Goal: Answer question/provide support: Share knowledge or assist other users

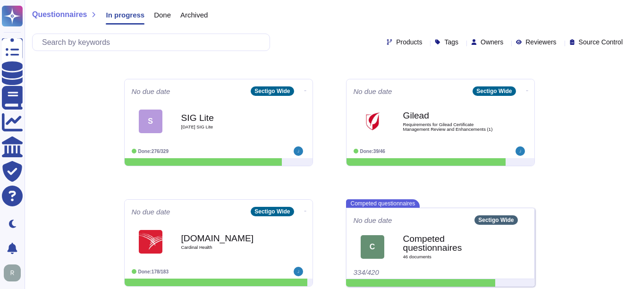
scroll to position [111, 0]
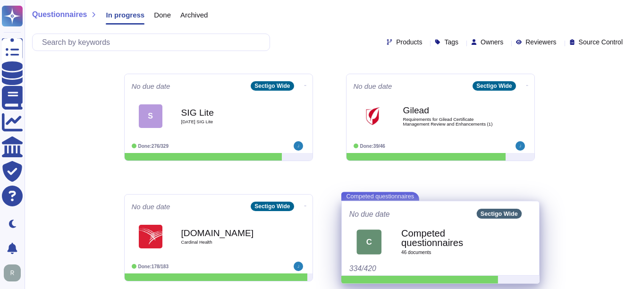
click at [457, 246] on b "Competed questionnaires" at bounding box center [450, 237] width 99 height 19
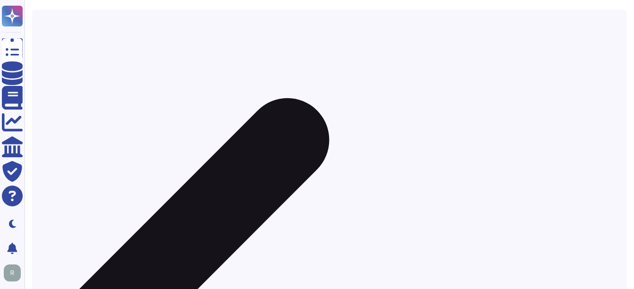
scroll to position [116, 0]
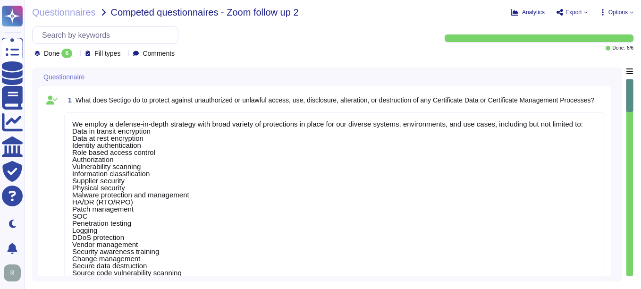
type textarea "We employ a defense-in-depth strategy with broad variety of protections in plac…"
type textarea "For our corporate environment we use Office 365 Defender. We are expanding SIEM…"
type textarea "We stream data out of the CA environment into our secondary data center. We hav…"
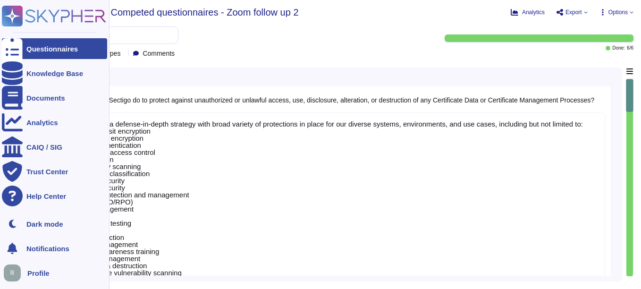
click at [33, 49] on div "Questionnaires" at bounding box center [51, 48] width 51 height 7
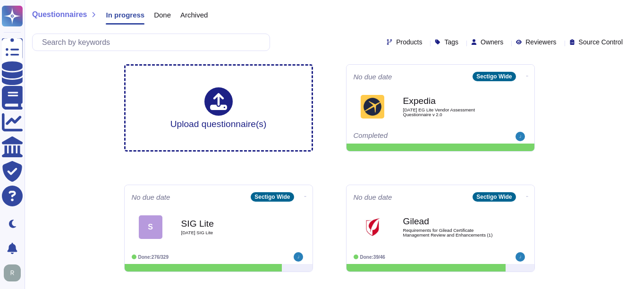
click at [161, 15] on span "Done" at bounding box center [162, 14] width 17 height 7
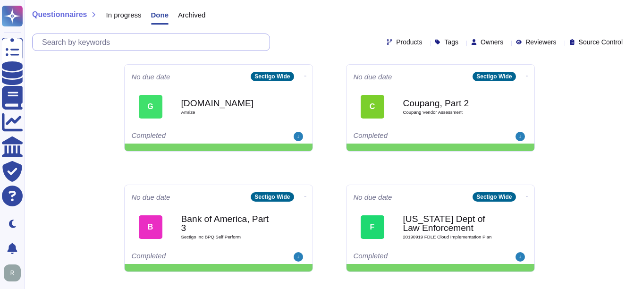
click at [164, 44] on input "text" at bounding box center [153, 42] width 232 height 17
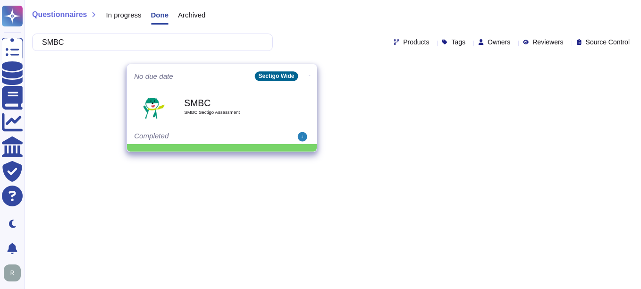
type input "SMBC"
click at [187, 104] on b "SMBC" at bounding box center [231, 102] width 95 height 9
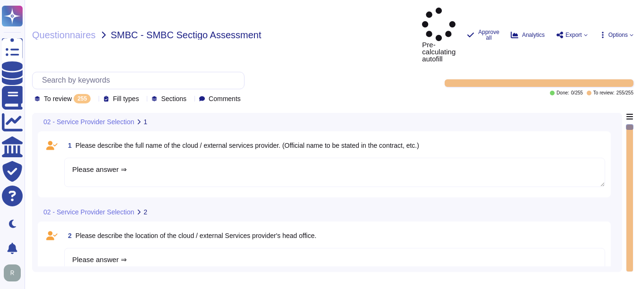
type textarea "Please answer ⇒"
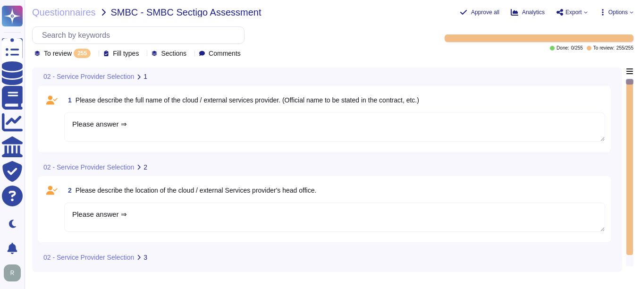
click at [98, 68] on div "02 - Service Provider Selection 1" at bounding box center [261, 76] width 447 height 18
click at [94, 54] on icon at bounding box center [94, 54] width 0 height 0
click at [79, 81] on div "All 255" at bounding box center [81, 77] width 76 height 10
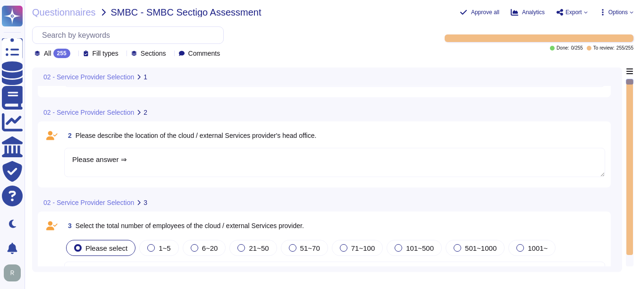
scroll to position [189, 0]
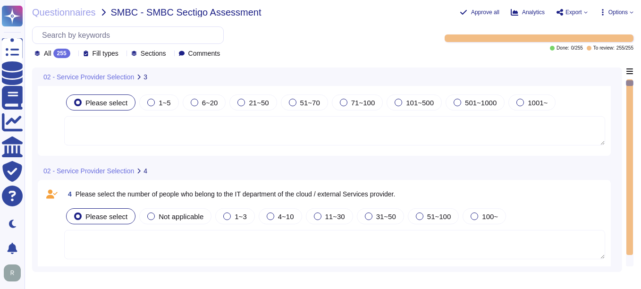
type textarea "Please answer ⇒"
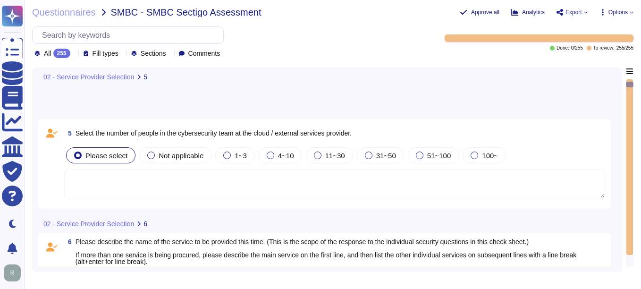
scroll to position [472, 0]
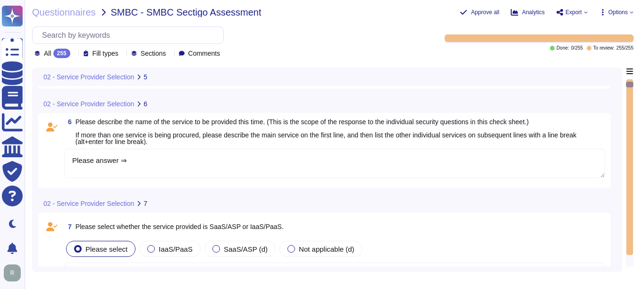
click at [628, 84] on div at bounding box center [630, 85] width 8 height 6
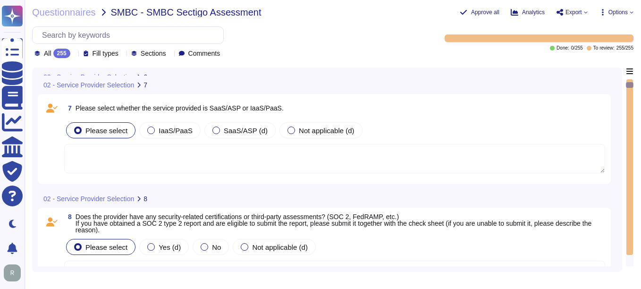
scroll to position [587, 0]
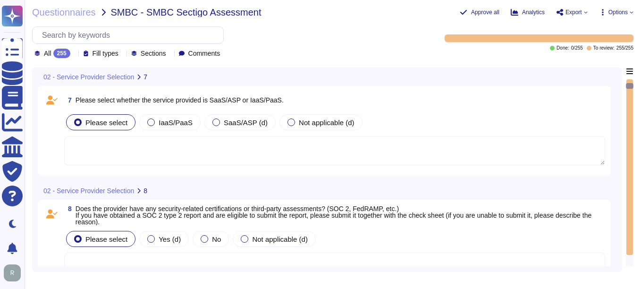
drag, startPoint x: 628, startPoint y: 84, endPoint x: 624, endPoint y: 203, distance: 119.5
click at [624, 203] on div "02 - Service Provider Selection 7 7 Please select whether the service provided …" at bounding box center [332, 169] width 601 height 204
click at [631, 181] on div at bounding box center [629, 167] width 7 height 176
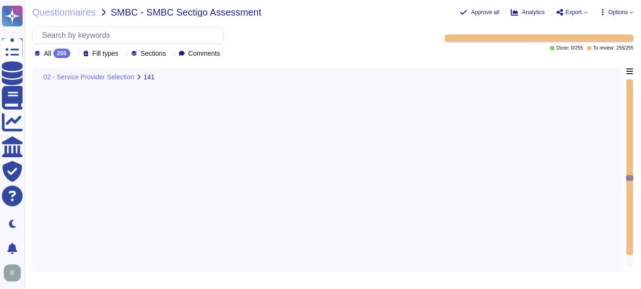
type textarea "Please answer ⇒"
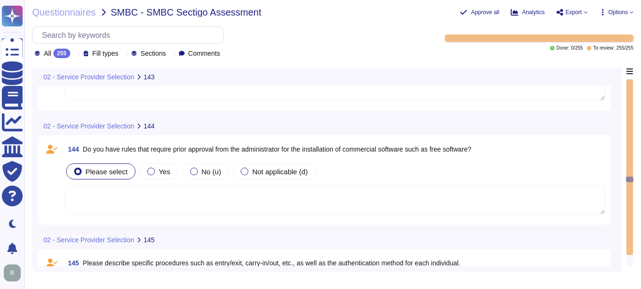
type textarea "Please answer ⇒"
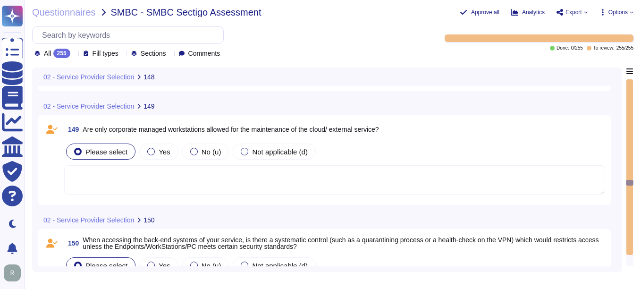
scroll to position [15665, 0]
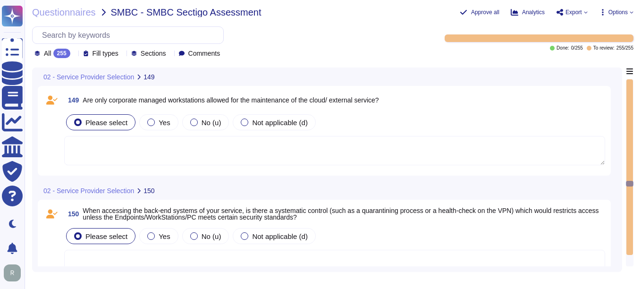
click at [86, 160] on textarea at bounding box center [334, 150] width 541 height 29
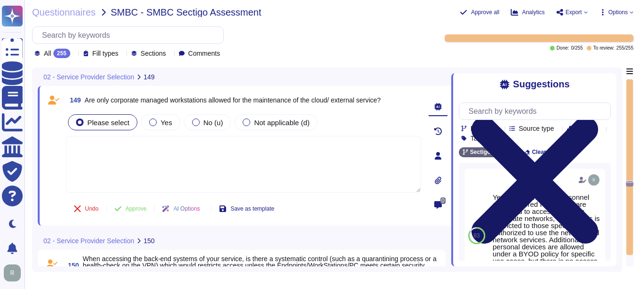
click at [607, 84] on icon at bounding box center [535, 180] width 152 height 203
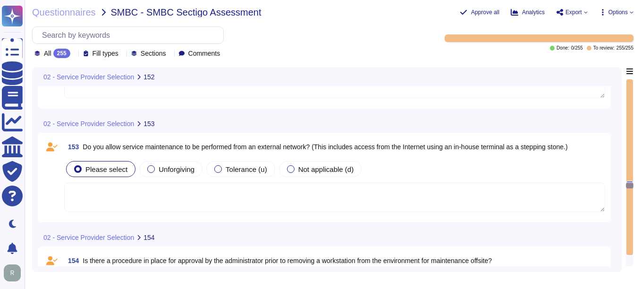
scroll to position [16089, 0]
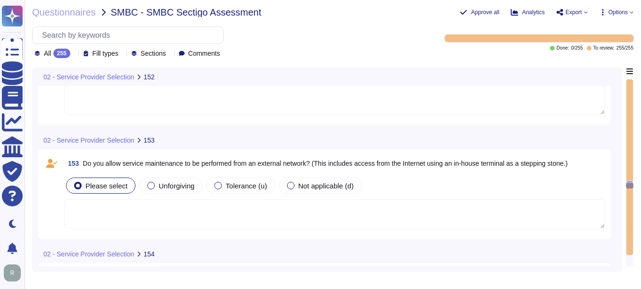
drag, startPoint x: 626, startPoint y: 183, endPoint x: 630, endPoint y: 85, distance: 97.8
click at [630, 91] on div at bounding box center [630, 172] width 8 height 187
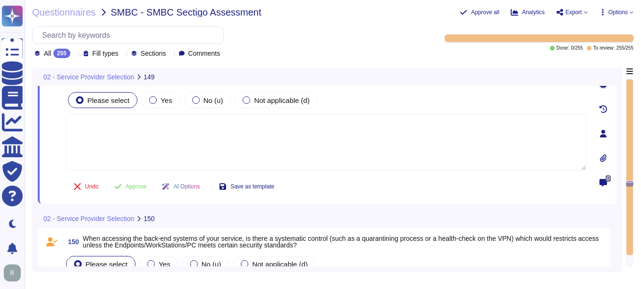
click at [630, 84] on div at bounding box center [629, 167] width 7 height 176
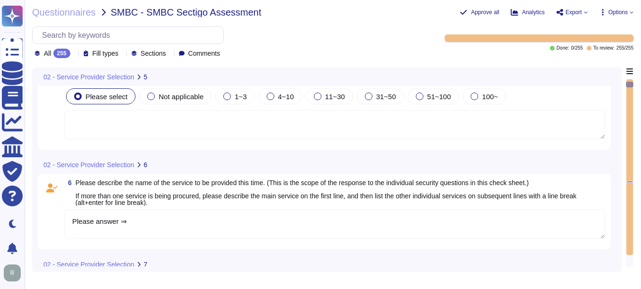
type textarea "Please answer ⇒"
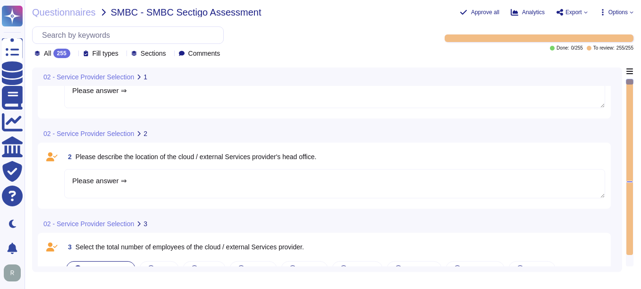
type textarea "Please answer ⇒"
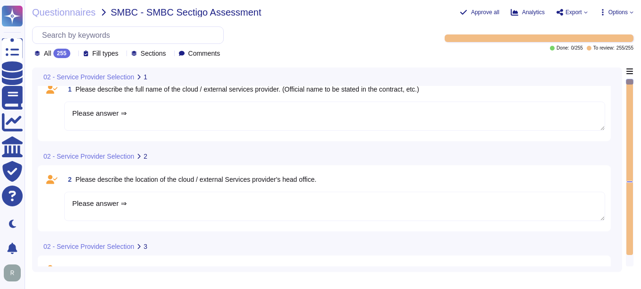
scroll to position [0, 0]
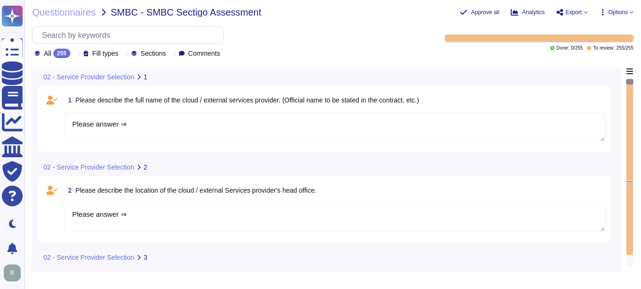
click at [370, 127] on textarea "Please answer ⇒" at bounding box center [334, 126] width 541 height 29
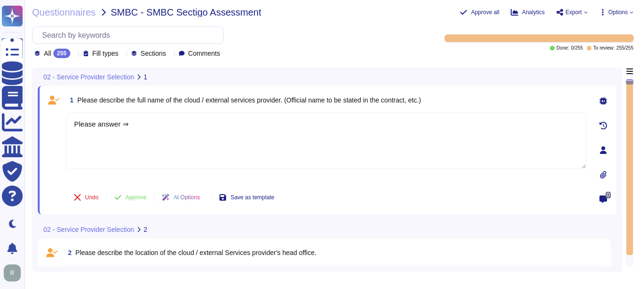
click at [477, 99] on div "1 Please describe the full name of the cloud / external services provider. (Off…" at bounding box center [326, 100] width 520 height 17
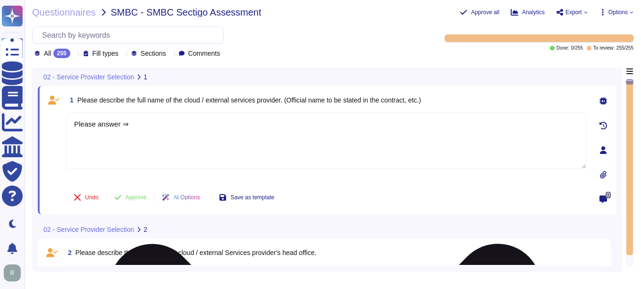
click at [345, 155] on textarea "Please answer ⇒" at bounding box center [326, 140] width 520 height 57
click at [406, 156] on textarea "Please answer ⇒" at bounding box center [326, 140] width 520 height 57
click at [125, 125] on textarea "Please answer ⇒" at bounding box center [326, 140] width 520 height 57
click at [121, 126] on textarea "Please answer ⇒" at bounding box center [326, 140] width 520 height 57
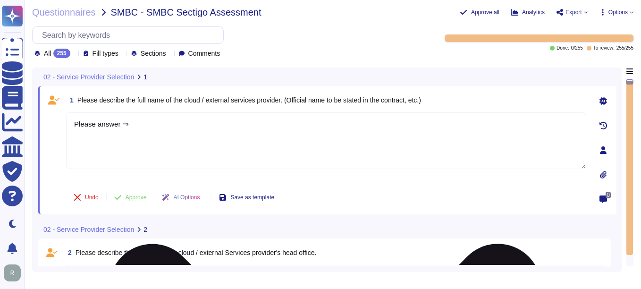
click at [121, 126] on textarea "Please answer ⇒" at bounding box center [326, 140] width 520 height 57
click at [91, 127] on textarea "Please answer ⇒" at bounding box center [326, 140] width 520 height 57
click at [140, 128] on textarea "Please answer ⇒" at bounding box center [326, 140] width 520 height 57
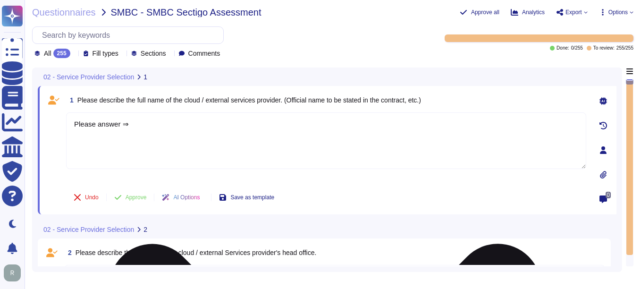
click at [335, 159] on textarea "Please answer ⇒" at bounding box center [326, 140] width 520 height 57
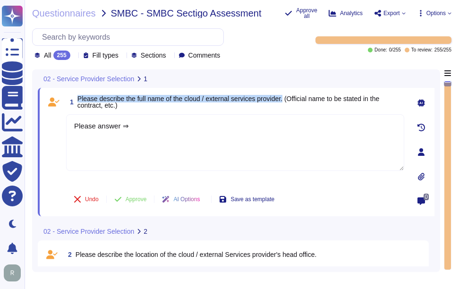
drag, startPoint x: 77, startPoint y: 97, endPoint x: 287, endPoint y: 101, distance: 210.1
click at [287, 101] on span "Please describe the full name of the cloud / external services provider. (Offic…" at bounding box center [228, 102] width 302 height 14
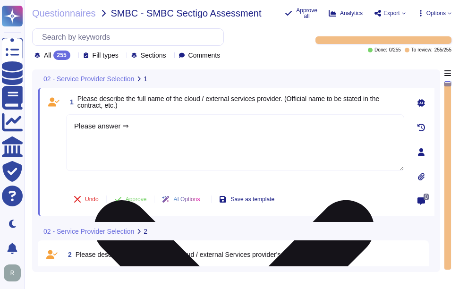
click at [170, 119] on textarea "Please answer ⇒" at bounding box center [235, 142] width 338 height 57
drag, startPoint x: 141, startPoint y: 126, endPoint x: 67, endPoint y: 120, distance: 73.4
click at [67, 120] on textarea "Please answer ⇒" at bounding box center [235, 142] width 338 height 57
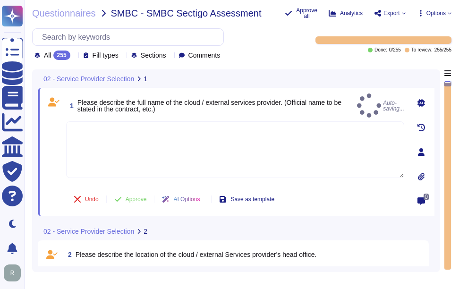
click at [241, 107] on span "Please describe the full name of the cloud / external services provider. (Offic…" at bounding box center [215, 105] width 276 height 13
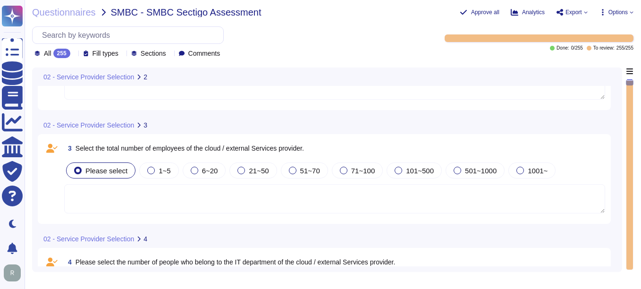
type textarea "Please answer ⇒"
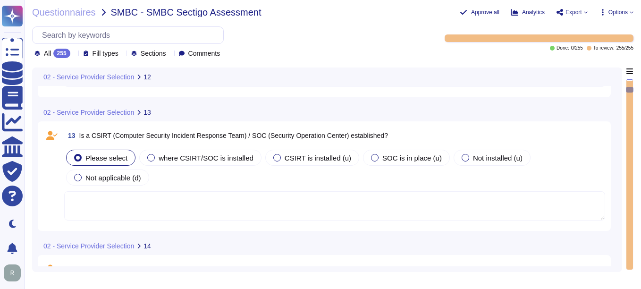
scroll to position [1274, 0]
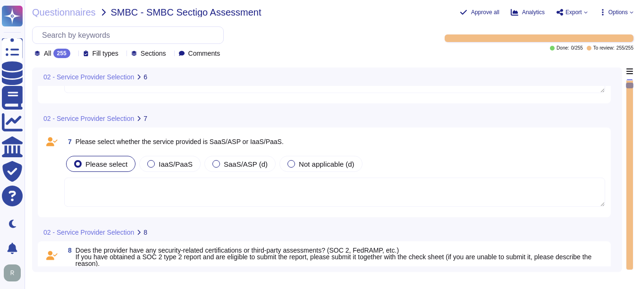
type textarea "Please answer ⇒"
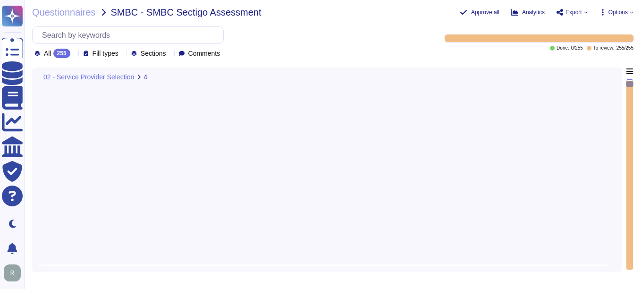
scroll to position [0, 0]
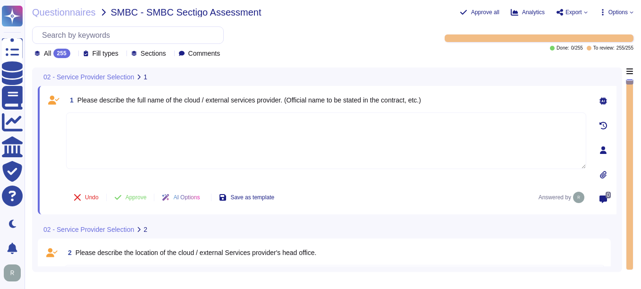
type textarea "Please answer ⇒"
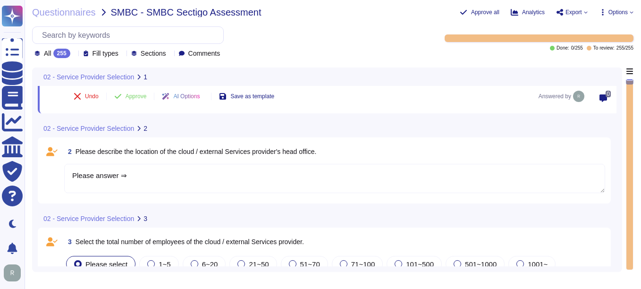
scroll to position [189, 0]
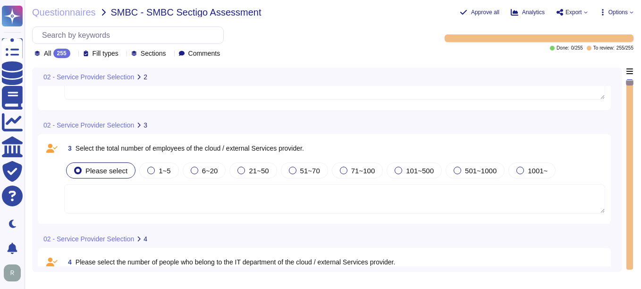
type textarea "Please answer ⇒"
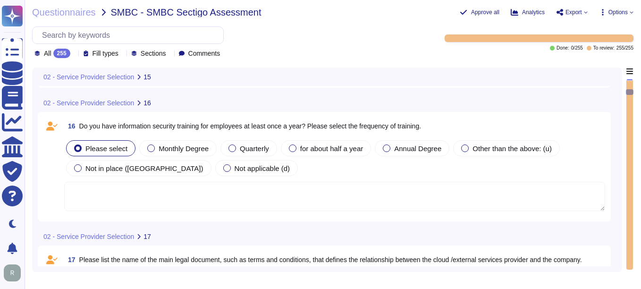
type textarea "Please answer ⇒"
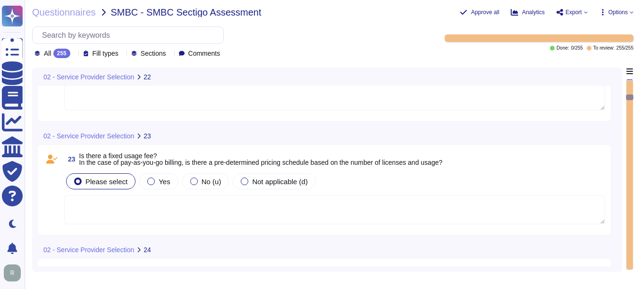
scroll to position [2407, 0]
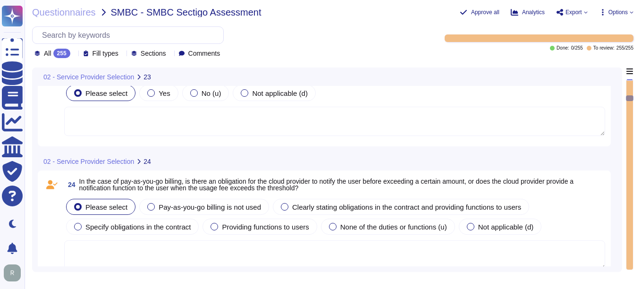
click at [197, 124] on textarea at bounding box center [334, 121] width 541 height 29
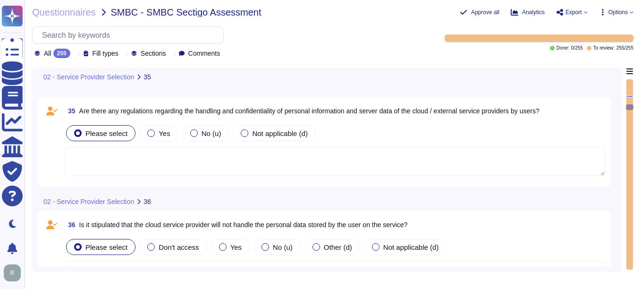
scroll to position [3776, 0]
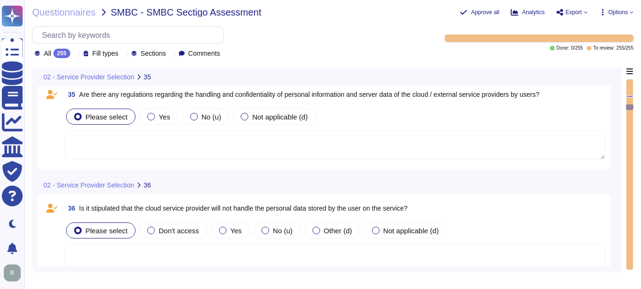
drag, startPoint x: 629, startPoint y: 108, endPoint x: 641, endPoint y: 223, distance: 115.4
click at [640, 223] on html "Questionnaires Knowledge Base Documents Analytics CAIQ / SIG Trust Center Help …" at bounding box center [320, 144] width 641 height 289
click at [630, 253] on div at bounding box center [629, 174] width 7 height 190
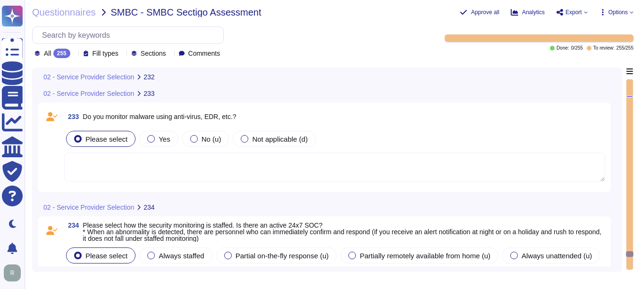
scroll to position [25085, 0]
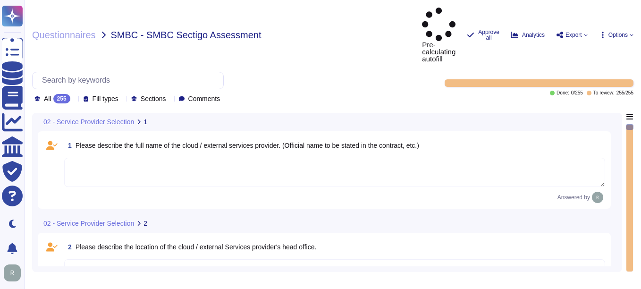
type textarea "Please answer ⇒"
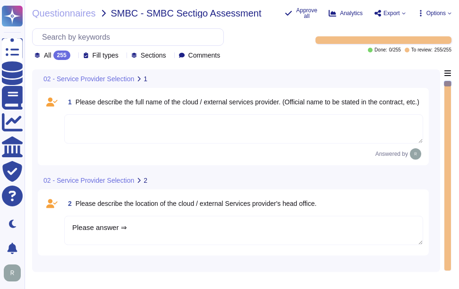
click at [77, 98] on span "Please describe the full name of the cloud / external services provider. (Offic…" at bounding box center [248, 102] width 344 height 8
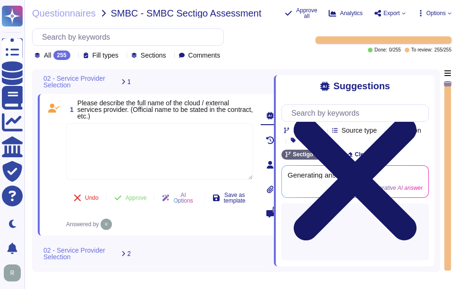
click at [416, 118] on icon at bounding box center [355, 179] width 123 height 123
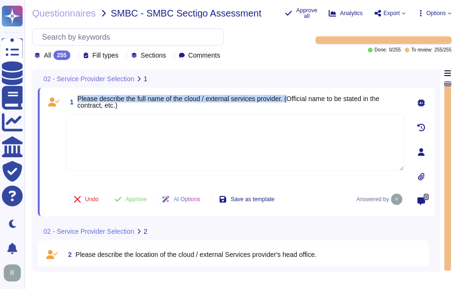
drag, startPoint x: 76, startPoint y: 98, endPoint x: 290, endPoint y: 96, distance: 213.8
click at [290, 96] on span "1 Please describe the full name of the cloud / external services provider. (Off…" at bounding box center [235, 101] width 338 height 17
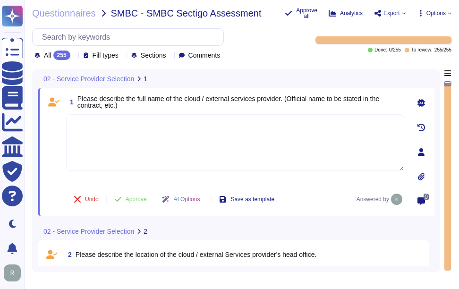
click at [125, 120] on textarea at bounding box center [235, 142] width 338 height 57
paste textarea "Yes, Sectigo's production infrastructure is hosted in third-party operated data…"
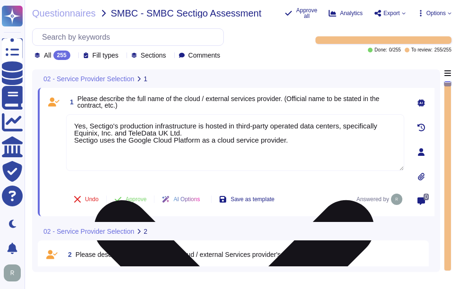
drag, startPoint x: 89, startPoint y: 128, endPoint x: 87, endPoint y: 124, distance: 4.9
click at [89, 128] on textarea "Yes, Sectigo's production infrastructure is hosted in third-party operated data…" at bounding box center [235, 142] width 338 height 57
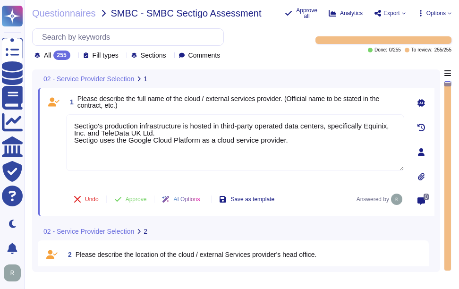
click at [166, 103] on span "Please describe the full name of the cloud / external services provider. (Offic…" at bounding box center [240, 101] width 327 height 13
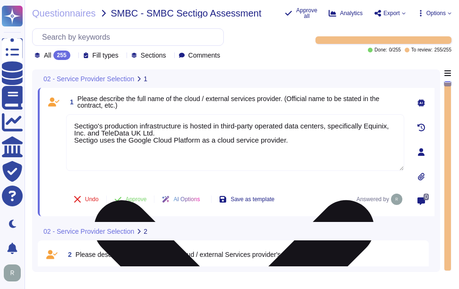
click at [174, 138] on textarea "Sectigo's production infrastructure is hosted in third-party operated data cent…" at bounding box center [235, 142] width 338 height 57
click at [171, 133] on textarea "Sectigo's production infrastructure is hosted in third-party operated data cent…" at bounding box center [235, 142] width 338 height 57
paste textarea "which is the preferred choice for most customers."
click at [312, 149] on textarea "Sectigo's production infrastructure is hosted in third-party operated data cent…" at bounding box center [235, 142] width 338 height 57
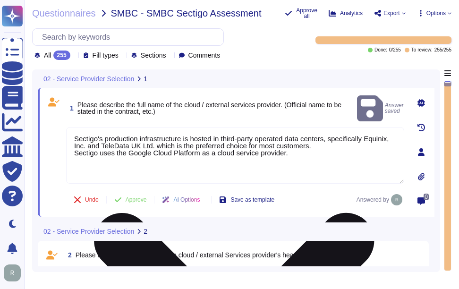
click at [314, 144] on textarea "Sectigo's production infrastructure is hosted in third-party operated data cent…" at bounding box center [235, 155] width 338 height 57
paste textarea "uses the Google Cloud Platform as its cloud service provider. The company offer…"
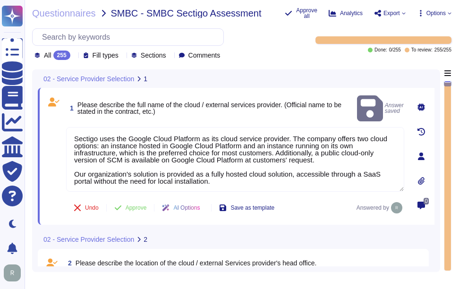
type textarea "Sectigo uses the Google Cloud Platform as its cloud service provider. The compa…"
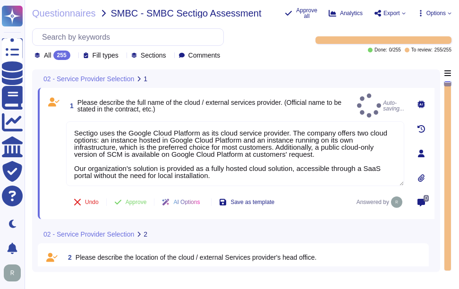
click at [297, 106] on span "Please describe the full name of the cloud / external services provider. (Offic…" at bounding box center [215, 105] width 276 height 13
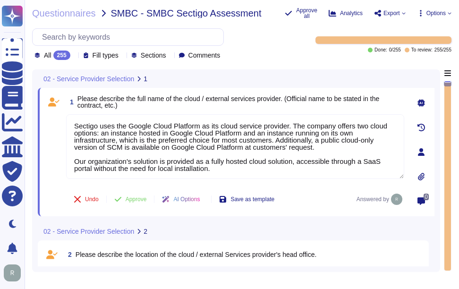
click at [270, 92] on div "1 Please describe the full name of the cloud / external services provider. (Off…" at bounding box center [236, 152] width 396 height 128
click at [135, 201] on span "Approve" at bounding box center [136, 199] width 21 height 6
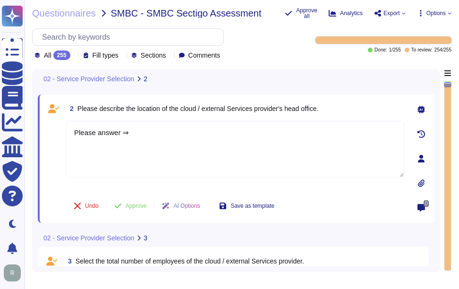
scroll to position [133, 0]
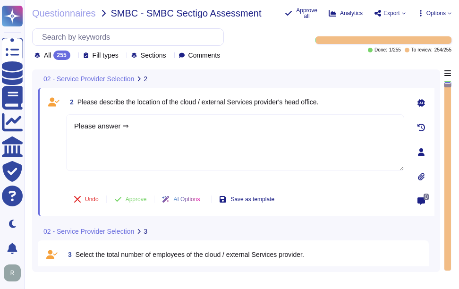
click at [74, 56] on icon at bounding box center [74, 56] width 0 height 0
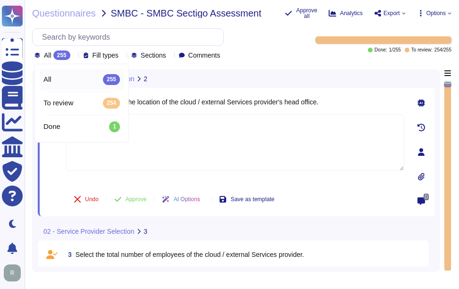
click at [74, 56] on icon at bounding box center [74, 56] width 0 height 0
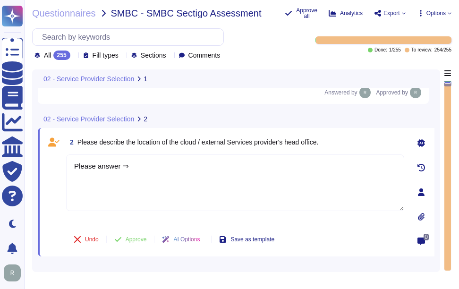
type textarea "Sectigo uses the Google Cloud Platform as its cloud service provider. The compa…"
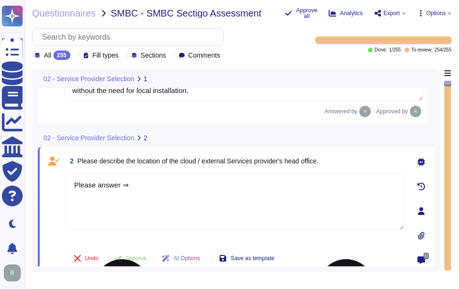
scroll to position [94, 0]
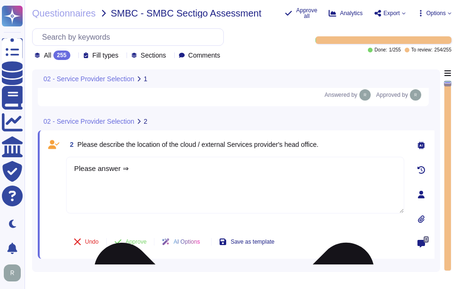
click at [123, 165] on textarea "Please answer ⇒" at bounding box center [235, 185] width 338 height 57
click at [123, 172] on textarea "Please answer ⇒" at bounding box center [235, 185] width 338 height 57
click at [82, 171] on textarea "Please answer ⇒" at bounding box center [235, 185] width 338 height 57
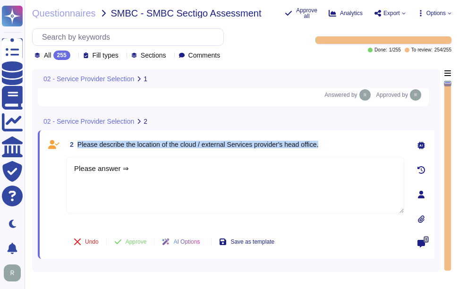
drag, startPoint x: 77, startPoint y: 143, endPoint x: 350, endPoint y: 146, distance: 273.3
click at [350, 146] on div "2 Please describe the location of the cloud / external Services provider's head…" at bounding box center [235, 144] width 338 height 17
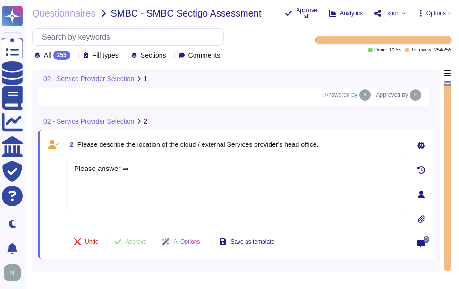
drag, startPoint x: 143, startPoint y: 168, endPoint x: 49, endPoint y: 166, distance: 94.4
click at [49, 166] on div "2 Please describe the location of the cloud / external Services provider's head…" at bounding box center [224, 194] width 359 height 117
paste textarea "Sectigo's headquarters is located at [STREET_ADDRESS]."
type textarea "Sectigo's headquarters is located at [STREET_ADDRESS]."
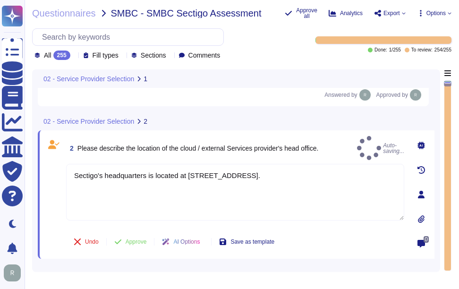
click at [319, 149] on span "Please describe the location of the cloud / external Services provider's head o…" at bounding box center [197, 148] width 241 height 8
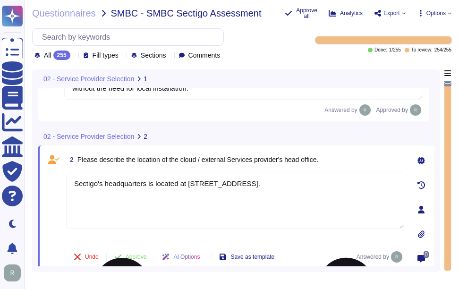
scroll to position [142, 0]
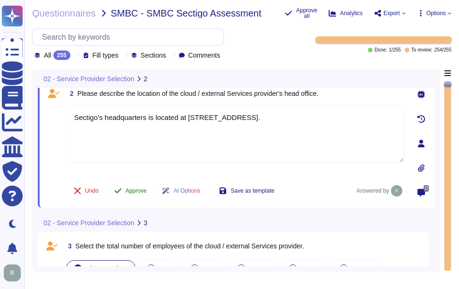
click at [136, 185] on button "Approve" at bounding box center [131, 190] width 48 height 19
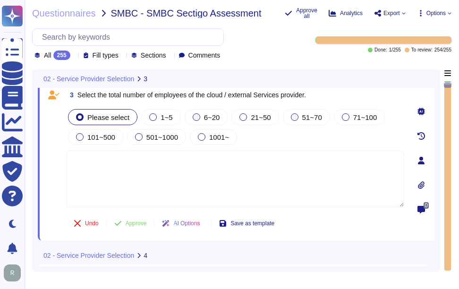
scroll to position [257, 0]
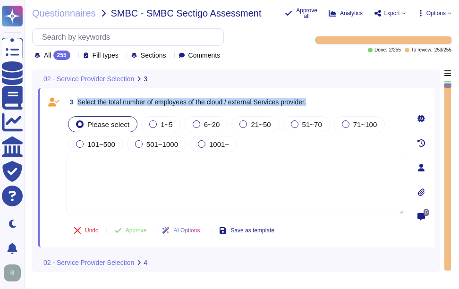
drag, startPoint x: 77, startPoint y: 102, endPoint x: 350, endPoint y: 103, distance: 272.3
click at [350, 103] on div "3 Select the total number of employees of the cloud / external Services provide…" at bounding box center [235, 101] width 338 height 17
click at [161, 142] on span "501~1000" at bounding box center [162, 144] width 32 height 8
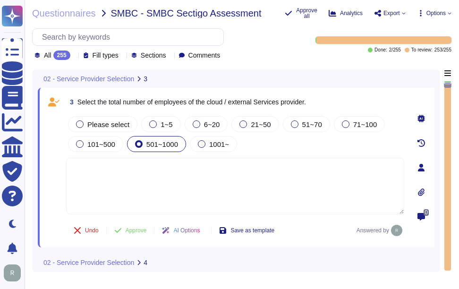
click at [209, 182] on textarea at bounding box center [235, 186] width 338 height 57
paste textarea "We currently have over 500 employees."
type textarea "We currently have over 500 employees."
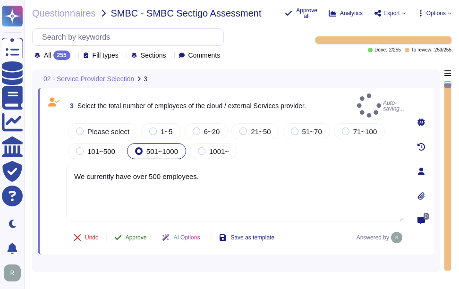
click at [134, 235] on span "Approve" at bounding box center [136, 238] width 21 height 6
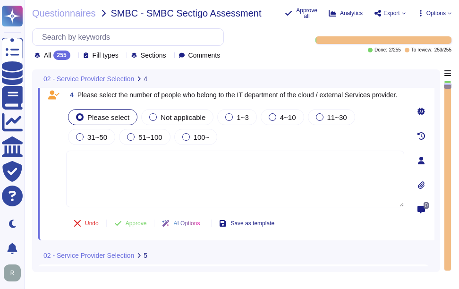
type textarea "Please answer ⇒"
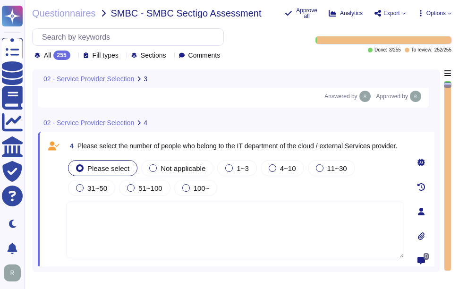
type textarea "We currently have over 500 employees."
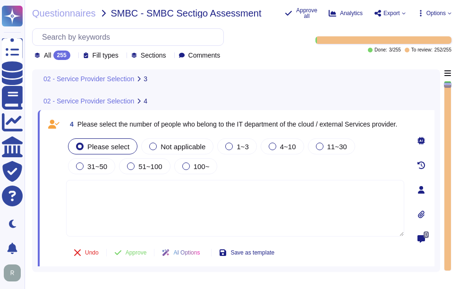
type textarea "Please answer ⇒"
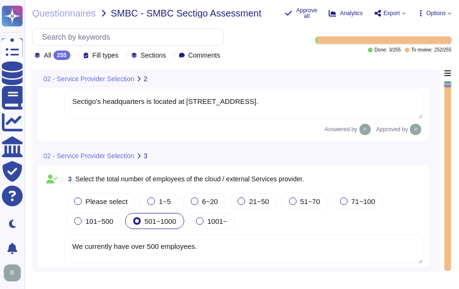
type textarea "Sectigo's headquarters is located at [STREET_ADDRESS]."
type textarea "We currently have over 500 employees."
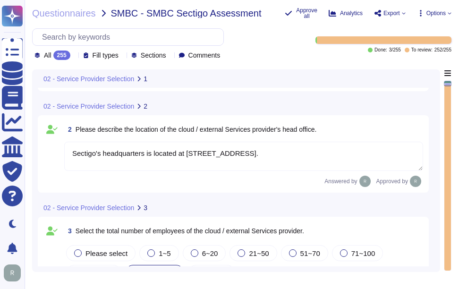
type textarea "Sectigo uses the Google Cloud Platform as its cloud service provider. The compa…"
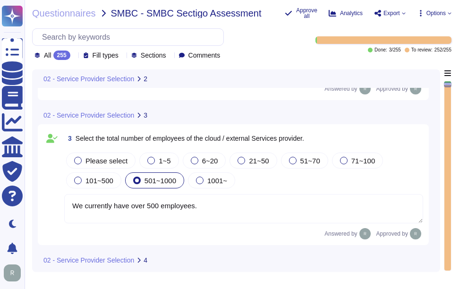
scroll to position [385, 0]
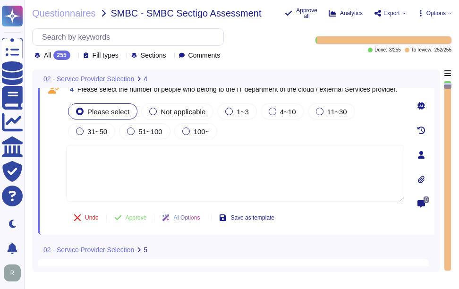
type textarea "Please answer ⇒"
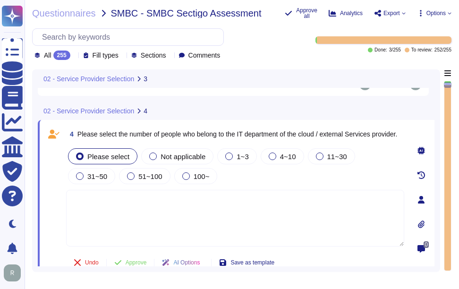
type textarea "We currently have over 500 employees."
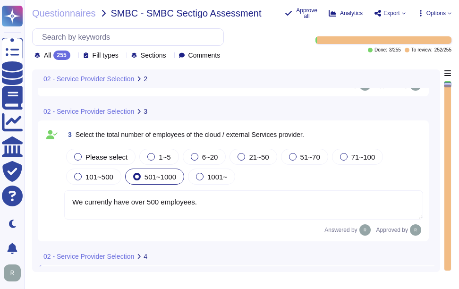
type textarea "Sectigo's headquarters is located at [STREET_ADDRESS]."
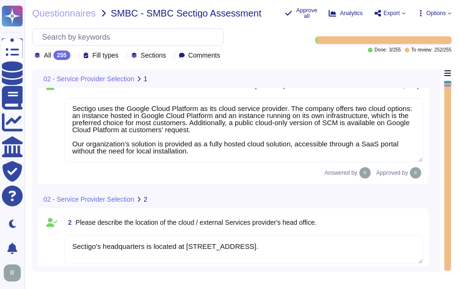
scroll to position [0, 0]
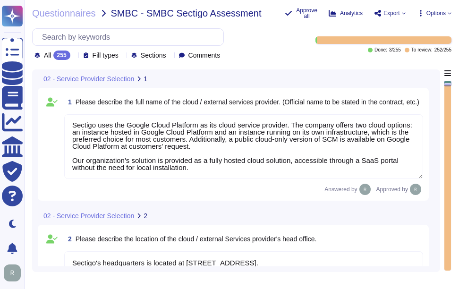
drag, startPoint x: 202, startPoint y: 166, endPoint x: 196, endPoint y: 163, distance: 6.6
click at [196, 163] on textarea "Sectigo uses the Google Cloud Platform as its cloud service provider. The compa…" at bounding box center [243, 146] width 359 height 65
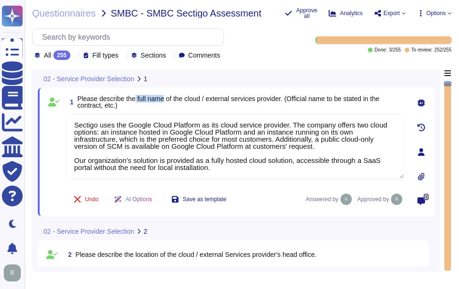
drag, startPoint x: 135, startPoint y: 97, endPoint x: 165, endPoint y: 99, distance: 29.8
click at [165, 99] on span "Please describe the full name of the cloud / external services provider. (Offic…" at bounding box center [228, 102] width 302 height 14
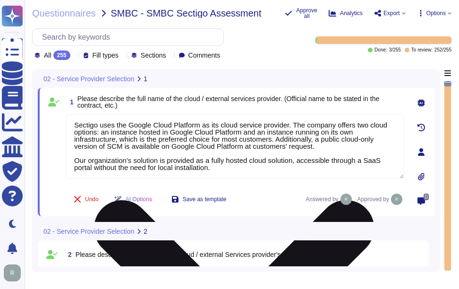
click at [249, 165] on textarea "Sectigo uses the Google Cloud Platform as its cloud service provider. The compa…" at bounding box center [235, 146] width 338 height 65
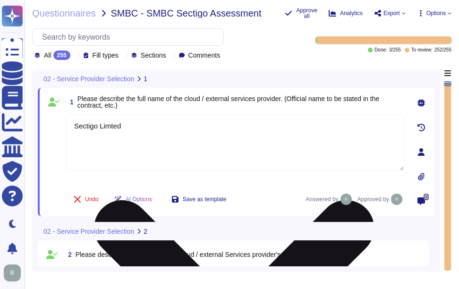
click at [279, 136] on textarea "Sectigo Limited" at bounding box center [235, 142] width 338 height 57
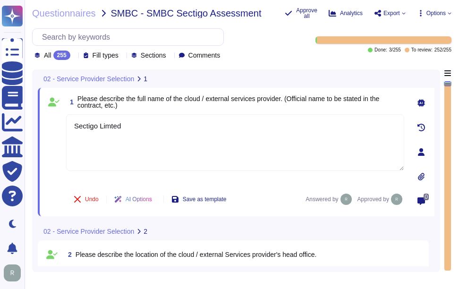
drag, startPoint x: 162, startPoint y: 128, endPoint x: 52, endPoint y: 129, distance: 110.0
click at [52, 129] on div "1 Please describe the full name of the cloud / external services provider. (Off…" at bounding box center [224, 151] width 359 height 117
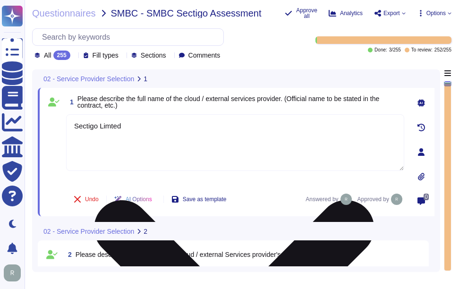
type textarea "Sectigo Limited"
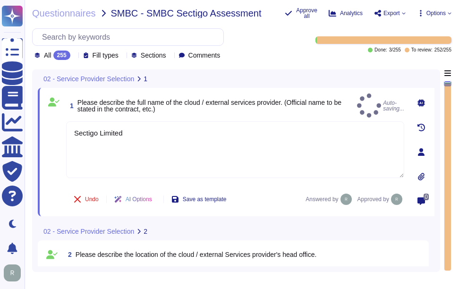
click at [59, 117] on div "1 Please describe the full name of the cloud / external services provider. (Off…" at bounding box center [224, 151] width 359 height 117
click at [292, 101] on span "Please describe the full name of the cloud / external services provider. (Offic…" at bounding box center [209, 106] width 264 height 14
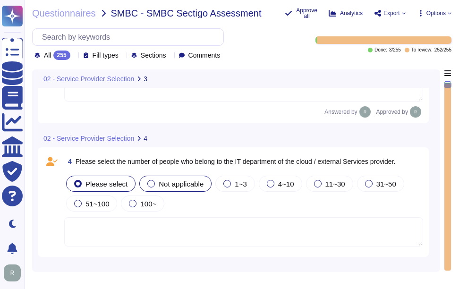
scroll to position [330, 0]
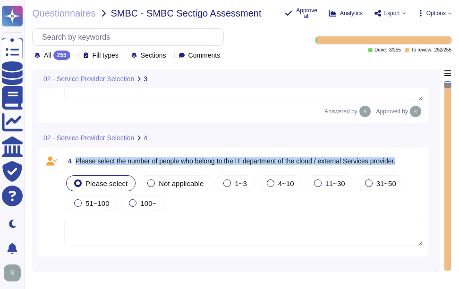
drag, startPoint x: 76, startPoint y: 161, endPoint x: 413, endPoint y: 164, distance: 338.0
click at [413, 164] on div "4 Please select the number of people who belong to the IT department of the clo…" at bounding box center [243, 160] width 359 height 17
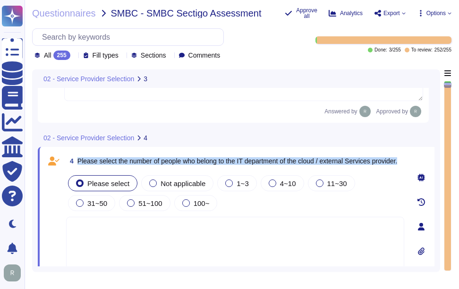
drag, startPoint x: 76, startPoint y: 158, endPoint x: 129, endPoint y: 165, distance: 53.4
click at [129, 165] on span "4 Please select the number of people who belong to the IT department of the clo…" at bounding box center [231, 160] width 331 height 17
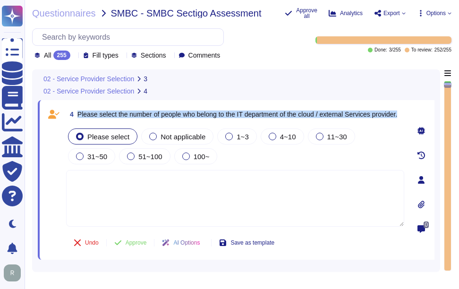
scroll to position [378, 0]
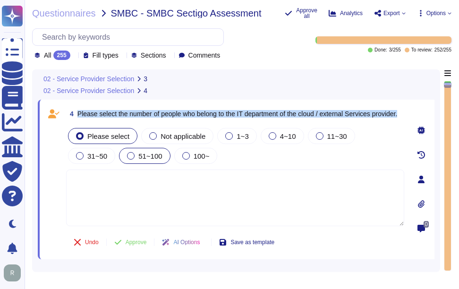
click at [133, 159] on div at bounding box center [131, 156] width 8 height 8
click at [146, 244] on span "Approve" at bounding box center [136, 242] width 21 height 6
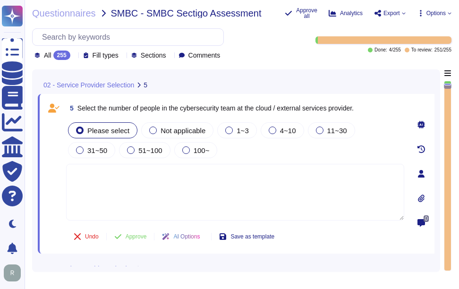
scroll to position [527, 0]
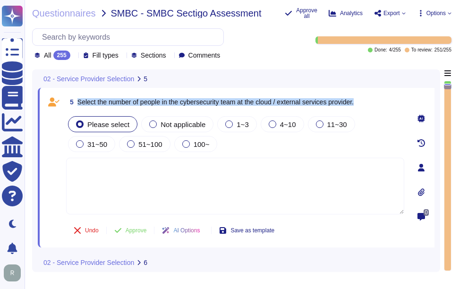
drag, startPoint x: 76, startPoint y: 102, endPoint x: 363, endPoint y: 108, distance: 286.5
click at [363, 108] on div "5 Select the number of people in the cybersecurity team at the cloud / external…" at bounding box center [235, 101] width 338 height 17
click at [271, 124] on div at bounding box center [273, 124] width 8 height 8
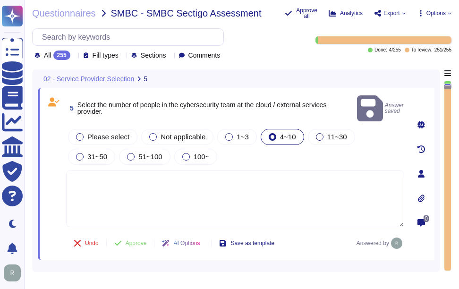
click at [278, 192] on textarea at bounding box center [235, 198] width 338 height 57
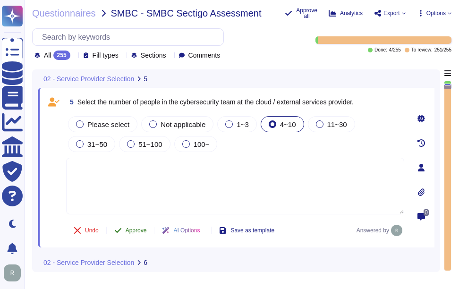
click at [142, 229] on span "Approve" at bounding box center [136, 231] width 21 height 6
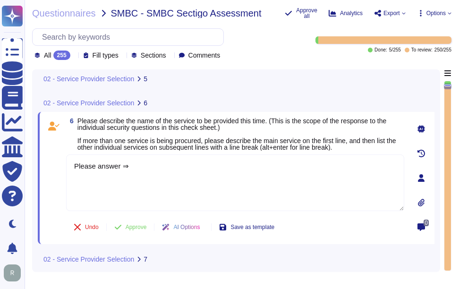
scroll to position [668, 0]
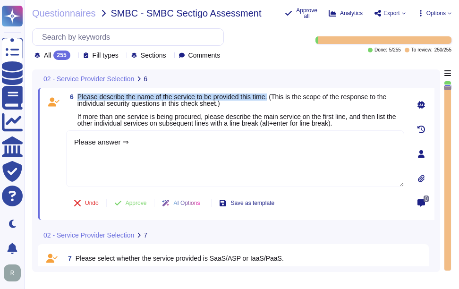
drag, startPoint x: 78, startPoint y: 96, endPoint x: 270, endPoint y: 100, distance: 192.6
click at [270, 100] on span "Please describe the name of the service to be provided this time. (This is the …" at bounding box center [236, 110] width 319 height 34
drag, startPoint x: 148, startPoint y: 138, endPoint x: 204, endPoint y: 150, distance: 58.0
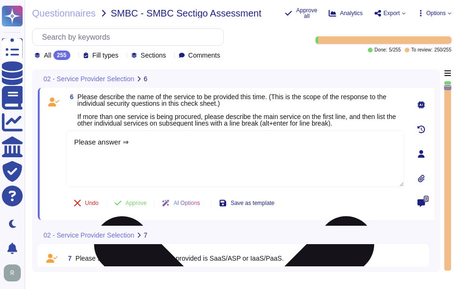
click at [31, 138] on div "Questionnaires SMBC - SMBC Sectigo Assessment Approve all Analytics Export Opti…" at bounding box center [242, 144] width 434 height 289
paste textarea "The service to be provided is "Sectigo Certificate Manager," which offers digit…"
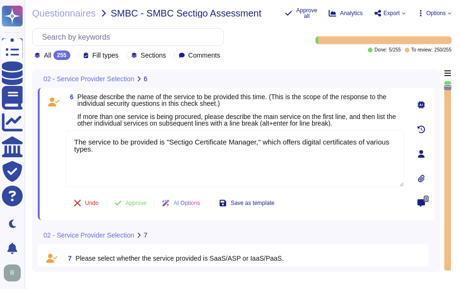
type textarea "The service to be provided is "Sectigo Certificate Manager," which offers digit…"
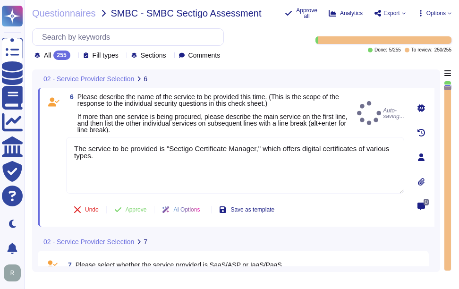
click at [260, 125] on span "Please describe the name of the service to be provided this time. (This is the …" at bounding box center [212, 113] width 270 height 41
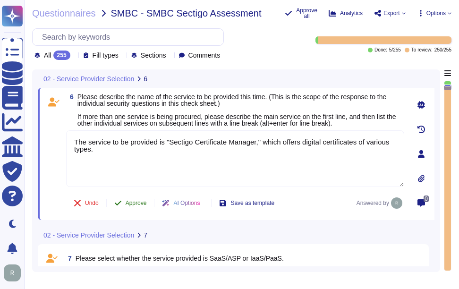
click at [139, 202] on span "Approve" at bounding box center [136, 203] width 21 height 6
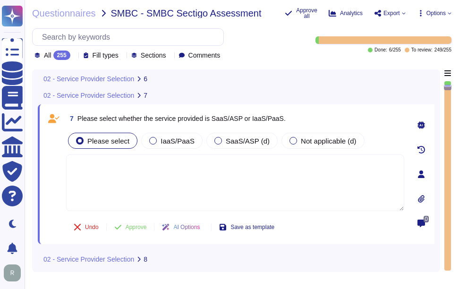
scroll to position [808, 0]
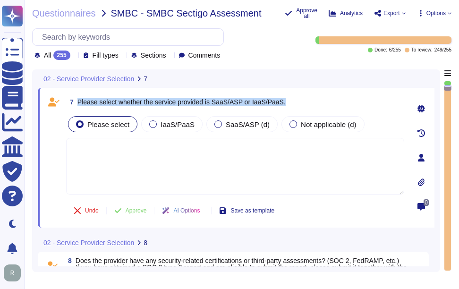
drag, startPoint x: 77, startPoint y: 101, endPoint x: 287, endPoint y: 104, distance: 209.6
click at [287, 104] on div "7 Please select whether the service provided is SaaS/ASP or IaaS/PaaS." at bounding box center [235, 101] width 338 height 17
click at [226, 128] on span "SaaS/ASP (d)" at bounding box center [248, 124] width 44 height 8
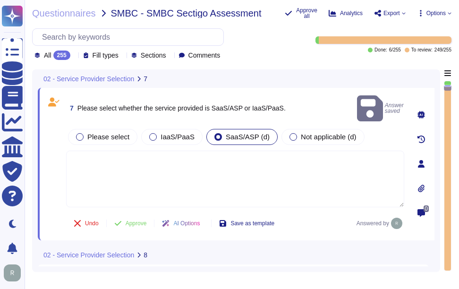
click at [149, 177] on textarea at bounding box center [235, 179] width 338 height 57
paste textarea "The service provided is SaaS."
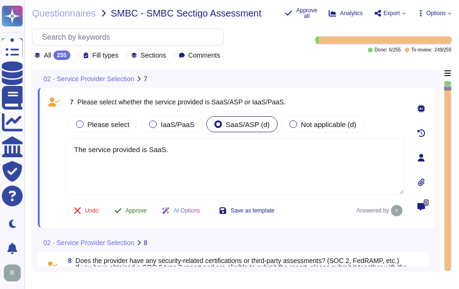
type textarea "The service provided is SaaS."
click at [137, 213] on span "Approve" at bounding box center [136, 211] width 21 height 6
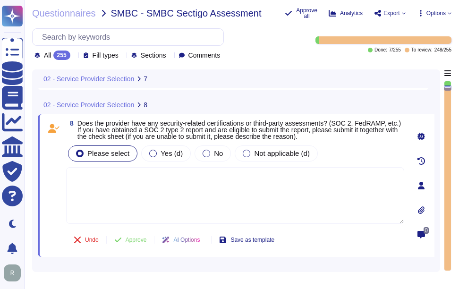
scroll to position [956, 0]
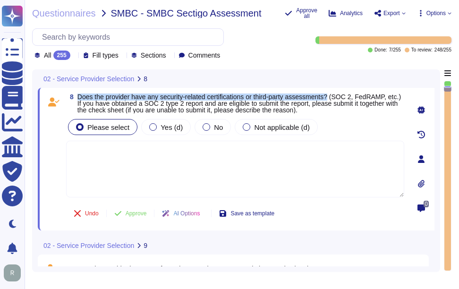
drag, startPoint x: 78, startPoint y: 94, endPoint x: 334, endPoint y: 100, distance: 255.9
click at [334, 100] on span "Does the provider have any security-related certifications or third-party asses…" at bounding box center [238, 103] width 323 height 21
click at [160, 128] on span "Yes (d)" at bounding box center [171, 127] width 22 height 8
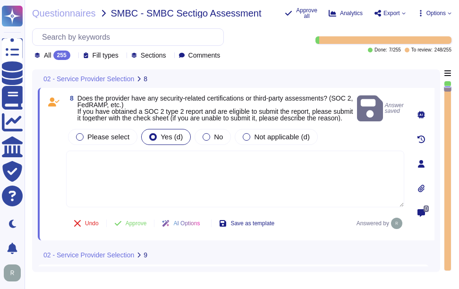
click at [70, 162] on textarea at bounding box center [235, 179] width 338 height 57
paste textarea "Yes, our organization holds several security-related certifications, including …"
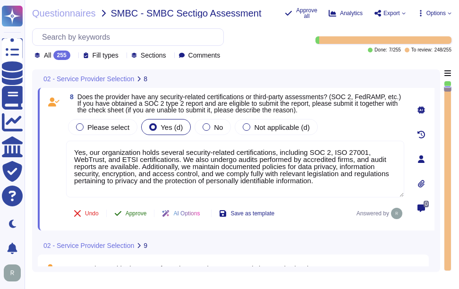
type textarea "Yes, our organization holds several security-related certifications, including …"
click at [134, 211] on div "8 Does the provider have any security-related certifications or third-party ass…" at bounding box center [224, 158] width 359 height 131
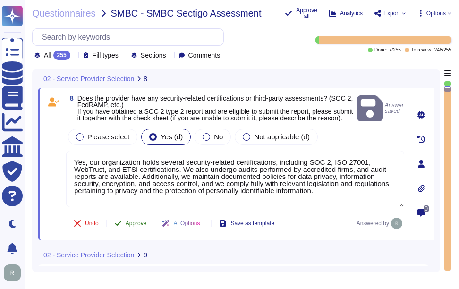
click at [137, 226] on span "Approve" at bounding box center [136, 223] width 21 height 6
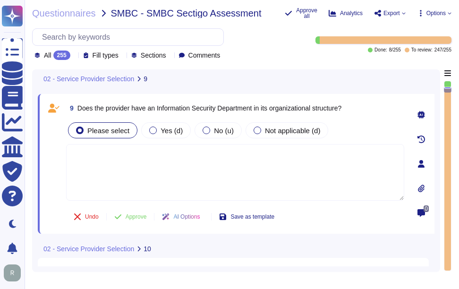
scroll to position [1106, 0]
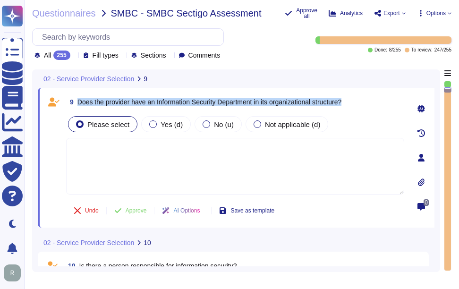
drag, startPoint x: 77, startPoint y: 100, endPoint x: 356, endPoint y: 102, distance: 278.5
click at [356, 102] on div "9 Does the provider have an Information Security Department in its organization…" at bounding box center [235, 101] width 338 height 17
click at [166, 120] on span "Yes (d)" at bounding box center [171, 124] width 22 height 8
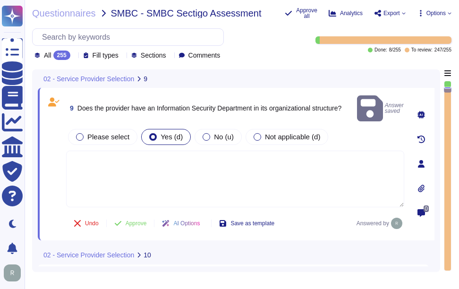
click at [186, 151] on textarea at bounding box center [235, 179] width 338 height 57
paste textarea "Yes, Sectigo has a dedicated Information Security team that is part of its orga…"
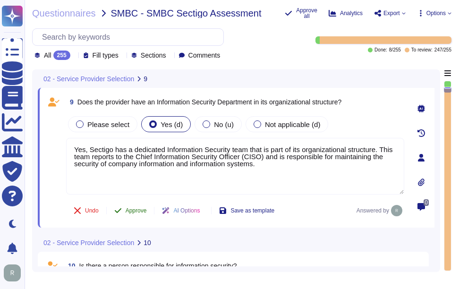
type textarea "Yes, Sectigo has a dedicated Information Security team that is part of its orga…"
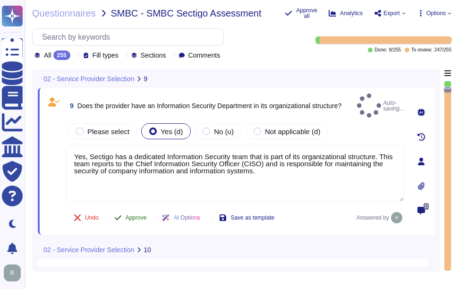
click at [129, 215] on span "Approve" at bounding box center [136, 218] width 21 height 6
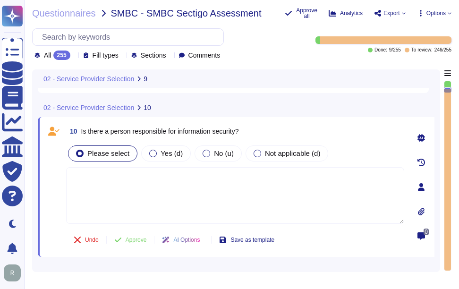
scroll to position [1254, 0]
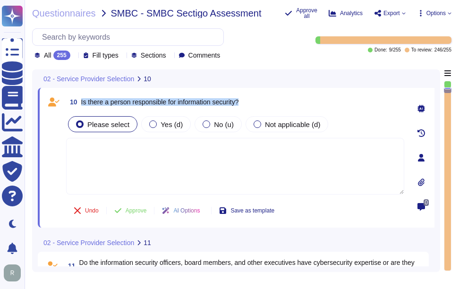
drag, startPoint x: 81, startPoint y: 101, endPoint x: 258, endPoint y: 100, distance: 177.0
click at [258, 100] on div "10 Is there a person responsible for information security?" at bounding box center [235, 101] width 338 height 17
click at [160, 123] on span "Yes (d)" at bounding box center [171, 124] width 22 height 8
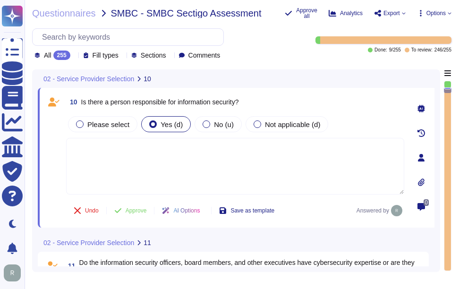
click at [202, 182] on textarea at bounding box center [235, 166] width 338 height 57
paste textarea "Yes, there is a person responsible for information security, specifically the C…"
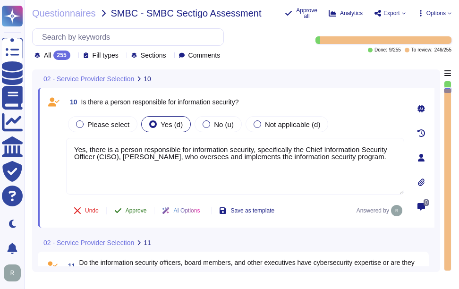
type textarea "Yes, there is a person responsible for information security, specifically the C…"
click at [135, 210] on span "Approve" at bounding box center [136, 211] width 21 height 6
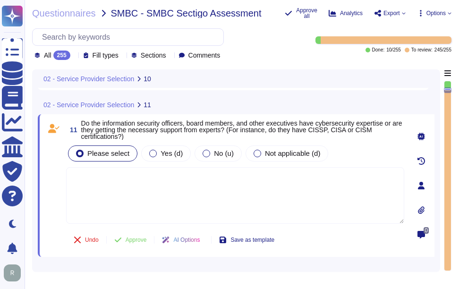
scroll to position [1402, 0]
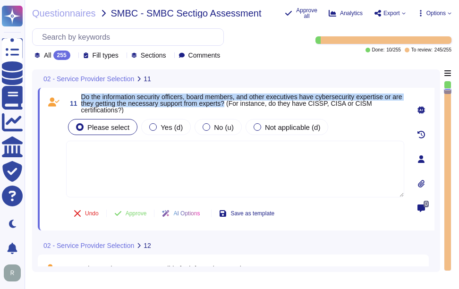
drag, startPoint x: 82, startPoint y: 96, endPoint x: 240, endPoint y: 105, distance: 158.3
click at [240, 105] on span "Do the information security officers, board members, and other executives have …" at bounding box center [241, 103] width 321 height 21
click at [163, 127] on span "Yes (d)" at bounding box center [171, 127] width 22 height 8
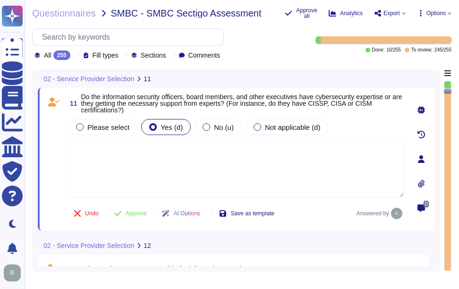
click at [154, 177] on textarea at bounding box center [235, 169] width 338 height 57
paste textarea "The information security team is composed of qualified IT security staff who re…"
type textarea "The information security team is composed of qualified IT security staff who re…"
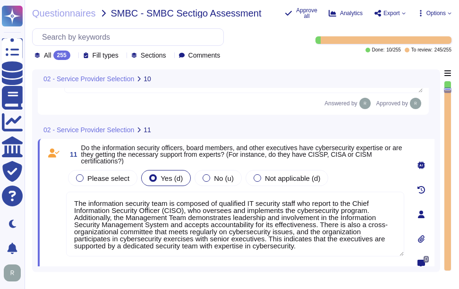
type textarea "Yes, there is a person responsible for information security, specifically the C…"
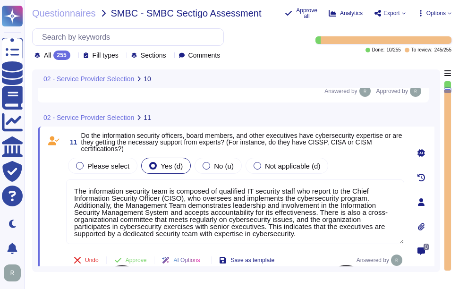
scroll to position [1375, 0]
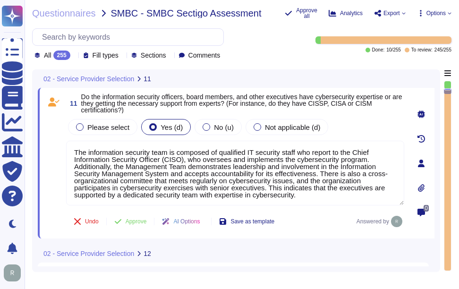
type textarea "The information security team is composed of qualified IT security staff who re…"
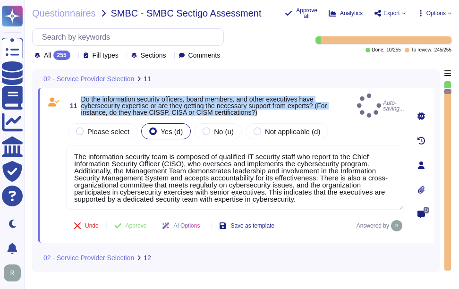
drag, startPoint x: 82, startPoint y: 95, endPoint x: 268, endPoint y: 113, distance: 186.9
click at [268, 113] on div "11 Do the information security officers, board members, and other executives ha…" at bounding box center [224, 164] width 359 height 143
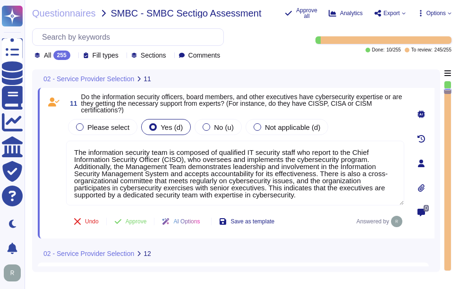
click at [369, 118] on div "Please select Yes (d) No (u) Not applicable (d)" at bounding box center [235, 127] width 338 height 20
click at [133, 220] on span "Approve" at bounding box center [136, 222] width 21 height 6
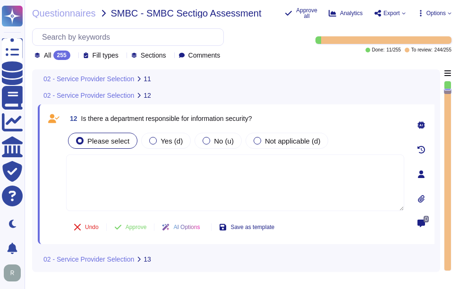
scroll to position [1532, 0]
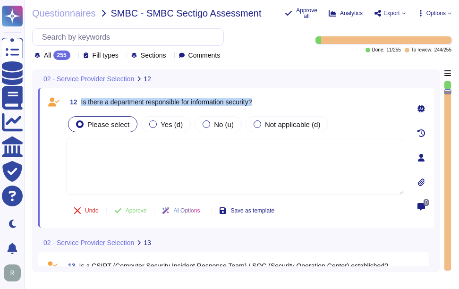
drag, startPoint x: 79, startPoint y: 101, endPoint x: 345, endPoint y: 101, distance: 266.2
click at [345, 101] on div "12 Is there a department responsible for information security?" at bounding box center [235, 101] width 338 height 17
click at [171, 125] on span "Yes (d)" at bounding box center [171, 124] width 22 height 8
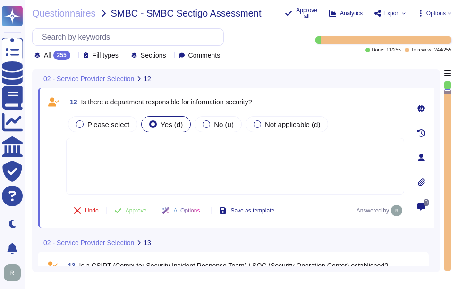
click at [185, 139] on textarea at bounding box center [235, 166] width 338 height 57
paste textarea "Yes, there is a dedicated information security function responsible for securit…"
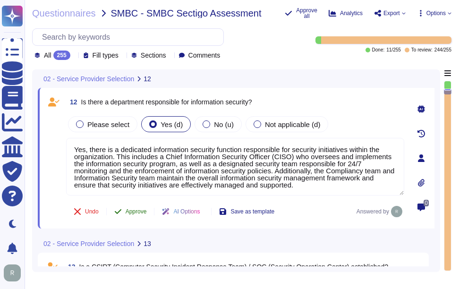
type textarea "Yes, there is a dedicated information security function responsible for securit…"
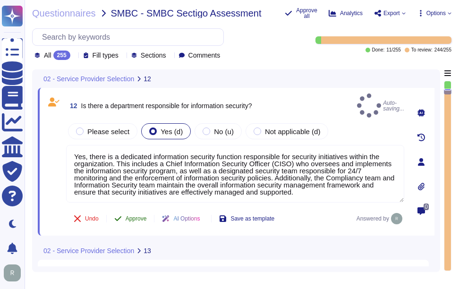
click at [132, 216] on span "Approve" at bounding box center [136, 219] width 21 height 6
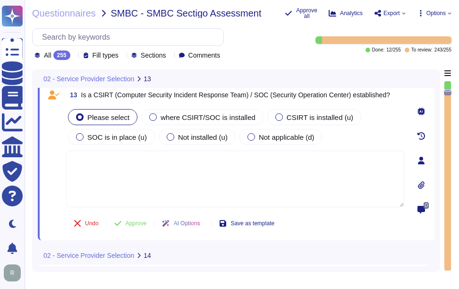
scroll to position [1682, 0]
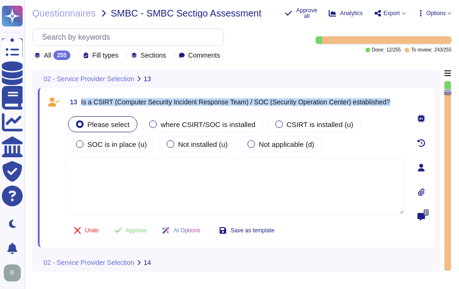
drag, startPoint x: 80, startPoint y: 100, endPoint x: 400, endPoint y: 100, distance: 319.5
click at [400, 100] on div "13 Is a CSIRT (Computer Security Incident Response Team) / SOC (Security Operat…" at bounding box center [235, 101] width 338 height 17
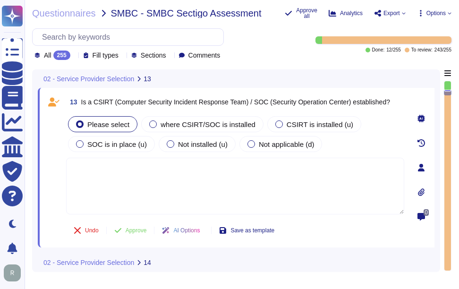
click at [194, 185] on textarea at bounding box center [235, 186] width 338 height 57
paste textarea "Yes, we have an internal incident response team that is overseen by our Chief I…"
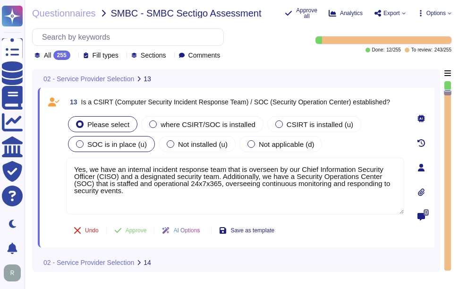
type textarea "Yes, we have an internal incident response team that is overseen by our Chief I…"
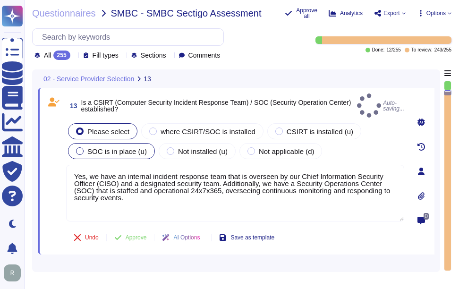
click at [76, 144] on div "SOC is in place (u)" at bounding box center [111, 151] width 87 height 16
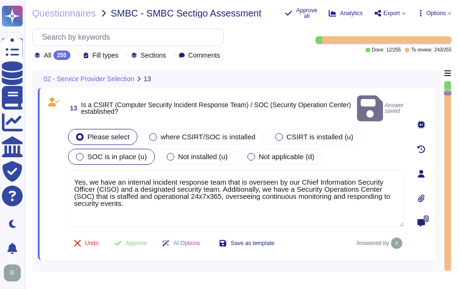
click at [103, 152] on span "SOC is in place (u)" at bounding box center [116, 156] width 59 height 8
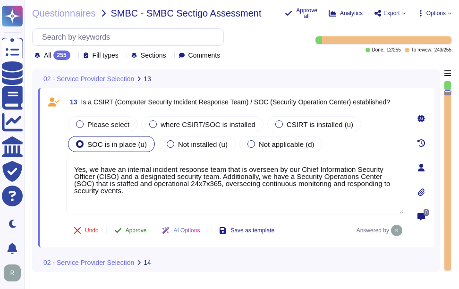
click at [135, 230] on span "Approve" at bounding box center [136, 231] width 21 height 6
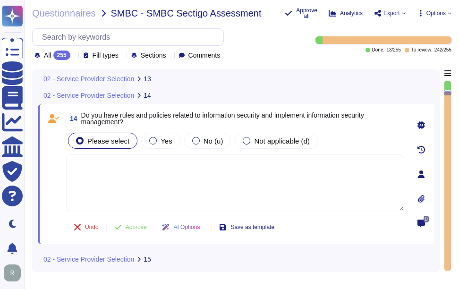
scroll to position [1849, 0]
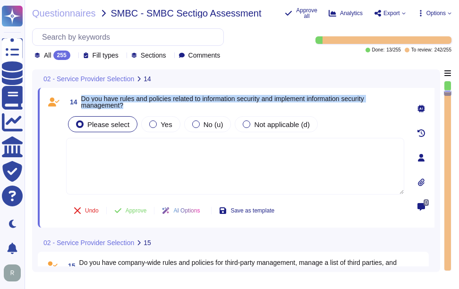
drag, startPoint x: 81, startPoint y: 97, endPoint x: 143, endPoint y: 107, distance: 62.5
click at [143, 107] on span "Do you have rules and policies related to information security and implement in…" at bounding box center [242, 101] width 323 height 13
click at [150, 125] on div at bounding box center [153, 124] width 8 height 8
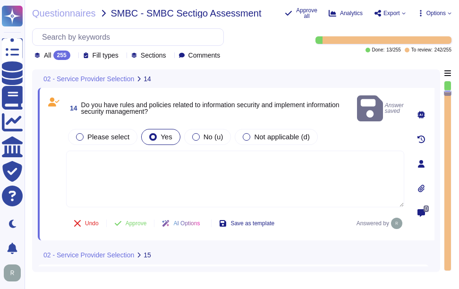
click at [224, 155] on textarea at bounding box center [235, 179] width 338 height 57
paste textarea "Yes, we have documented and approved information security policies, standards, …"
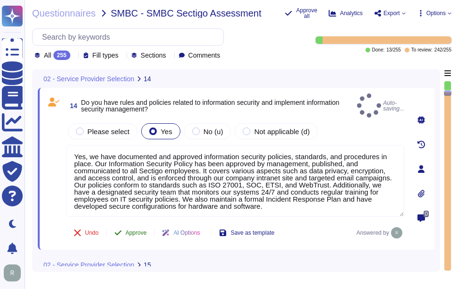
type textarea "Yes, we have documented and approved information security policies, standards, …"
click at [137, 230] on span "Approve" at bounding box center [136, 233] width 21 height 6
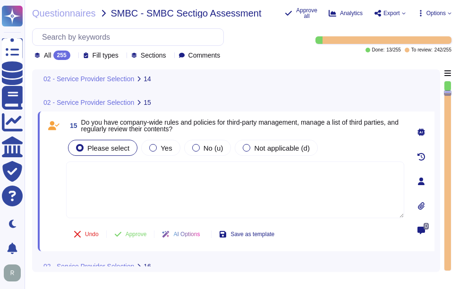
type textarea "Please answer ⇒"
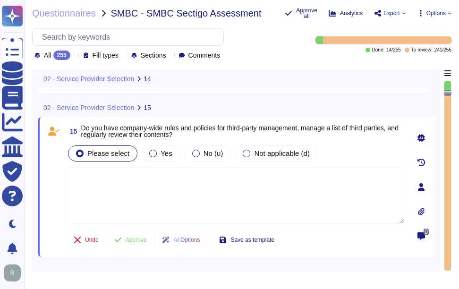
scroll to position [2013, 0]
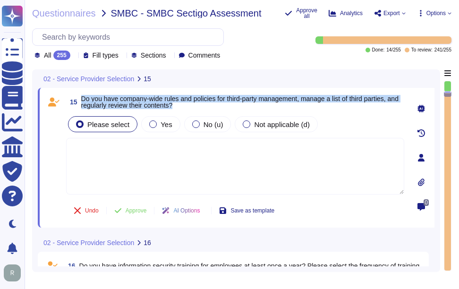
drag, startPoint x: 82, startPoint y: 98, endPoint x: 201, endPoint y: 106, distance: 119.2
click at [201, 106] on span "Do you have company-wide rules and policies for third-party management, manage …" at bounding box center [242, 101] width 323 height 13
click at [152, 125] on div at bounding box center [153, 124] width 8 height 8
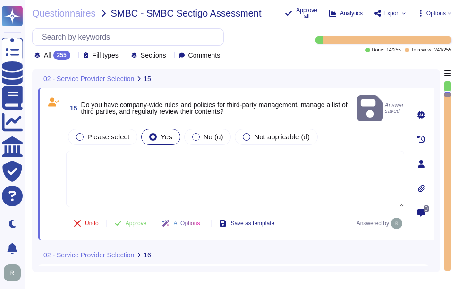
click at [152, 163] on textarea at bounding box center [235, 179] width 338 height 57
paste textarea "Yes, we have a Supplier & Third-Party Relationship Policy as part of our third-…"
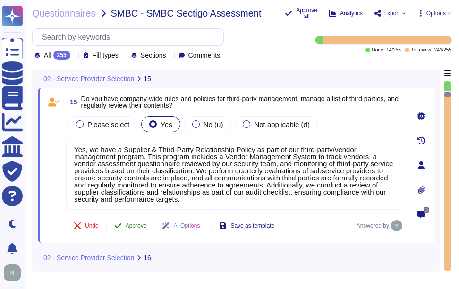
type textarea "Yes, we have a Supplier & Third-Party Relationship Policy as part of our third-…"
click at [129, 224] on span "Approve" at bounding box center [136, 226] width 21 height 6
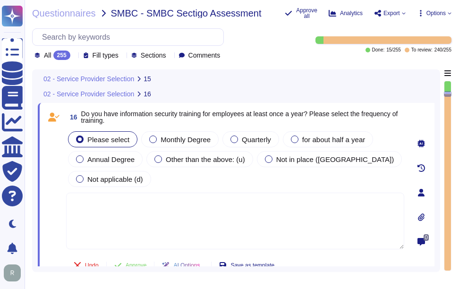
type textarea "Yes, we have a Supplier & Third-Party Relationship Policy as part of our third-…"
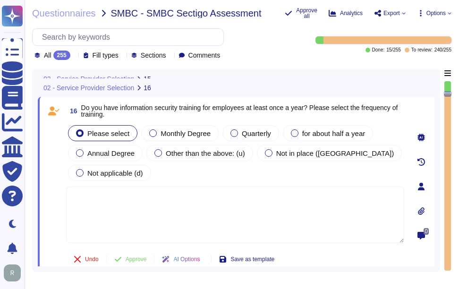
scroll to position [2170, 0]
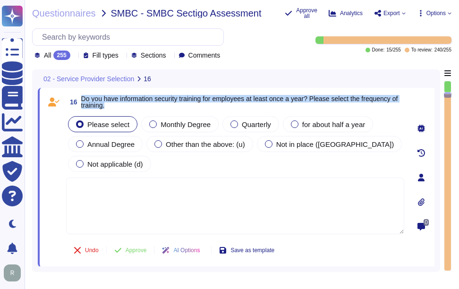
drag, startPoint x: 82, startPoint y: 97, endPoint x: 141, endPoint y: 104, distance: 59.9
click at [141, 104] on span "Do you have information security training for employees at least once a year? P…" at bounding box center [242, 101] width 323 height 13
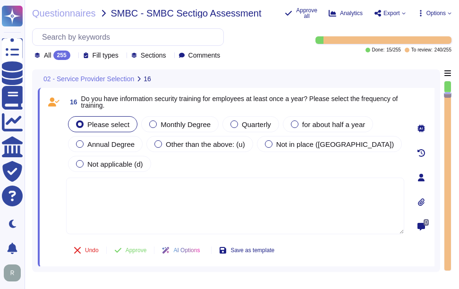
click at [257, 202] on textarea at bounding box center [235, 205] width 338 height 57
paste textarea "Yes, we conduct information security training for employees at least once a yea…"
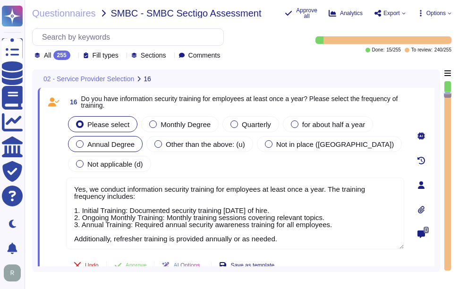
type textarea "Yes, we conduct information security training for employees at least once a yea…"
click at [81, 144] on div at bounding box center [80, 144] width 8 height 8
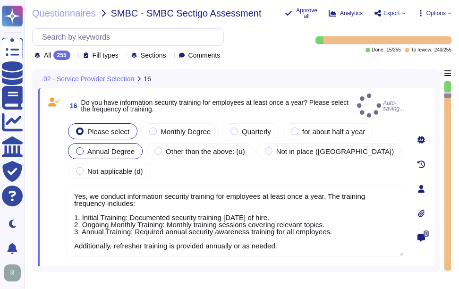
click at [103, 149] on div "Annual Degree" at bounding box center [105, 151] width 75 height 16
click at [126, 147] on span "Annual Degree" at bounding box center [110, 151] width 47 height 8
click at [81, 147] on div at bounding box center [80, 151] width 8 height 8
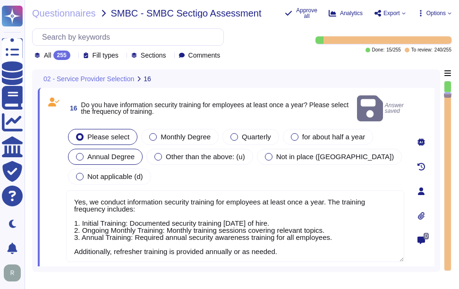
click at [102, 152] on span "Annual Degree" at bounding box center [110, 156] width 47 height 8
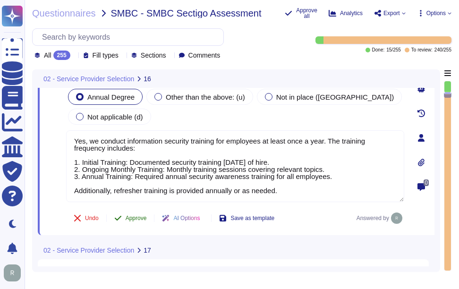
click at [139, 216] on span "Approve" at bounding box center [136, 218] width 21 height 6
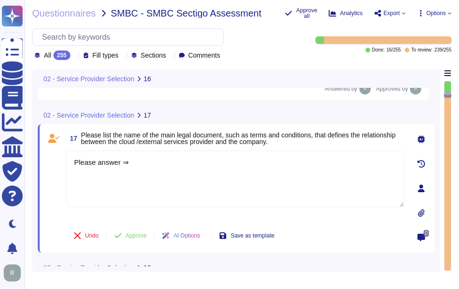
scroll to position [2353, 0]
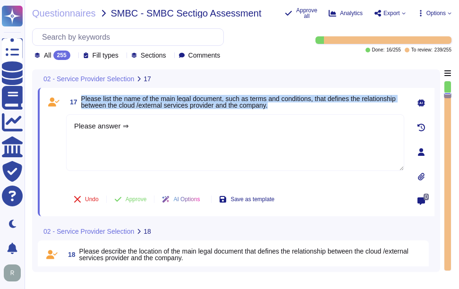
drag, startPoint x: 81, startPoint y: 96, endPoint x: 289, endPoint y: 104, distance: 207.8
click at [289, 104] on span "Please list the name of the main legal document, such as terms and conditions, …" at bounding box center [242, 101] width 323 height 13
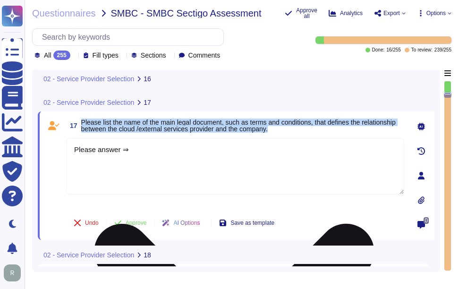
type textarea "Yes, we conduct information security training for employees at least once a yea…"
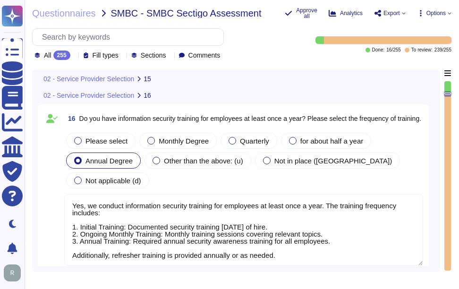
type textarea "Yes, we have a Supplier & Third-Party Relationship Policy as part of our third-…"
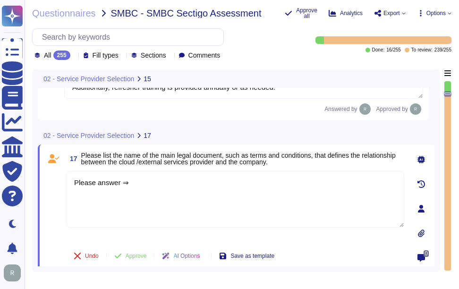
scroll to position [2345, 0]
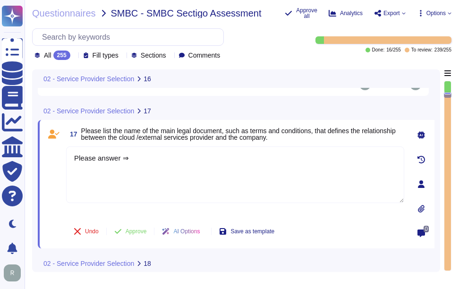
click at [83, 127] on span "Please list the name of the main legal document, such as terms and conditions, …" at bounding box center [238, 134] width 314 height 14
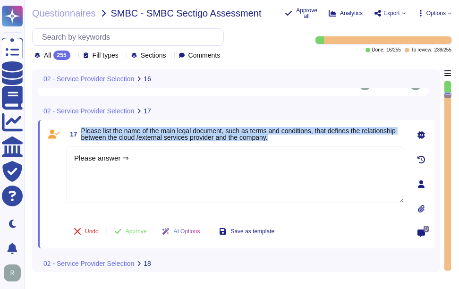
drag, startPoint x: 82, startPoint y: 112, endPoint x: 284, endPoint y: 122, distance: 202.3
click at [284, 127] on span "Please list the name of the main legal document, such as terms and conditions, …" at bounding box center [242, 133] width 323 height 13
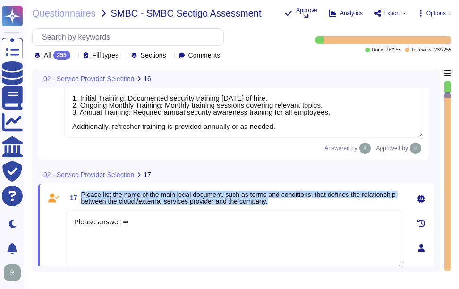
scroll to position [2298, 0]
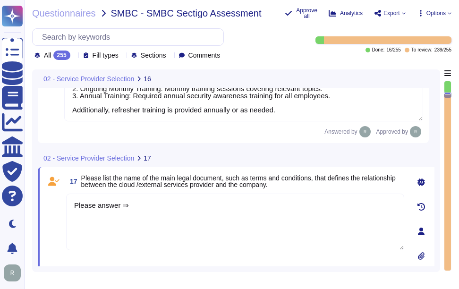
click at [96, 207] on textarea "Please answer ⇒" at bounding box center [235, 222] width 338 height 57
drag, startPoint x: 135, startPoint y: 184, endPoint x: -2, endPoint y: 171, distance: 137.0
click at [0, 171] on html "Questionnaires Knowledge Base Documents Analytics CAIQ / SIG Trust Center Help …" at bounding box center [229, 144] width 459 height 289
paste textarea "Your Enterprise Sales representative will share."
type textarea "Your Enterprise Sales representative will share."
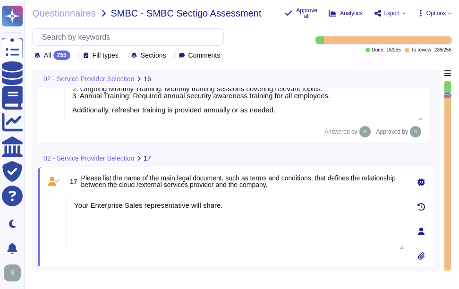
click at [251, 167] on div "17 Please list the name of the main legal document, such as terms and condition…" at bounding box center [236, 231] width 396 height 128
click at [136, 276] on span "Approve" at bounding box center [136, 279] width 21 height 6
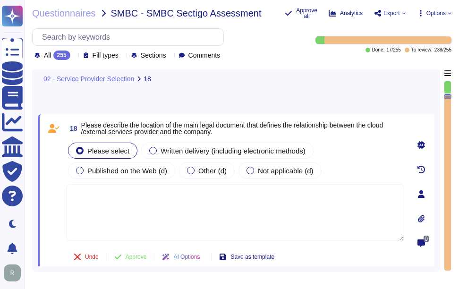
scroll to position [2417, 0]
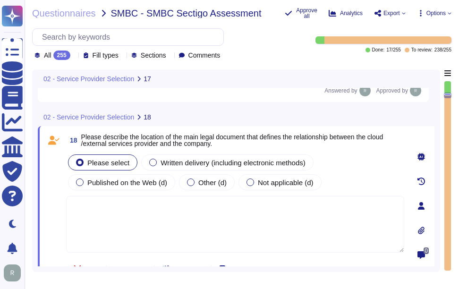
type textarea "Your Enterprise Sales representative will share."
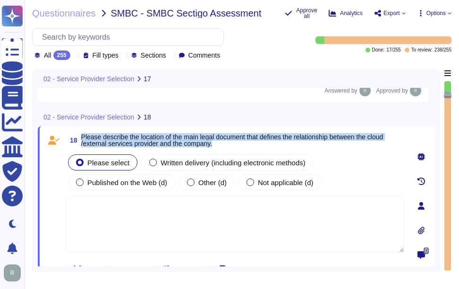
drag, startPoint x: 82, startPoint y: 138, endPoint x: 277, endPoint y: 151, distance: 195.4
click at [277, 151] on div "18 Please describe the location of the main legal document that defines the rel…" at bounding box center [224, 206] width 359 height 148
click at [197, 185] on label "Other (d)" at bounding box center [207, 182] width 40 height 8
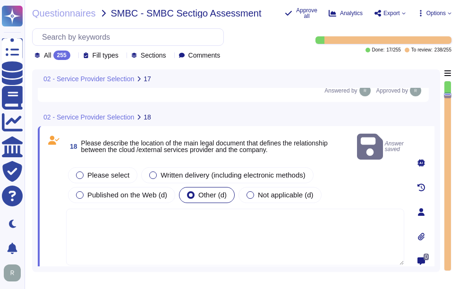
click at [183, 209] on textarea at bounding box center [235, 237] width 338 height 57
paste textarea "Your Enterprise Sales representative will share."
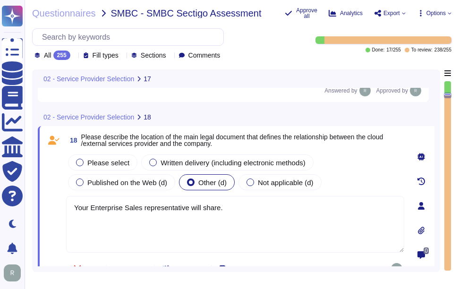
type textarea "Your Enterprise Sales representative will share."
click at [356, 180] on div "Please select Written delivery (including electronic methods) Published on the …" at bounding box center [235, 172] width 338 height 40
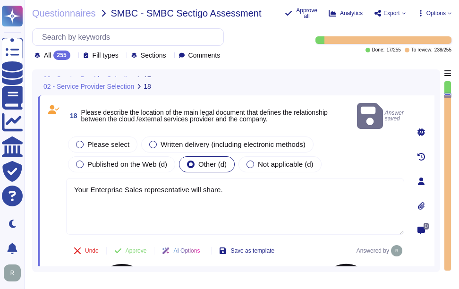
scroll to position [2464, 0]
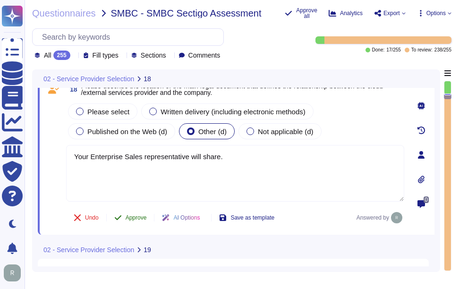
click at [138, 216] on span "Approve" at bounding box center [136, 218] width 21 height 6
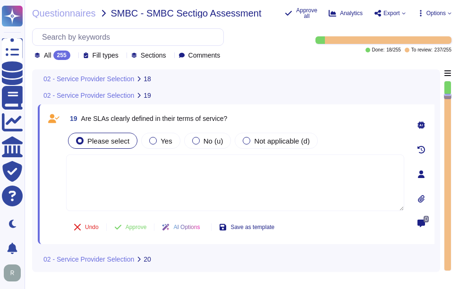
scroll to position [2619, 0]
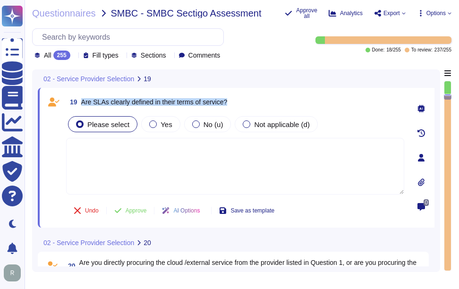
drag, startPoint x: 82, startPoint y: 101, endPoint x: 252, endPoint y: 102, distance: 170.4
click at [252, 102] on div "19 Are SLAs clearly defined in their terms of service?" at bounding box center [235, 101] width 338 height 17
click at [154, 127] on label "Yes" at bounding box center [160, 124] width 23 height 8
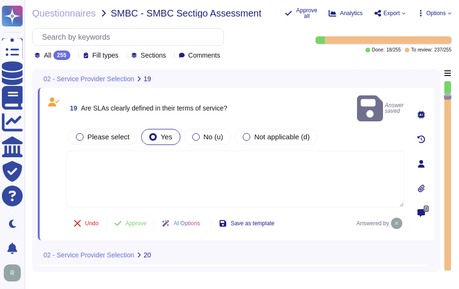
click at [239, 158] on textarea at bounding box center [235, 179] width 338 height 57
paste textarea "Yes, SLAs are clearly defined in their terms of service, including specific upt…"
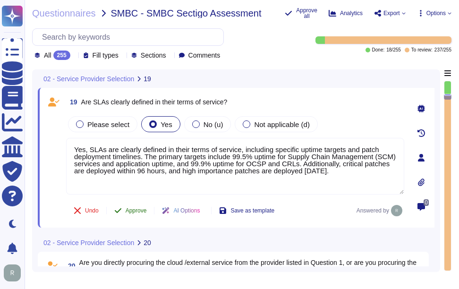
type textarea "Yes, SLAs are clearly defined in their terms of service, including specific upt…"
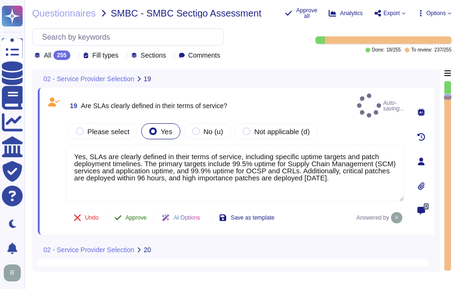
click at [144, 215] on span "Approve" at bounding box center [136, 218] width 21 height 6
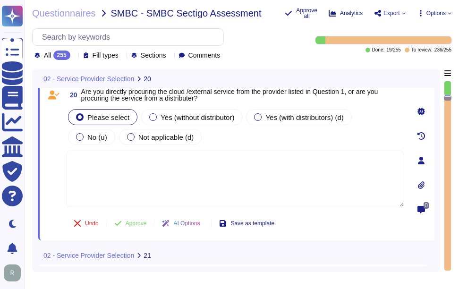
scroll to position [2766, 0]
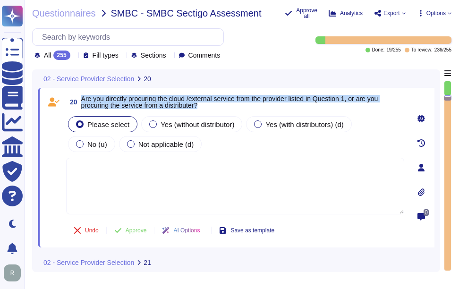
drag, startPoint x: 82, startPoint y: 96, endPoint x: 236, endPoint y: 108, distance: 153.8
click at [236, 108] on span "Are you directly procuring the cloud /external service from the provider listed…" at bounding box center [242, 101] width 323 height 13
click at [362, 97] on span "Are you directly procuring the cloud /external service from the provider listed…" at bounding box center [229, 102] width 297 height 14
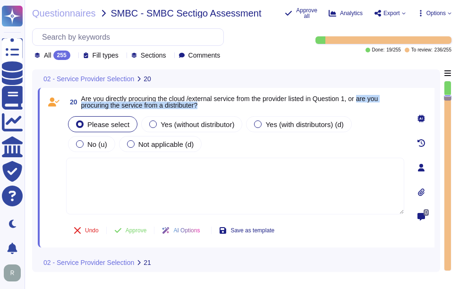
drag, startPoint x: 367, startPoint y: 98, endPoint x: 368, endPoint y: 104, distance: 5.7
click at [368, 104] on span "Are you directly procuring the cloud /external service from the provider listed…" at bounding box center [242, 101] width 323 height 13
click at [189, 192] on textarea at bounding box center [235, 186] width 338 height 57
paste textarea "No, we do not use subcontractors for this service. All development work is inte…"
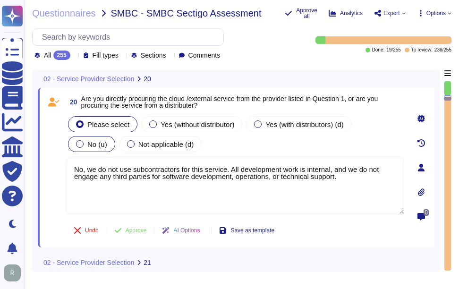
type textarea "No, we do not use subcontractors for this service. All development work is inte…"
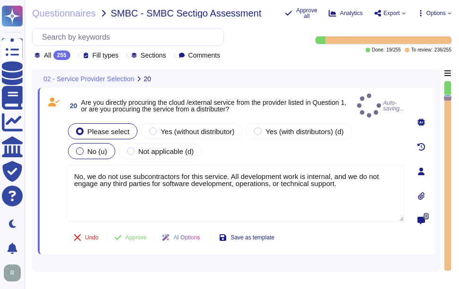
click at [107, 147] on label "No (u)" at bounding box center [91, 151] width 31 height 8
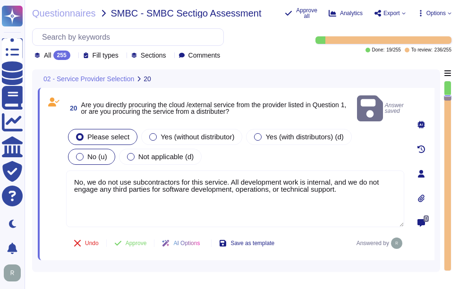
click at [84, 153] on div at bounding box center [80, 157] width 8 height 8
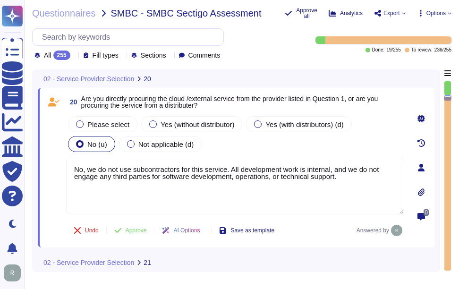
click at [282, 142] on div "Please select Yes (without distributor) Yes (with distributors) (d) No (u) Not …" at bounding box center [235, 134] width 338 height 40
click at [141, 230] on span "Approve" at bounding box center [136, 231] width 21 height 6
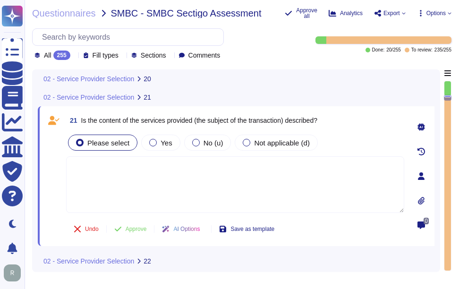
scroll to position [2932, 0]
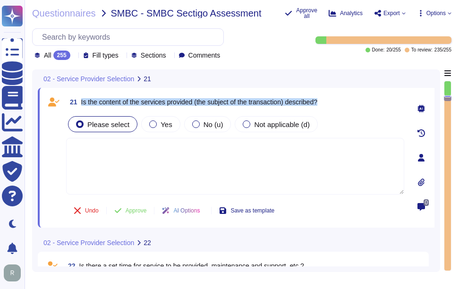
drag, startPoint x: 80, startPoint y: 100, endPoint x: 358, endPoint y: 104, distance: 278.0
click at [358, 104] on div "21 Is the content of the services provided (the subject of the transaction) des…" at bounding box center [235, 101] width 338 height 17
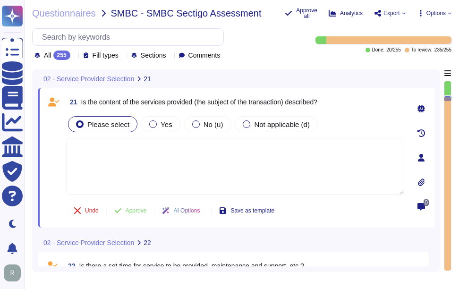
click at [181, 155] on textarea at bounding box center [235, 166] width 338 height 57
paste textarea "Yes, the services provided include digital identity solutions, publicly trusted…"
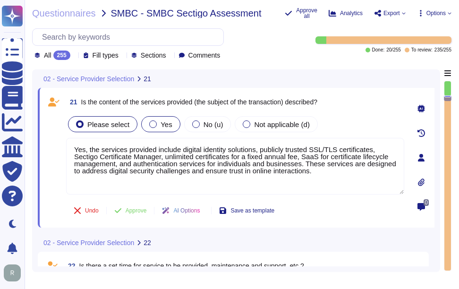
click at [166, 130] on div "Yes" at bounding box center [160, 124] width 39 height 16
type textarea "Yes, the services provided include digital identity solutions, publicly trusted…"
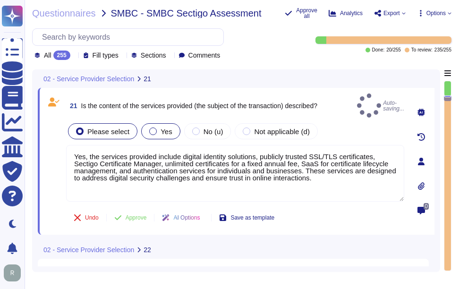
click at [165, 127] on span "Yes" at bounding box center [165, 131] width 11 height 8
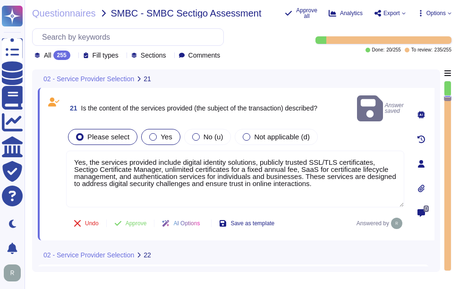
click at [152, 133] on div at bounding box center [153, 137] width 8 height 8
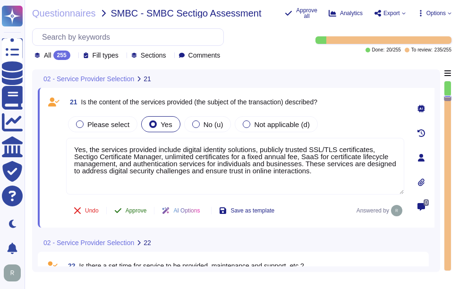
click at [139, 212] on span "Approve" at bounding box center [136, 211] width 21 height 6
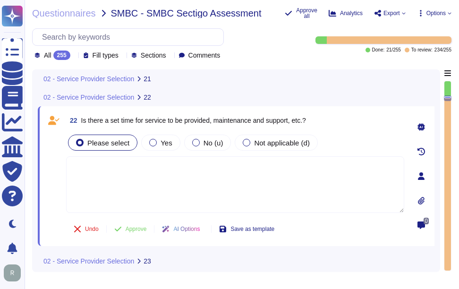
scroll to position [3078, 0]
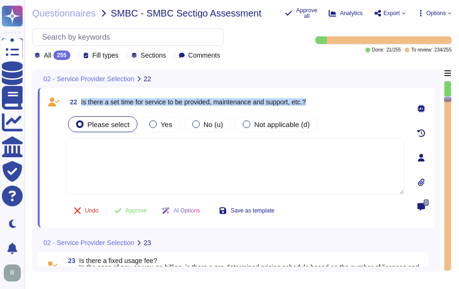
drag, startPoint x: 81, startPoint y: 100, endPoint x: 315, endPoint y: 108, distance: 234.7
click at [315, 108] on div "22 Is there a set time for service to be provided, maintenance and support, etc…" at bounding box center [235, 101] width 338 height 17
click at [160, 122] on span "Yes" at bounding box center [165, 124] width 11 height 8
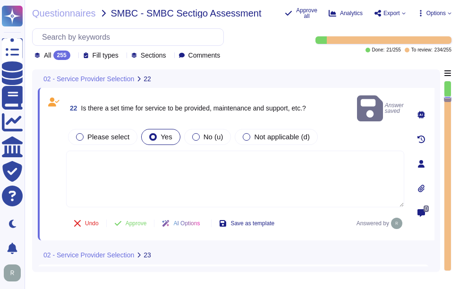
click at [140, 166] on textarea at bounding box center [235, 179] width 338 height 57
paste textarea "Yes, there is a standard scheduled maintenance window for service, which occurs…"
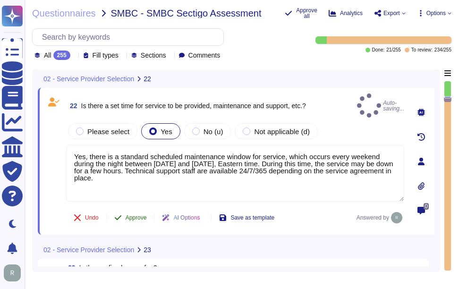
type textarea "Yes, there is a standard scheduled maintenance window for service, which occurs…"
click at [132, 215] on span "Approve" at bounding box center [136, 218] width 21 height 6
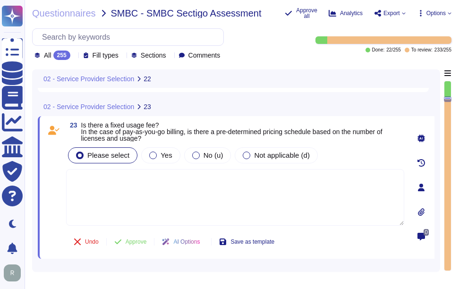
scroll to position [3224, 0]
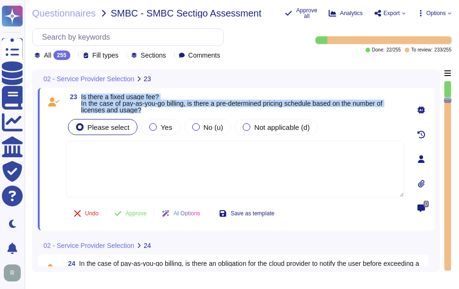
drag, startPoint x: 80, startPoint y: 95, endPoint x: 169, endPoint y: 109, distance: 89.4
click at [169, 109] on span "23 Is there a fixed usage fee? In the case of pay-as-you-go billing, is there a…" at bounding box center [235, 103] width 338 height 20
click at [156, 127] on label "Yes" at bounding box center [160, 127] width 23 height 8
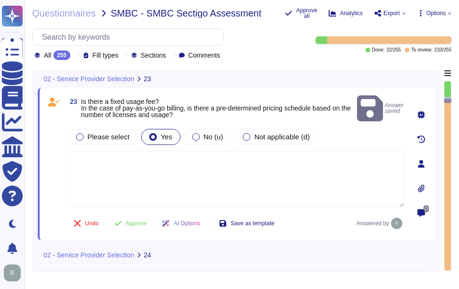
click at [137, 152] on textarea at bounding box center [235, 179] width 338 height 57
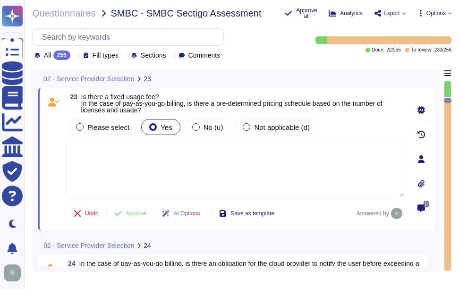
paste textarea "You can discuss this with your enterprise sales representative."
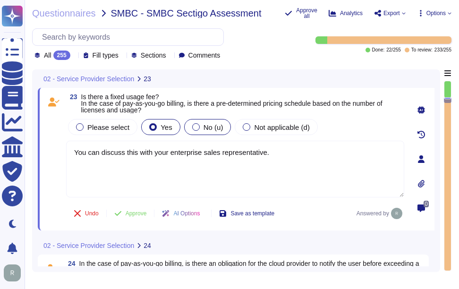
type textarea "You can discuss this with your enterprise sales representative."
click at [198, 130] on label "No (u)" at bounding box center [207, 127] width 31 height 8
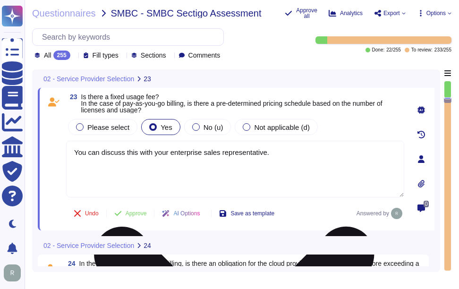
click at [281, 165] on textarea "You can discuss this with your enterprise sales representative." at bounding box center [235, 169] width 338 height 57
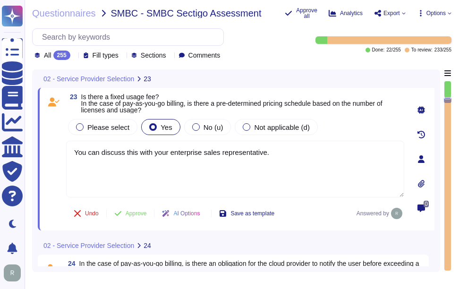
click at [335, 123] on div "Please select Yes No (u) Not applicable (d)" at bounding box center [235, 127] width 338 height 20
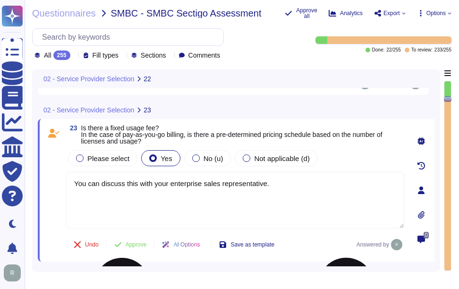
type textarea "Yes, there is a standard scheduled maintenance window for service, which occurs…"
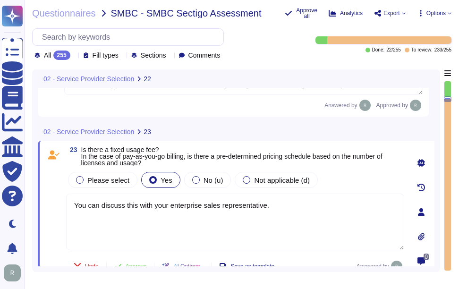
scroll to position [3204, 0]
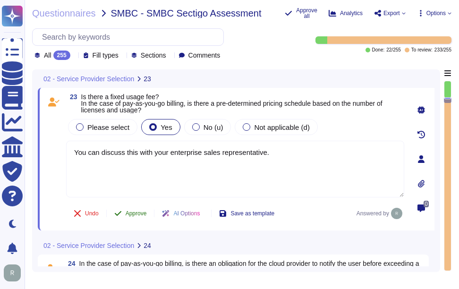
click at [128, 211] on span "Approve" at bounding box center [136, 214] width 21 height 6
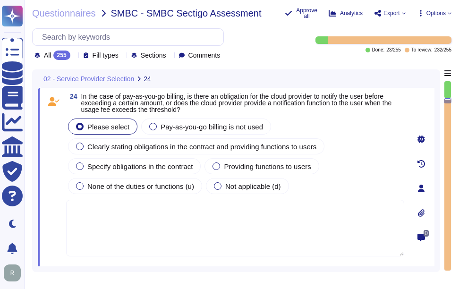
scroll to position [3327, 0]
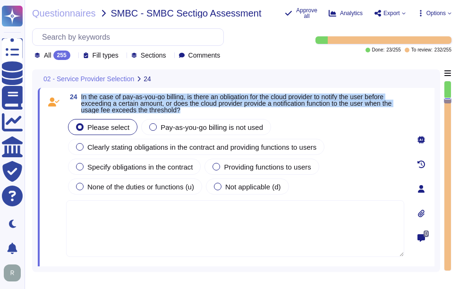
drag, startPoint x: 82, startPoint y: 95, endPoint x: 233, endPoint y: 108, distance: 151.6
click at [233, 108] on span "In the case of pay-as-you-go billing, is there an obligation for the cloud prov…" at bounding box center [242, 103] width 323 height 20
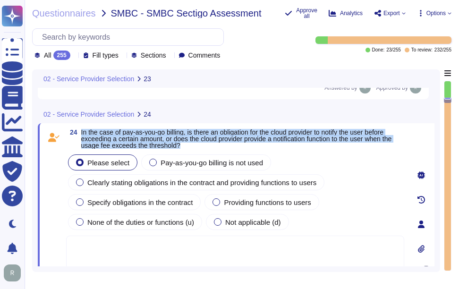
type textarea "You can discuss this with your enterprise sales representative."
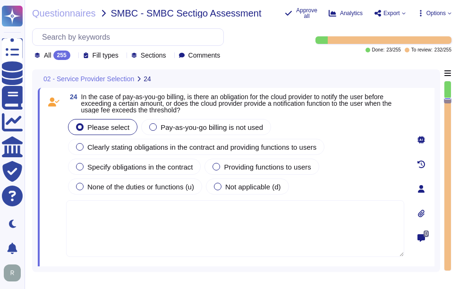
click at [236, 224] on textarea at bounding box center [235, 228] width 338 height 57
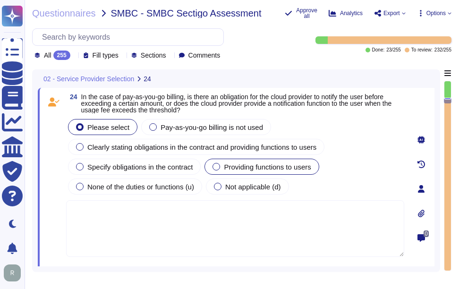
click at [218, 165] on div at bounding box center [216, 167] width 8 height 8
click at [225, 232] on textarea at bounding box center [235, 228] width 338 height 57
paste textarea "You can discuss this with your enterprise sales representative."
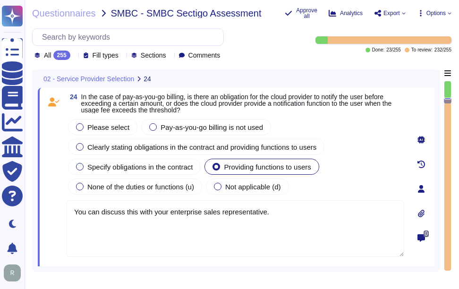
type textarea "You can discuss this with your enterprise sales representative."
click at [341, 187] on div "Please select Pay-as-you-go billing is not used Clearly stating obligations in …" at bounding box center [235, 156] width 338 height 79
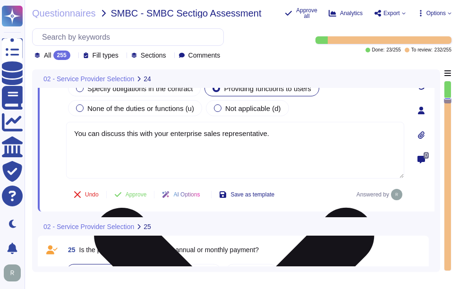
scroll to position [3421, 0]
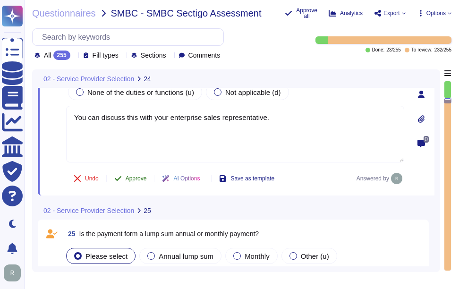
click at [140, 177] on span "Approve" at bounding box center [136, 179] width 21 height 6
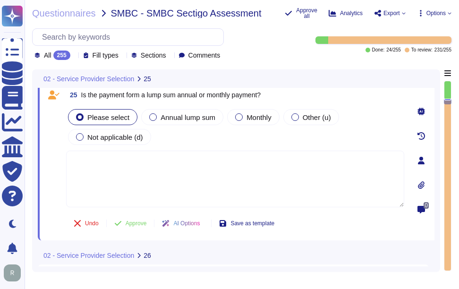
scroll to position [3535, 0]
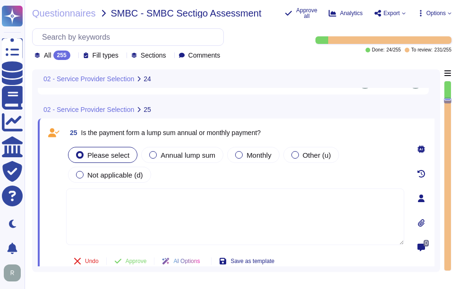
type textarea "You can discuss this with your enterprise sales representative."
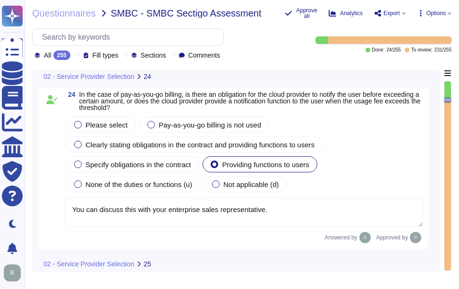
type textarea "You can discuss this with your enterprise sales representative."
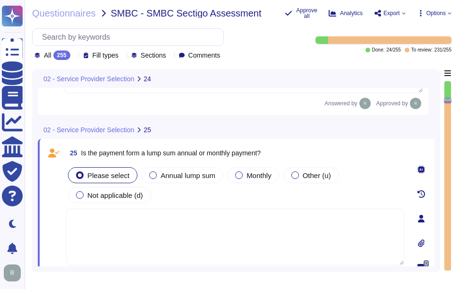
scroll to position [3451, 0]
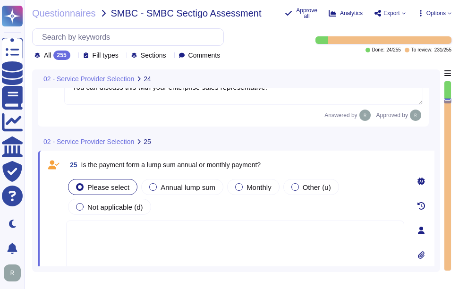
type textarea "You can discuss this with your enterprise sales representative."
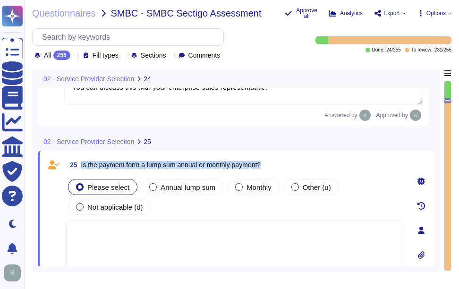
drag, startPoint x: 80, startPoint y: 164, endPoint x: 306, endPoint y: 161, distance: 226.6
click at [306, 161] on div "25 Is the payment form a lump sum annual or monthly payment?" at bounding box center [235, 164] width 338 height 17
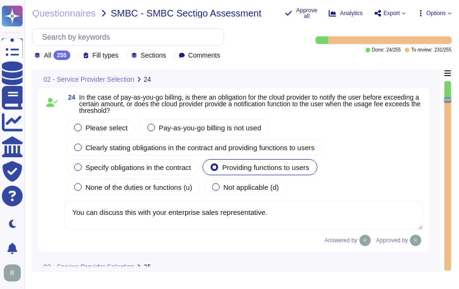
type textarea "You can discuss this with your enterprise sales representative."
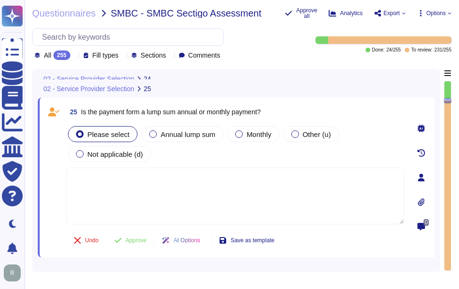
scroll to position [3489, 0]
type textarea "You can discuss this with your enterprise sales representative."
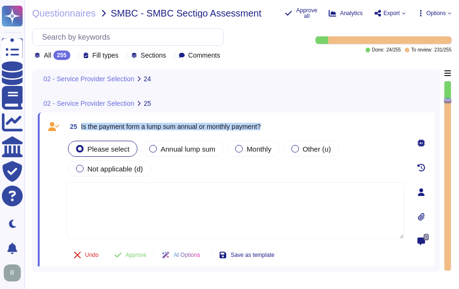
drag, startPoint x: 82, startPoint y: 126, endPoint x: 330, endPoint y: 127, distance: 248.7
click at [330, 127] on div "25 Is the payment form a lump sum annual or monthly payment?" at bounding box center [235, 126] width 338 height 17
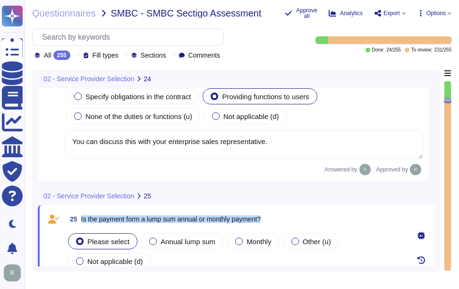
scroll to position [3348, 0]
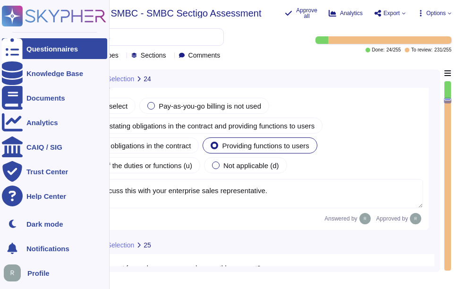
drag, startPoint x: 274, startPoint y: 194, endPoint x: 19, endPoint y: 183, distance: 255.1
click at [19, 183] on div "Questionnaires Knowledge Base Documents Analytics CAIQ / SIG Trust Center Help …" at bounding box center [229, 144] width 459 height 289
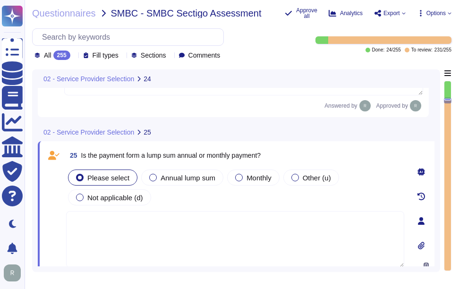
scroll to position [3489, 0]
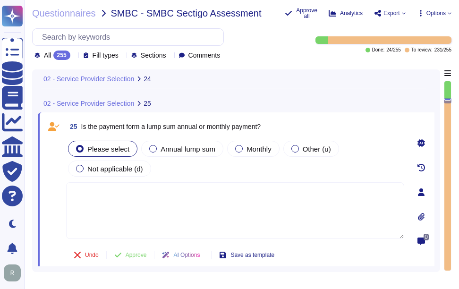
click at [135, 209] on textarea at bounding box center [235, 210] width 338 height 57
click at [303, 145] on span "Other (u)" at bounding box center [317, 149] width 28 height 8
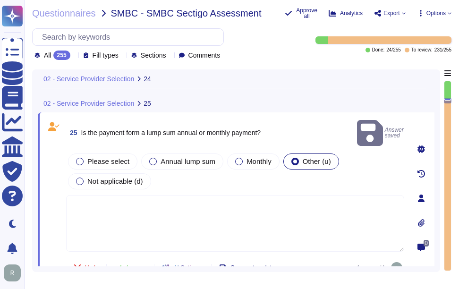
click at [114, 206] on textarea at bounding box center [235, 223] width 338 height 57
paste textarea "You can discuss this with your enterprise sales representative."
type textarea "You can discuss this with your enterprise sales representative."
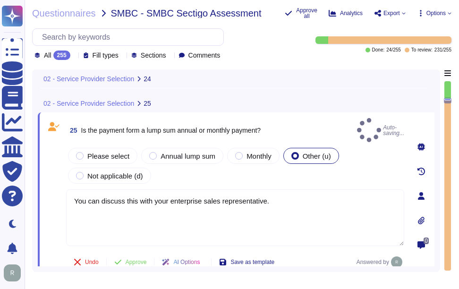
click at [315, 117] on div "25 Is the payment form a lump sum annual or monthly payment? Auto-saving... Ple…" at bounding box center [236, 195] width 396 height 167
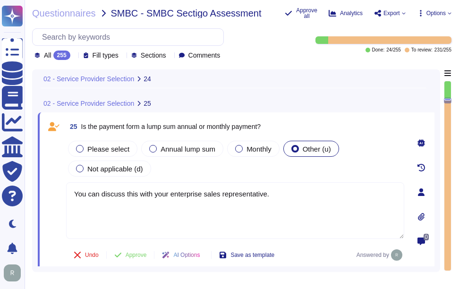
click at [141, 257] on span "Approve" at bounding box center [136, 255] width 21 height 6
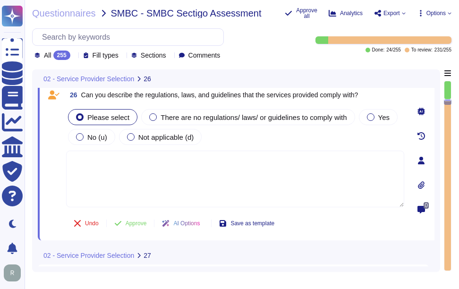
scroll to position [3674, 0]
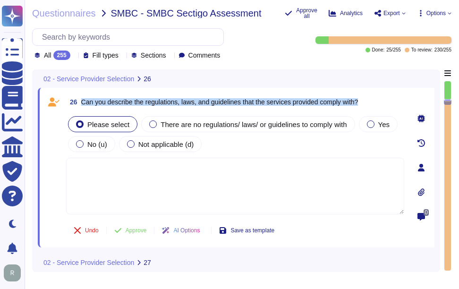
drag, startPoint x: 82, startPoint y: 102, endPoint x: 369, endPoint y: 104, distance: 287.5
click at [369, 104] on div "26 Can you describe the regulations, laws, and guidelines that the services pro…" at bounding box center [235, 101] width 338 height 17
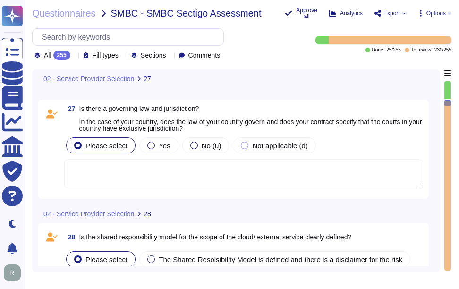
scroll to position [3863, 0]
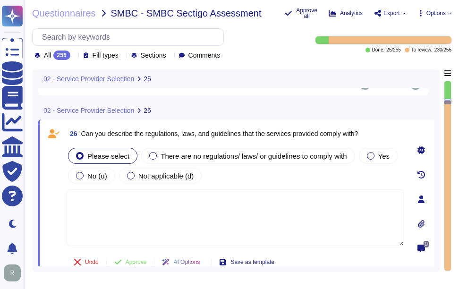
type textarea "You can discuss this with your enterprise sales representative."
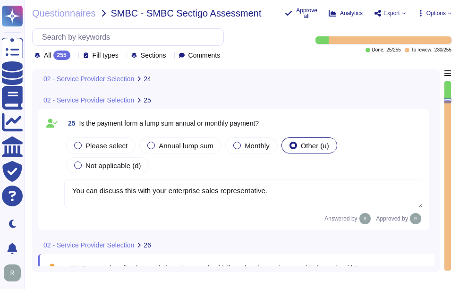
type textarea "You can discuss this with your enterprise sales representative."
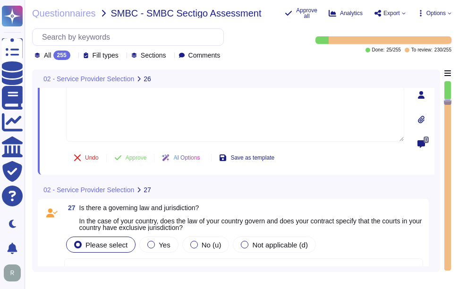
scroll to position [3747, 0]
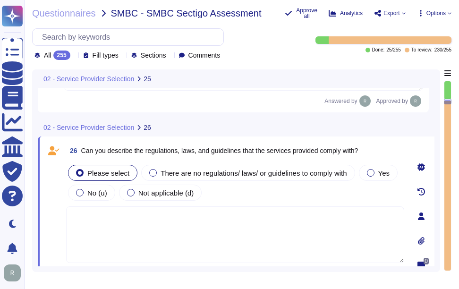
type textarea "You can discuss this with your enterprise sales representative."
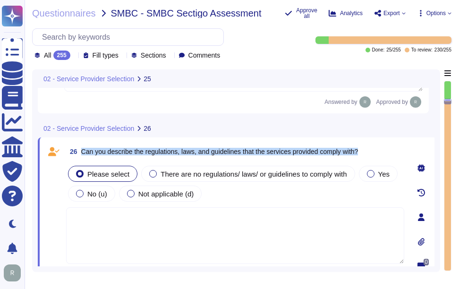
drag, startPoint x: 83, startPoint y: 152, endPoint x: 386, endPoint y: 152, distance: 303.5
click at [386, 152] on div "26 Can you describe the regulations, laws, and guidelines that the services pro…" at bounding box center [235, 151] width 338 height 17
click at [381, 176] on span "Yes" at bounding box center [383, 174] width 11 height 8
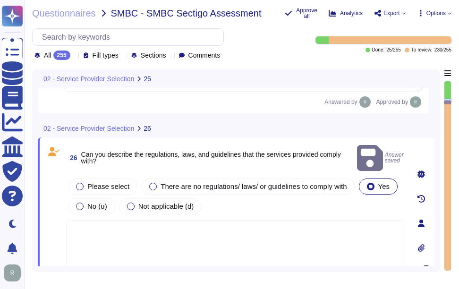
click at [171, 234] on textarea at bounding box center [235, 248] width 338 height 57
paste textarea "Sectigo is committed to compliance with all relevant legal, statutory, regulato…"
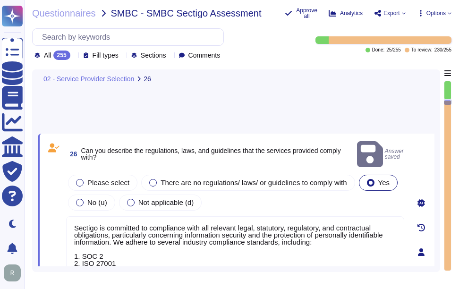
scroll to position [3664, 0]
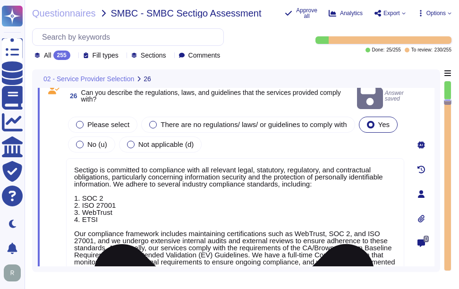
type textarea "Sectigo is committed to compliance with all relevant legal, statutory, regulato…"
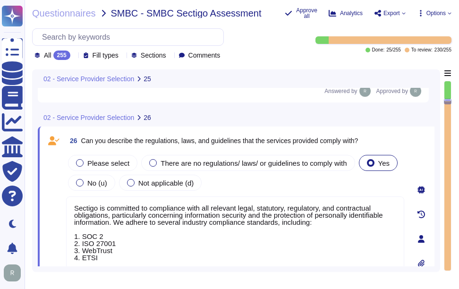
type textarea "You can discuss this with your enterprise sales representative."
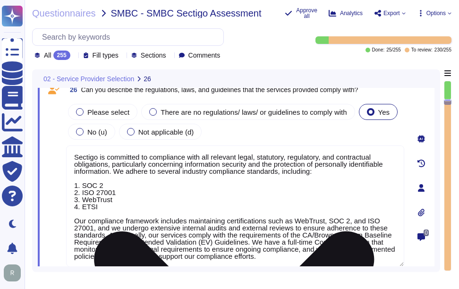
scroll to position [1, 0]
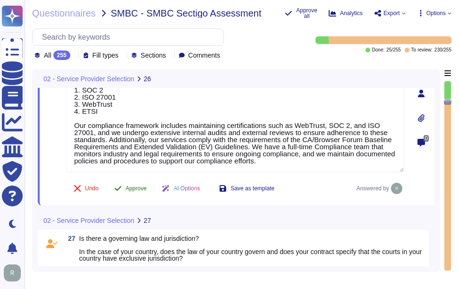
type textarea "Sectigo is committed to compliance with all relevant legal, statutory, regulato…"
click at [133, 189] on span "Approve" at bounding box center [136, 188] width 21 height 6
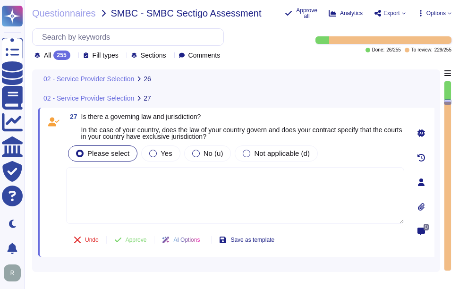
scroll to position [3885, 0]
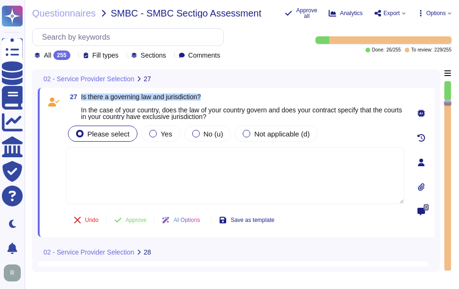
drag, startPoint x: 81, startPoint y: 94, endPoint x: 217, endPoint y: 96, distance: 136.0
click at [217, 96] on span "27 Is there a governing law and jurisdiction? In the case of your country, does…" at bounding box center [235, 106] width 338 height 26
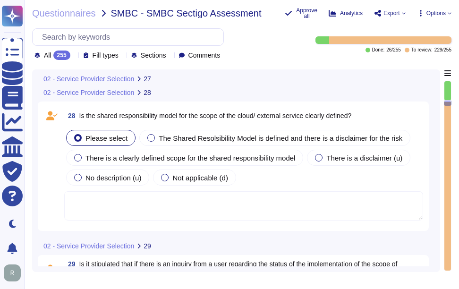
scroll to position [4073, 0]
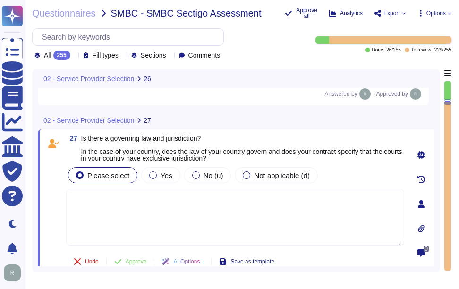
type textarea "Sectigo is committed to compliance with all relevant legal, statutory, regulato…"
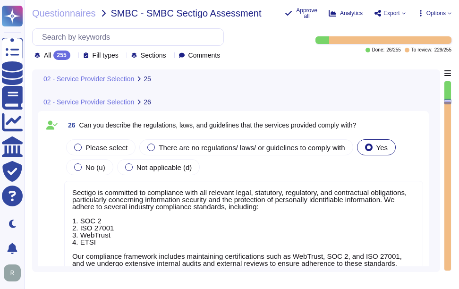
type textarea "You can discuss this with your enterprise sales representative."
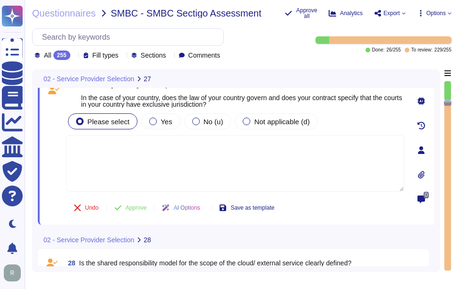
scroll to position [3875, 0]
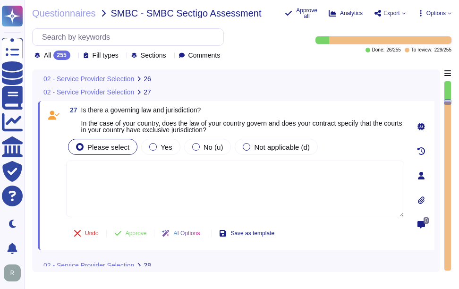
type textarea "Sectigo is committed to compliance with all relevant legal, statutory, regulato…"
drag, startPoint x: 81, startPoint y: 111, endPoint x: 232, endPoint y: 112, distance: 150.6
click at [232, 112] on span "Is there a governing law and jurisdiction? In the case of your country, does th…" at bounding box center [242, 120] width 323 height 26
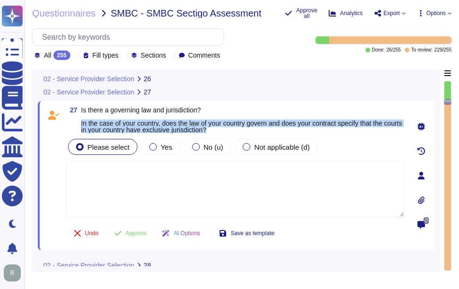
drag, startPoint x: 80, startPoint y: 123, endPoint x: 321, endPoint y: 130, distance: 240.8
click at [321, 130] on span "27 Is there a governing law and jurisdiction? In the case of your country, does…" at bounding box center [235, 120] width 338 height 26
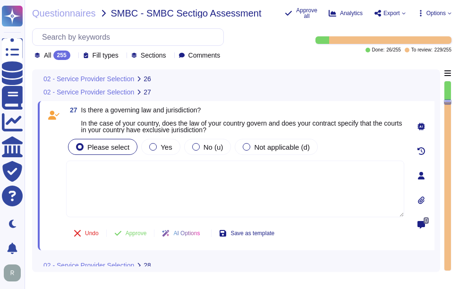
click at [305, 194] on textarea at bounding box center [235, 188] width 338 height 57
paste textarea "The law of our country, the [GEOGRAPHIC_DATA], governs our operations, and our …"
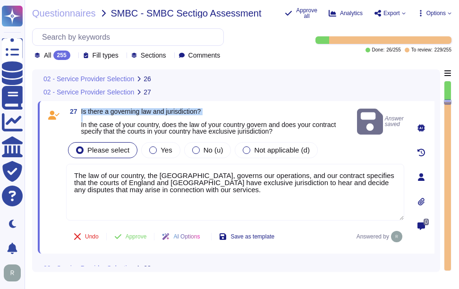
drag, startPoint x: 80, startPoint y: 111, endPoint x: 233, endPoint y: 118, distance: 152.6
click at [233, 118] on span "27 Is there a governing law and jurisdiction? In the case of your country, does…" at bounding box center [209, 121] width 287 height 26
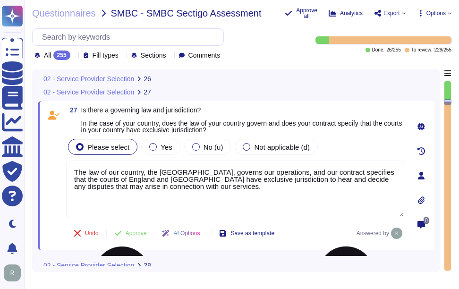
click at [75, 172] on textarea "The law of our country, the [GEOGRAPHIC_DATA], governs our operations, and our …" at bounding box center [235, 188] width 338 height 57
paste textarea "The governing law is the law of the jurisdiction where the personnel are locate…"
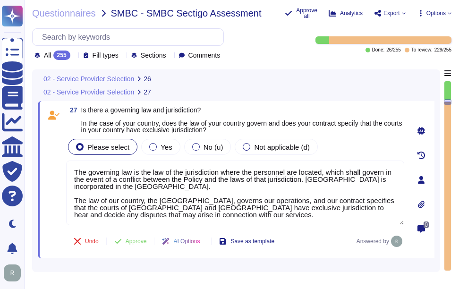
drag, startPoint x: 196, startPoint y: 219, endPoint x: 62, endPoint y: 197, distance: 135.7
click at [62, 197] on div "27 Is there a governing law and jurisdiction? In the case of your country, does…" at bounding box center [224, 180] width 359 height 146
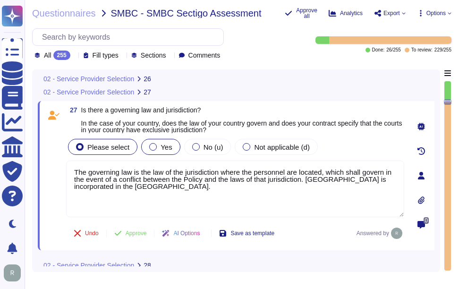
type textarea "The governing law is the law of the jurisdiction where the personnel are locate…"
click at [153, 148] on div at bounding box center [153, 147] width 8 height 8
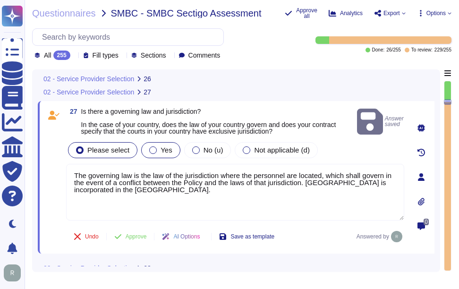
click at [162, 148] on span "Yes" at bounding box center [165, 150] width 11 height 8
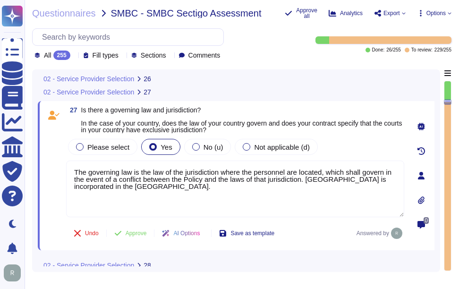
click at [329, 154] on div "Please select Yes No (u) Not applicable (d)" at bounding box center [235, 147] width 338 height 20
click at [133, 233] on span "Approve" at bounding box center [136, 233] width 21 height 6
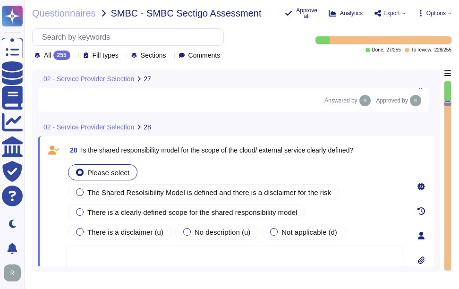
type textarea "The governing law is the law of the jurisdiction where the personnel are locate…"
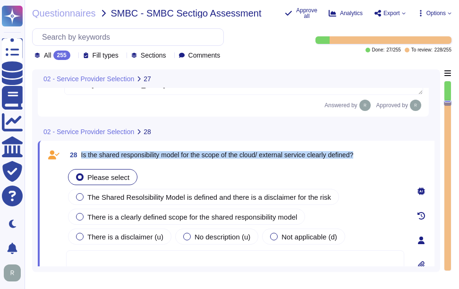
drag, startPoint x: 81, startPoint y: 154, endPoint x: 361, endPoint y: 160, distance: 280.4
click at [353, 160] on span "28 Is the shared responsibility model for the scope of the cloud/ external serv…" at bounding box center [209, 154] width 287 height 17
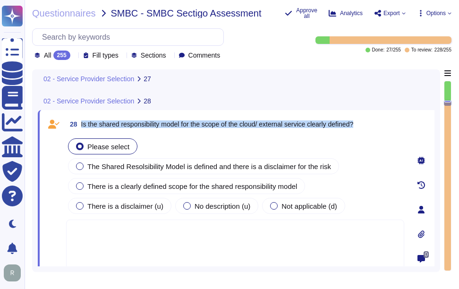
scroll to position [4020, 0]
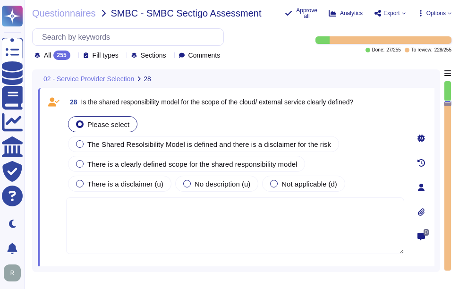
click at [226, 238] on textarea at bounding box center [235, 225] width 338 height 57
paste textarea "Yes, the shared responsibility model (SSRM) is clearly defined through document…"
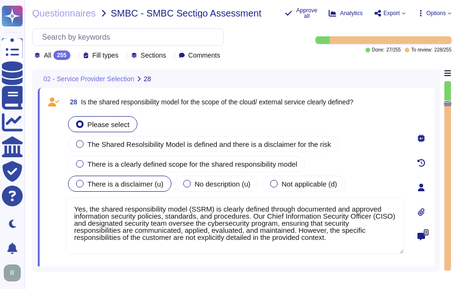
drag, startPoint x: 272, startPoint y: 237, endPoint x: 77, endPoint y: 190, distance: 200.2
click at [77, 190] on div "Please select The Shared Resolsibility Model is defined and there is a disclaim…" at bounding box center [235, 184] width 338 height 141
click at [266, 241] on textarea "Yes, the shared responsibility model (SSRM) is clearly defined through document…" at bounding box center [235, 225] width 338 height 57
drag, startPoint x: 270, startPoint y: 237, endPoint x: -2, endPoint y: 176, distance: 279.2
click at [0, 176] on html "Questionnaires Knowledge Base Documents Analytics CAIQ / SIG Trust Center Help …" at bounding box center [229, 144] width 459 height 289
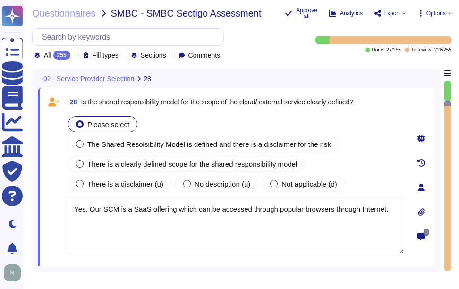
type textarea "Yes. Our SCM is a SaaS offering which can be accessed through popular browsers …"
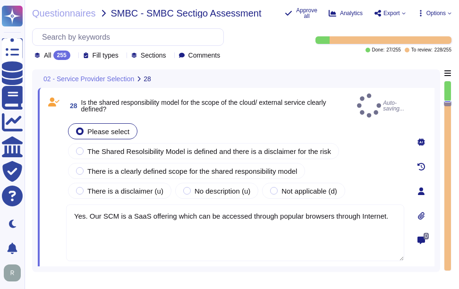
click at [387, 185] on div "Please select The Shared Resolsibility Model is defined and there is a disclaim…" at bounding box center [235, 160] width 338 height 79
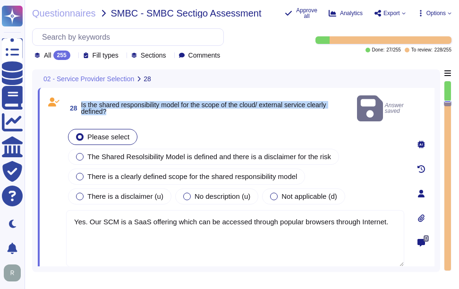
drag, startPoint x: 82, startPoint y: 97, endPoint x: 112, endPoint y: 103, distance: 31.2
click at [112, 103] on span "Is the shared responsibility model for the scope of the cloud/ external service…" at bounding box center [217, 107] width 272 height 13
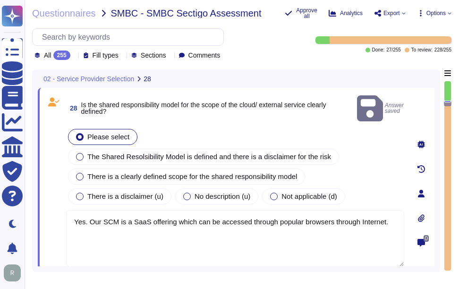
click at [285, 231] on textarea "Yes. Our SCM is a SaaS offering which can be accessed through popular browsers …" at bounding box center [235, 238] width 338 height 57
click at [371, 173] on div "Please select The Shared Resolsibility Model is defined and there is a disclaim…" at bounding box center [235, 166] width 338 height 79
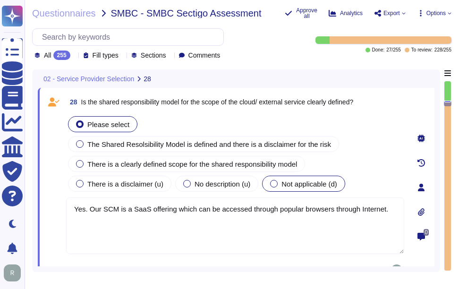
click at [281, 187] on span "Not applicable (d)" at bounding box center [309, 184] width 56 height 8
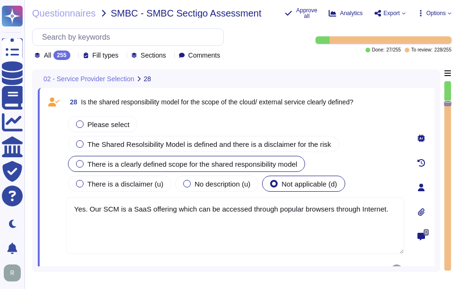
click at [182, 162] on span "There is a clearly defined scope for the shared responsibility model" at bounding box center [192, 164] width 210 height 8
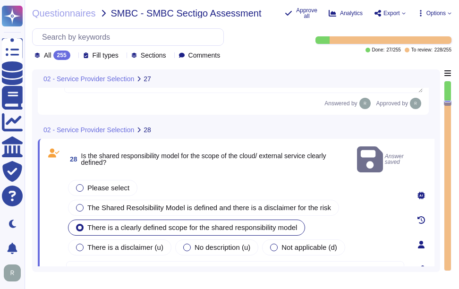
type textarea "The governing law is the law of the jurisdiction where the personnel are locate…"
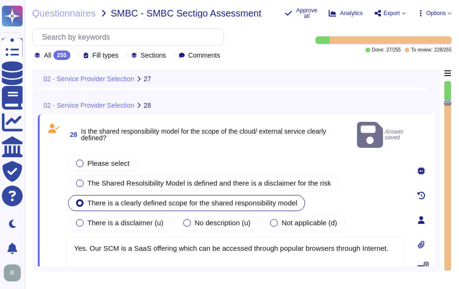
scroll to position [4022, 0]
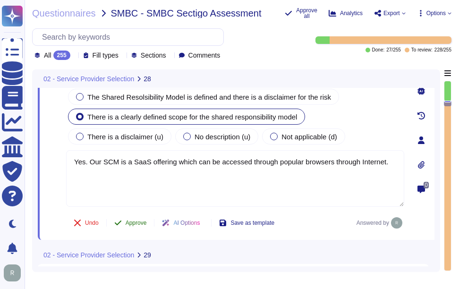
click at [145, 222] on span "Approve" at bounding box center [136, 223] width 21 height 6
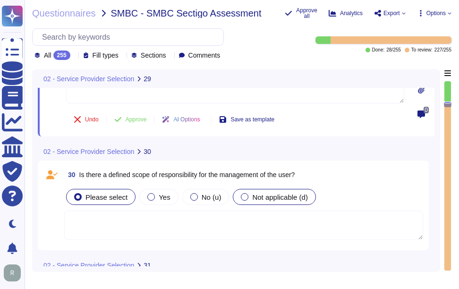
scroll to position [4304, 0]
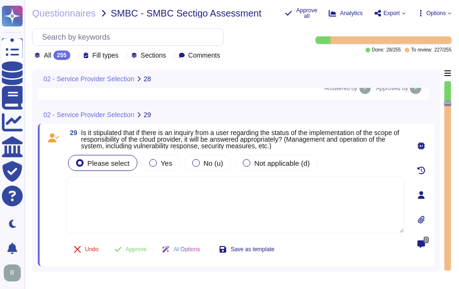
type textarea "Yes. Our SCM is a SaaS offering which can be accessed through popular browsers …"
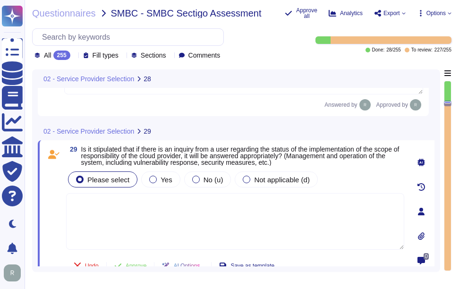
scroll to position [4151, 0]
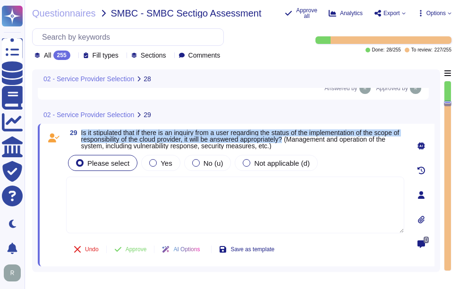
drag, startPoint x: 81, startPoint y: 133, endPoint x: 316, endPoint y: 145, distance: 235.3
click at [316, 145] on span "29 Is it stipulated that if there is an inquiry from a user regarding the statu…" at bounding box center [235, 139] width 338 height 20
click at [166, 161] on span "Yes" at bounding box center [165, 163] width 11 height 8
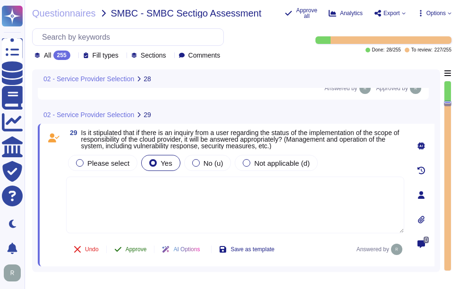
click at [136, 251] on span "Approve" at bounding box center [136, 249] width 21 height 6
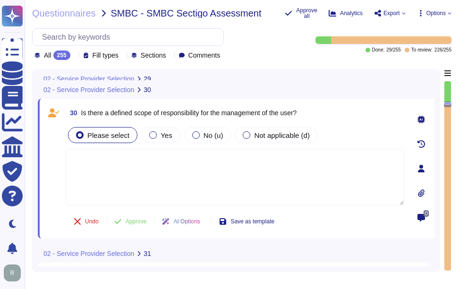
scroll to position [4334, 0]
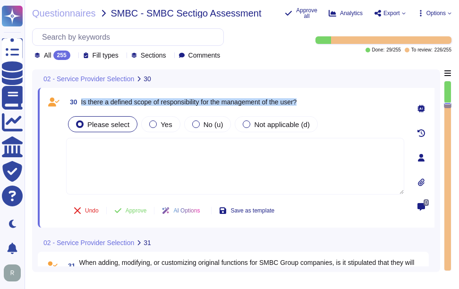
drag, startPoint x: 82, startPoint y: 100, endPoint x: 331, endPoint y: 109, distance: 249.9
click at [331, 109] on div "30 Is there a defined scope of responsibility for the management of the user?" at bounding box center [235, 101] width 338 height 17
click at [165, 124] on span "Yes" at bounding box center [165, 124] width 11 height 8
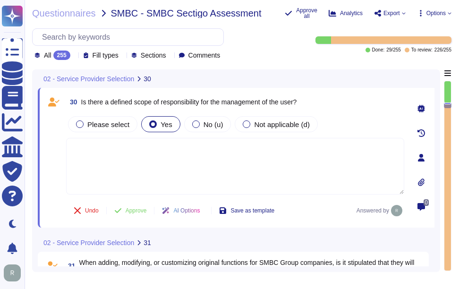
click at [223, 174] on textarea at bounding box center [235, 166] width 338 height 57
paste textarea "Yes, there is a defined scope of responsibility for the management of the user.…"
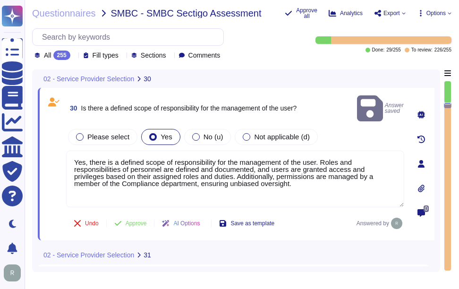
drag, startPoint x: 279, startPoint y: 175, endPoint x: 52, endPoint y: 131, distance: 230.8
click at [52, 131] on div "30 Is there a defined scope of responsibility for the management of the user? A…" at bounding box center [224, 163] width 359 height 141
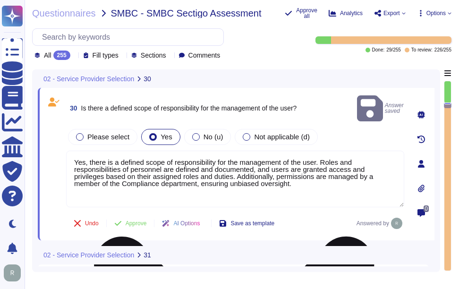
paste textarea "There are three administrator roles in SCM: • Master Registration Authority Off…"
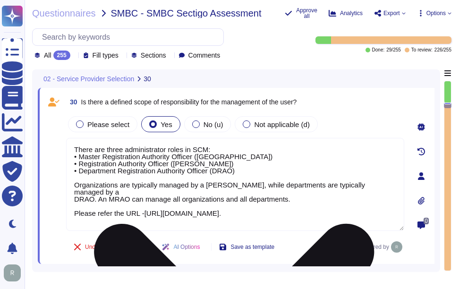
click at [273, 164] on textarea "There are three administrator roles in SCM: • Master Registration Authority Off…" at bounding box center [235, 184] width 338 height 93
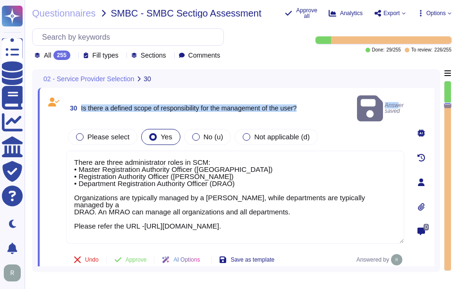
drag, startPoint x: 81, startPoint y: 102, endPoint x: 379, endPoint y: 105, distance: 297.8
click at [379, 105] on div "30 Is there a defined scope of responsibility for the management of the user? A…" at bounding box center [235, 108] width 338 height 30
click at [245, 104] on span "Is there a defined scope of responsibility for the management of the user?" at bounding box center [189, 108] width 216 height 8
drag, startPoint x: 81, startPoint y: 101, endPoint x: 325, endPoint y: 101, distance: 244.0
click at [325, 101] on div "30 Is there a defined scope of responsibility for the management of the user? A…" at bounding box center [235, 108] width 338 height 30
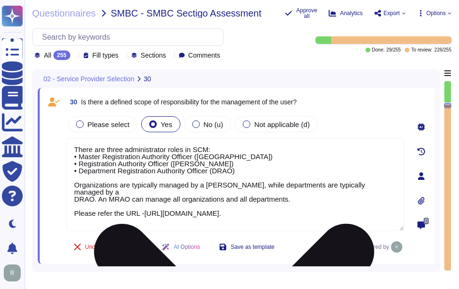
click at [75, 146] on textarea "There are three administrator roles in SCM: • Master Registration Authority Off…" at bounding box center [235, 184] width 338 height 93
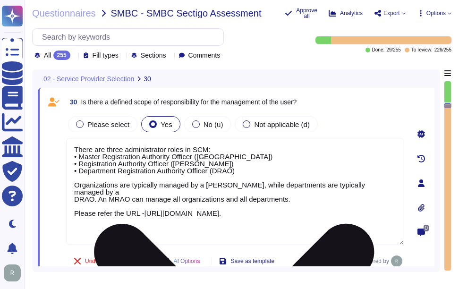
paste textarea "Yes, there is a defined scope of responsibility for the management of the user."
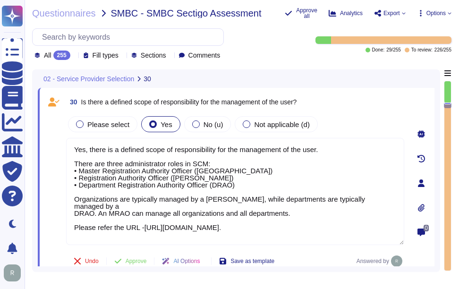
type textarea "Yes, there is a defined scope of responsibility for the management of the user.…"
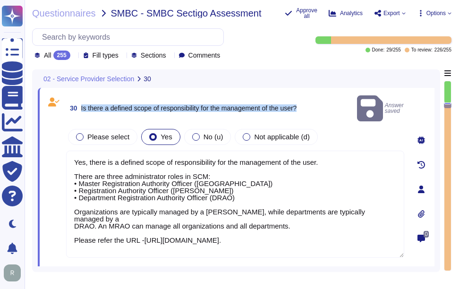
drag, startPoint x: 81, startPoint y: 101, endPoint x: 303, endPoint y: 109, distance: 222.0
click at [303, 109] on div "30 Is there a defined scope of responsibility for the management of the user? A…" at bounding box center [235, 108] width 338 height 30
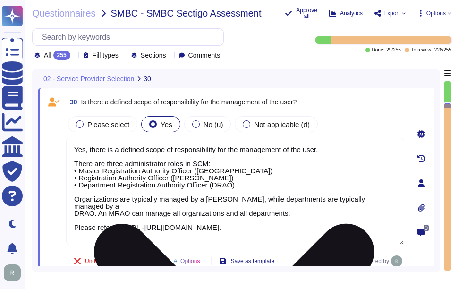
click at [244, 161] on textarea "Yes, there is a defined scope of responsibility for the management of the user.…" at bounding box center [235, 191] width 338 height 107
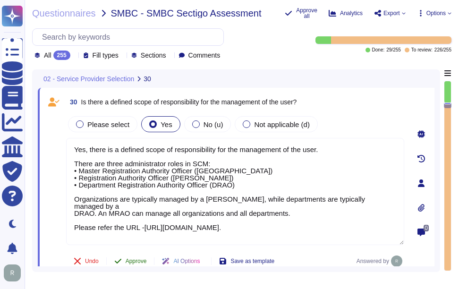
click at [143, 264] on span "Approve" at bounding box center [136, 261] width 21 height 6
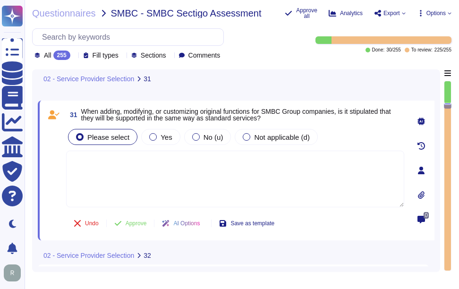
scroll to position [4533, 0]
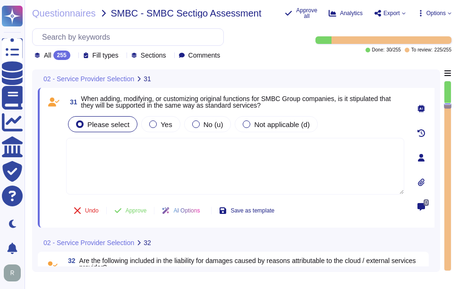
click at [72, 51] on div "All 255" at bounding box center [54, 55] width 40 height 9
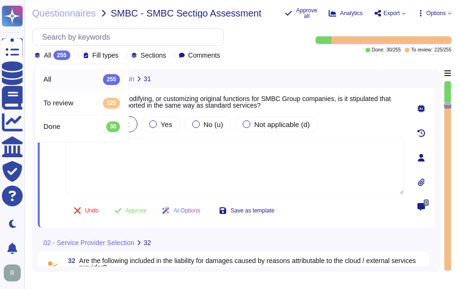
click at [72, 51] on div "All 255" at bounding box center [54, 55] width 40 height 9
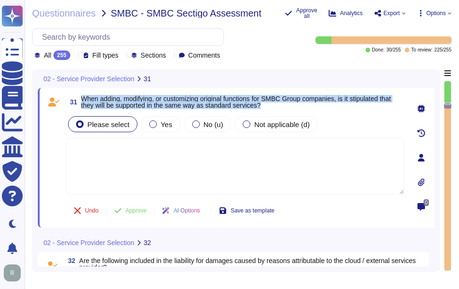
drag, startPoint x: 82, startPoint y: 98, endPoint x: 275, endPoint y: 106, distance: 193.2
click at [275, 106] on span "When adding, modifying, or customizing original functions for SMBC Group compan…" at bounding box center [242, 101] width 323 height 13
click at [160, 124] on span "Yes" at bounding box center [165, 124] width 11 height 8
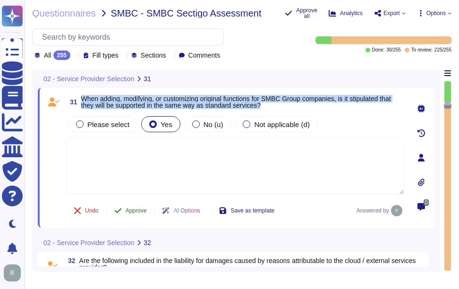
click at [127, 212] on span "Approve" at bounding box center [136, 211] width 21 height 6
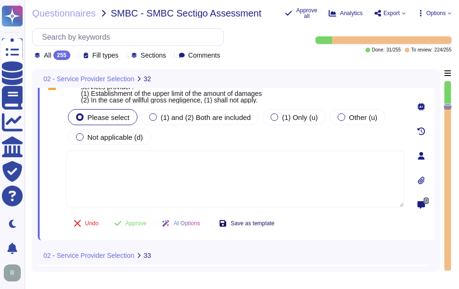
scroll to position [4654, 0]
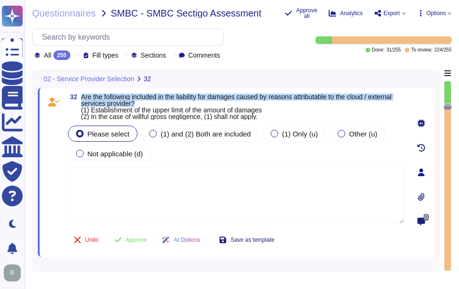
drag, startPoint x: 82, startPoint y: 96, endPoint x: 167, endPoint y: 103, distance: 84.8
click at [167, 103] on span "Are the following included in the liability for damages caused by reasons attri…" at bounding box center [242, 106] width 323 height 26
click at [113, 98] on span "Are the following included in the liability for damages caused by reasons attri…" at bounding box center [236, 106] width 311 height 27
drag, startPoint x: 181, startPoint y: 95, endPoint x: 187, endPoint y: 102, distance: 8.7
click at [187, 102] on span "Are the following included in the liability for damages caused by reasons attri…" at bounding box center [242, 106] width 323 height 26
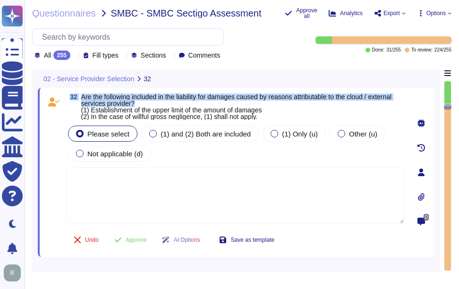
drag, startPoint x: 69, startPoint y: 95, endPoint x: 171, endPoint y: 101, distance: 101.7
click at [171, 101] on span "32 Are the following included in the liability for damages caused by reasons at…" at bounding box center [235, 106] width 338 height 26
copy span "32 Are the following included in the liability for damages caused by reasons at…"
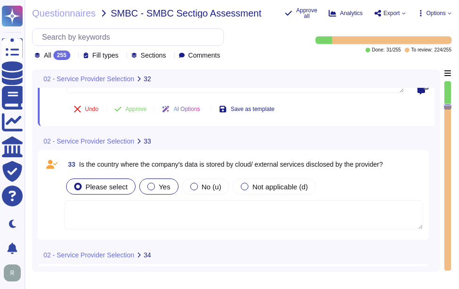
scroll to position [4796, 0]
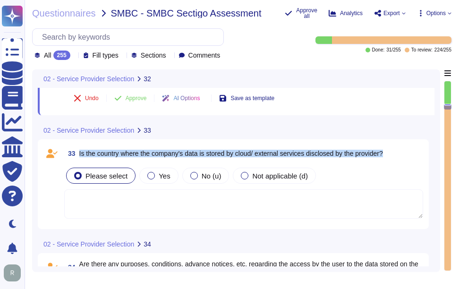
drag, startPoint x: 78, startPoint y: 153, endPoint x: 396, endPoint y: 153, distance: 317.7
click at [396, 153] on div "33 Is the country where the company's data is stored by cloud/ external service…" at bounding box center [243, 153] width 359 height 17
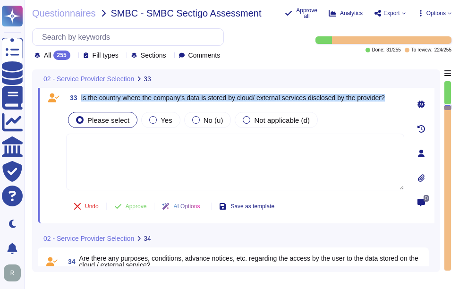
drag, startPoint x: 81, startPoint y: 97, endPoint x: 397, endPoint y: 95, distance: 316.7
click at [397, 95] on div "33 Is the country where the company's data is stored by cloud/ external service…" at bounding box center [235, 97] width 338 height 17
click at [156, 120] on label "Yes" at bounding box center [160, 120] width 23 height 8
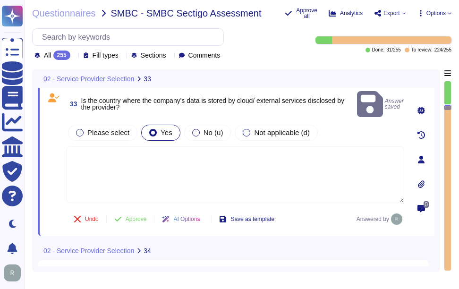
click at [246, 178] on textarea at bounding box center [235, 174] width 338 height 57
paste textarea "Yes. Data is stored in colocation centers in [GEOGRAPHIC_DATA] or [GEOGRAPHIC_D…"
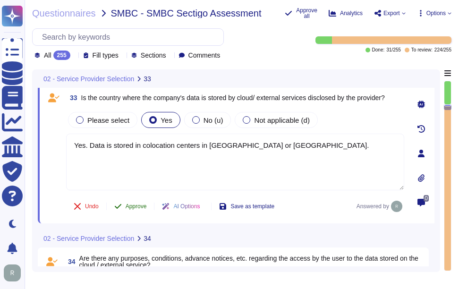
type textarea "Yes. Data is stored in colocation centers in [GEOGRAPHIC_DATA] or [GEOGRAPHIC_D…"
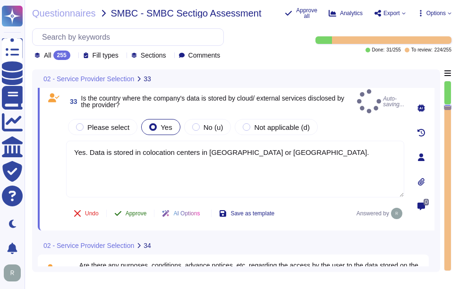
click at [129, 211] on span "Approve" at bounding box center [136, 214] width 21 height 6
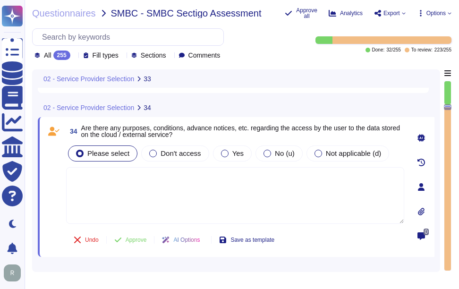
scroll to position [4939, 0]
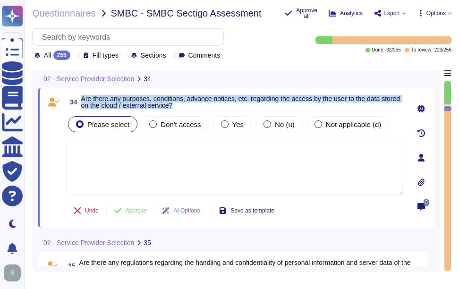
drag, startPoint x: 82, startPoint y: 97, endPoint x: 208, endPoint y: 104, distance: 126.2
click at [208, 104] on span "Are there any purposes, conditions, advance notices, etc. regarding the access …" at bounding box center [242, 101] width 323 height 13
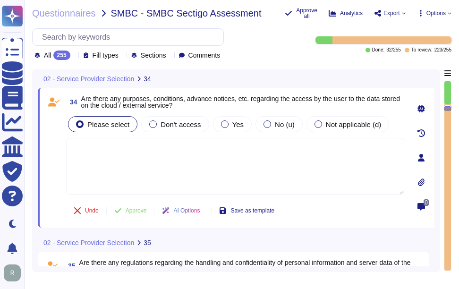
click at [152, 157] on textarea at bounding box center [235, 166] width 338 height 57
paste textarea "Access to the data stored on the cloud or external service is governed by speci…"
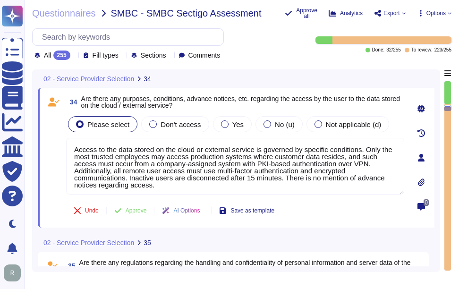
type textarea "Access to the data stored on the cloud or external service is governed by speci…"
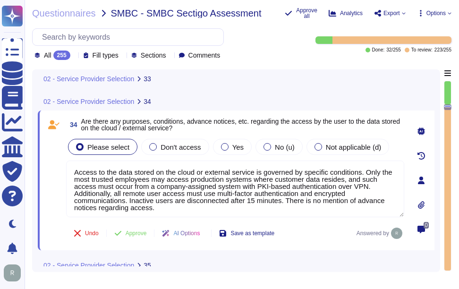
type textarea "Yes. Data is stored in colocation centers in [GEOGRAPHIC_DATA] or [GEOGRAPHIC_D…"
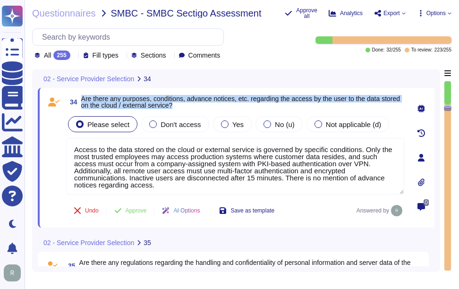
drag, startPoint x: 81, startPoint y: 97, endPoint x: 206, endPoint y: 107, distance: 125.5
click at [206, 107] on span "34 Are there any purposes, conditions, advance notices, etc. regarding the acce…" at bounding box center [235, 101] width 338 height 17
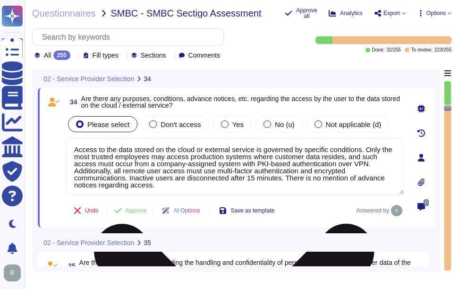
click at [291, 174] on textarea "Access to the data stored on the cloud or external service is governed by speci…" at bounding box center [235, 166] width 338 height 57
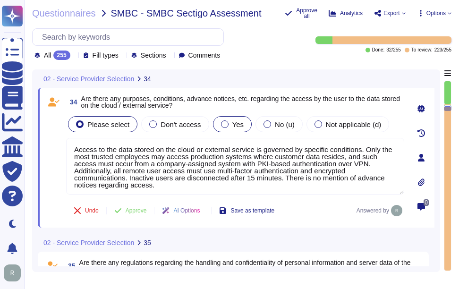
click at [232, 124] on span "Yes" at bounding box center [237, 124] width 11 height 8
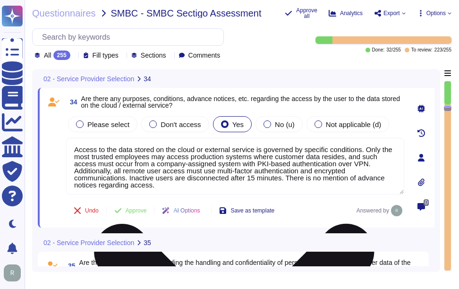
drag, startPoint x: 185, startPoint y: 179, endPoint x: 377, endPoint y: 184, distance: 191.7
click at [377, 184] on textarea "Access to the data stored on the cloud or external service is governed by speci…" at bounding box center [235, 166] width 338 height 57
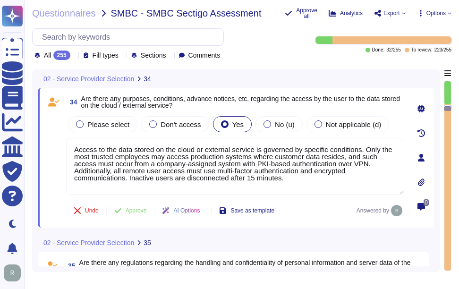
type textarea "Access to the data stored on the cloud or external service is governed by speci…"
click at [107, 89] on div "34 Are there any purposes, conditions, advance notices, etc. regarding the acce…" at bounding box center [236, 158] width 396 height 140
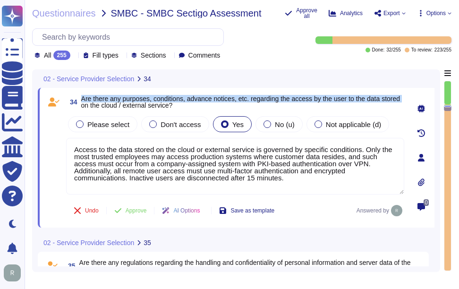
drag, startPoint x: 82, startPoint y: 100, endPoint x: 102, endPoint y: 107, distance: 21.7
click at [102, 107] on span "Are there any purposes, conditions, advance notices, etc. regarding the access …" at bounding box center [240, 102] width 319 height 14
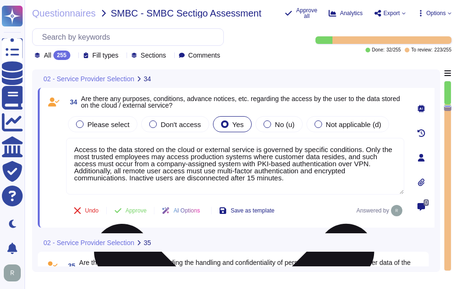
click at [274, 172] on textarea "Access to the data stored on the cloud or external service is governed by speci…" at bounding box center [235, 166] width 338 height 57
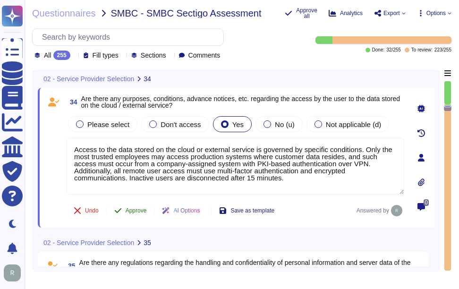
click at [125, 209] on button "Approve" at bounding box center [131, 210] width 48 height 19
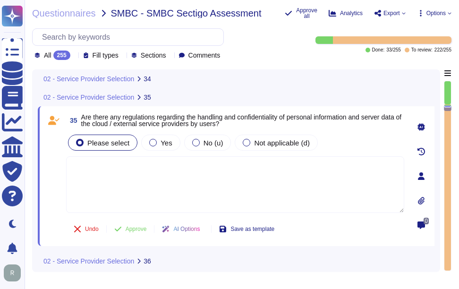
scroll to position [5057, 0]
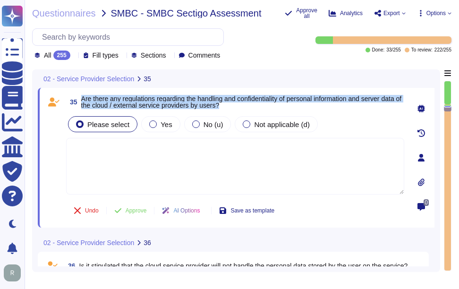
drag, startPoint x: 81, startPoint y: 99, endPoint x: 343, endPoint y: 108, distance: 261.6
click at [343, 108] on span "Are there any regulations regarding the handling and confidentiality of persona…" at bounding box center [242, 101] width 323 height 13
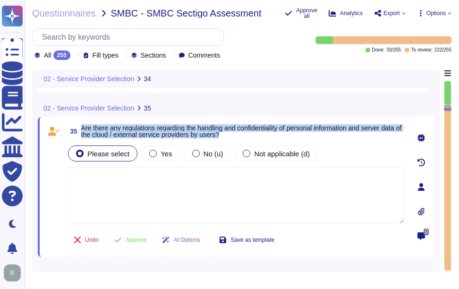
type textarea "Access to the data stored on the cloud or external service is governed by speci…"
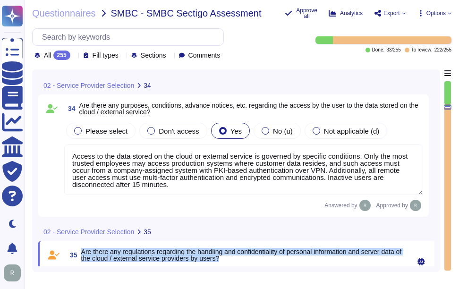
type textarea "Yes. Data is stored in colocation centers in [GEOGRAPHIC_DATA] or [GEOGRAPHIC_D…"
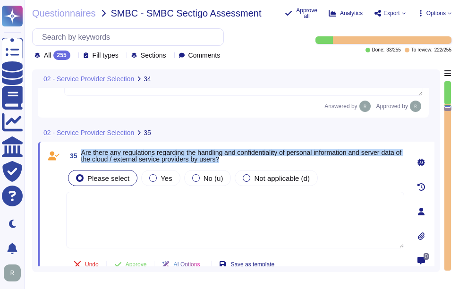
scroll to position [5005, 0]
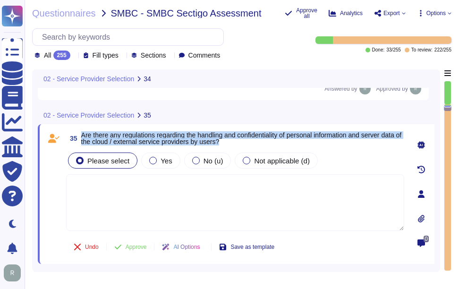
type textarea "Access to the data stored on the cloud or external service is governed by speci…"
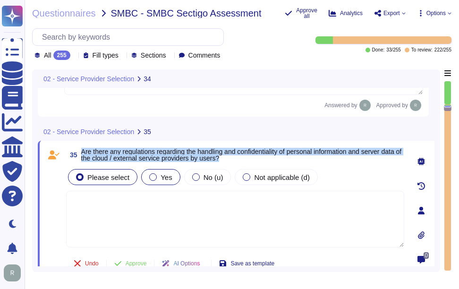
click at [163, 173] on span "Yes" at bounding box center [165, 177] width 11 height 8
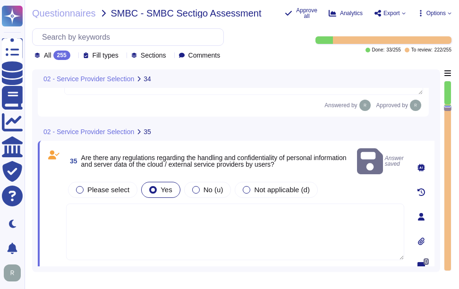
click at [186, 187] on div "Please select Yes No (u) Not applicable (d)" at bounding box center [235, 220] width 338 height 81
click at [186, 205] on textarea at bounding box center [235, 231] width 338 height 57
paste textarea "Yes, we maintain documented policies for data privacy, information security, en…"
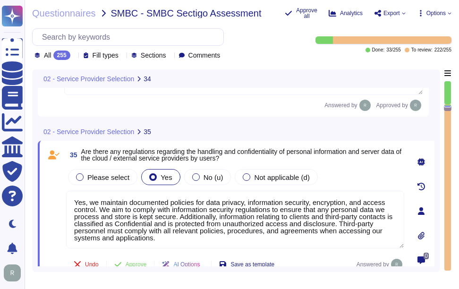
scroll to position [1, 0]
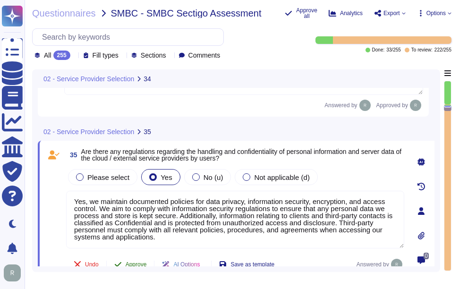
type textarea "Yes, we maintain documented policies for data privacy, information security, en…"
click at [139, 261] on span "Approve" at bounding box center [136, 264] width 21 height 6
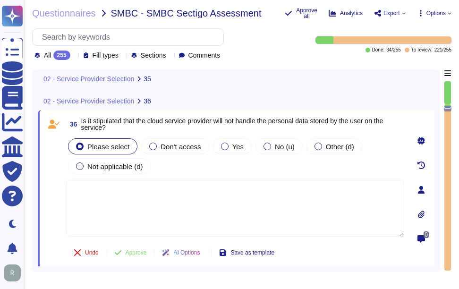
scroll to position [5126, 0]
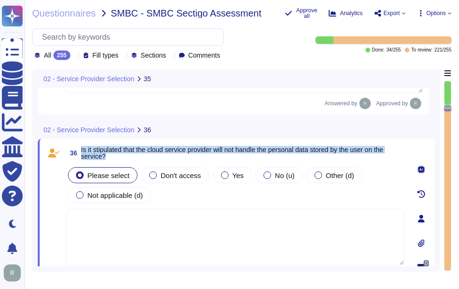
drag, startPoint x: 82, startPoint y: 150, endPoint x: 117, endPoint y: 159, distance: 36.1
click at [117, 159] on span "Is it stipulated that the cloud service provider will not handle the personal d…" at bounding box center [242, 152] width 323 height 13
click at [232, 177] on span "Yes" at bounding box center [237, 175] width 11 height 8
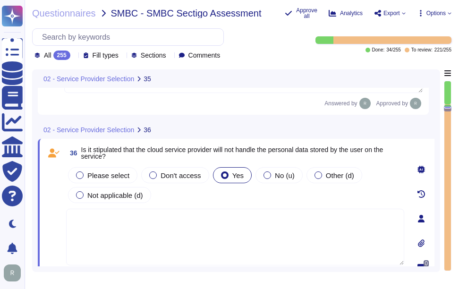
click at [196, 250] on textarea at bounding box center [235, 237] width 338 height 57
paste textarea "The only personally identifiable information (PII) our system has access to inc…"
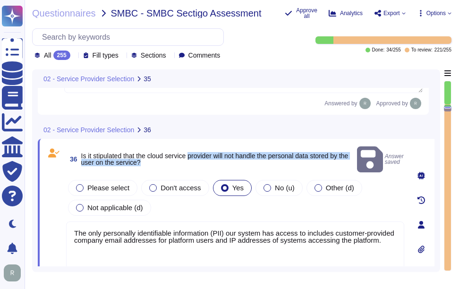
drag, startPoint x: 192, startPoint y: 152, endPoint x: 156, endPoint y: 162, distance: 36.9
click at [156, 162] on span "36 Is it stipulated that the cloud service provider will not handle the persona…" at bounding box center [209, 159] width 287 height 17
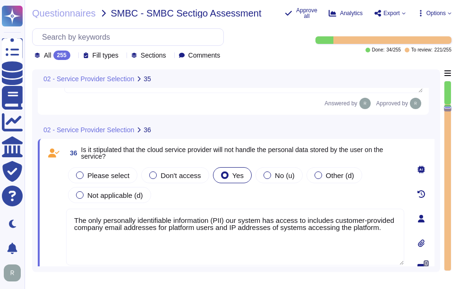
click at [383, 230] on textarea "The only personally identifiable information (PII) our system has access to inc…" at bounding box center [235, 237] width 338 height 57
paste textarea "Sectigo store and process PII information. The only personally identifiable inf…"
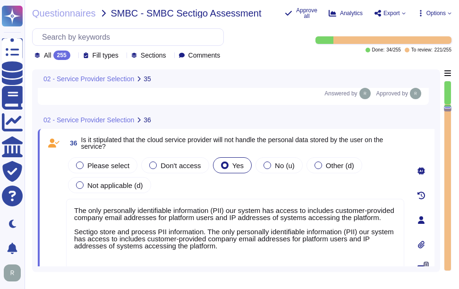
scroll to position [0, 0]
drag, startPoint x: 118, startPoint y: 221, endPoint x: 73, endPoint y: 207, distance: 46.9
click at [73, 207] on textarea "The only personally identifiable information (PII) our system has access to inc…" at bounding box center [235, 238] width 338 height 79
drag, startPoint x: 102, startPoint y: 228, endPoint x: 71, endPoint y: 209, distance: 36.6
click at [71, 209] on textarea "The only personally identifiable information (PII) our system has access to inc…" at bounding box center [235, 238] width 338 height 79
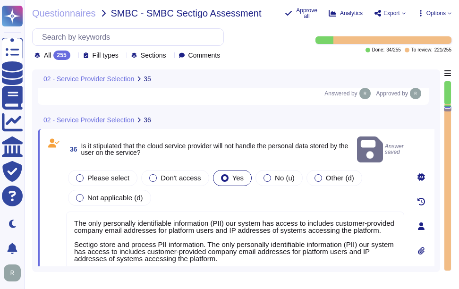
drag, startPoint x: 240, startPoint y: 255, endPoint x: 71, endPoint y: 235, distance: 170.2
click at [71, 235] on textarea "The only personally identifiable information (PII) our system has access to inc…" at bounding box center [235, 250] width 338 height 79
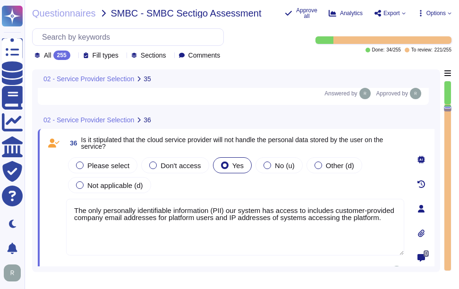
paste textarea "Access to this information is limited to a very small number of senior trusted …"
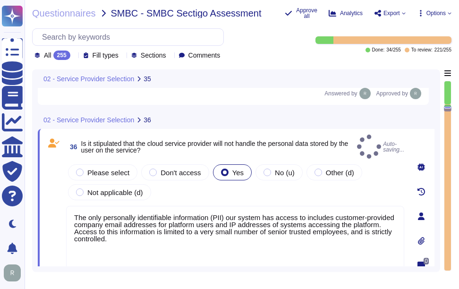
type textarea "The only personally identifiable information (PII) our system has access to inc…"
click at [308, 180] on div "Please select Don't access Yes No (u) Other (d) Not applicable (d)" at bounding box center [235, 182] width 338 height 40
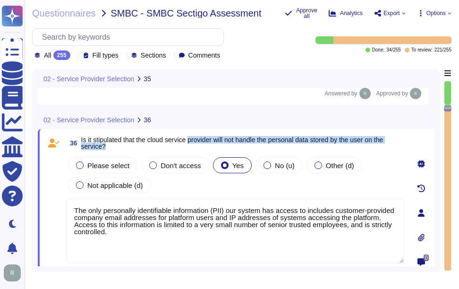
drag, startPoint x: 193, startPoint y: 140, endPoint x: 395, endPoint y: 147, distance: 201.7
click at [395, 147] on span "Is it stipulated that the cloud service provider will not handle the personal d…" at bounding box center [242, 142] width 323 height 13
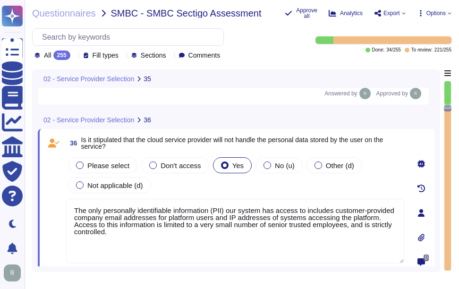
click at [250, 236] on textarea "The only personally identifiable information (PII) our system has access to inc…" at bounding box center [235, 231] width 338 height 65
click at [261, 189] on div "Please select Don't access Yes No (u) Other (d) Not applicable (d)" at bounding box center [235, 175] width 338 height 40
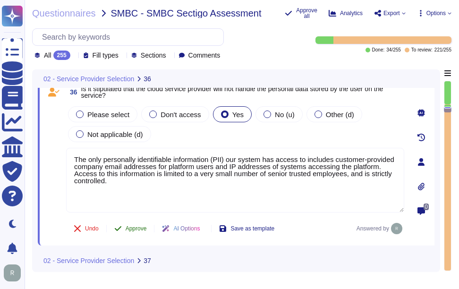
click at [138, 229] on span "Approve" at bounding box center [136, 229] width 21 height 6
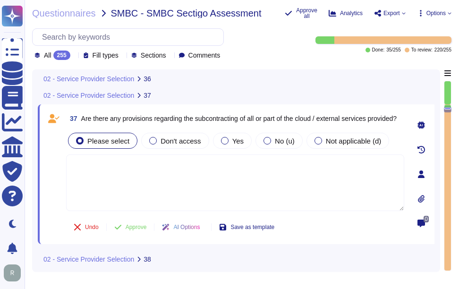
scroll to position [5350, 0]
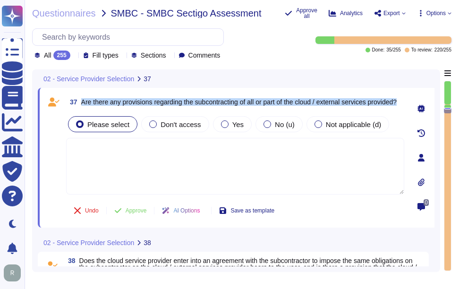
drag, startPoint x: 82, startPoint y: 98, endPoint x: 118, endPoint y: 105, distance: 36.9
click at [118, 105] on span "Are there any provisions regarding the subcontracting of all or part of the clo…" at bounding box center [238, 102] width 315 height 7
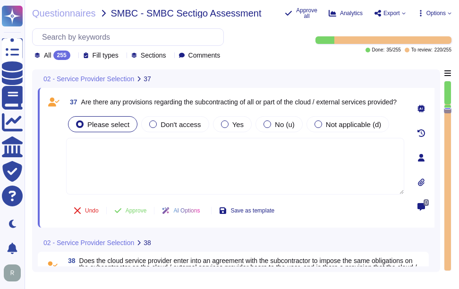
click at [182, 162] on textarea at bounding box center [235, 166] width 338 height 57
paste textarea "No. We do not use subcontractors for this service."
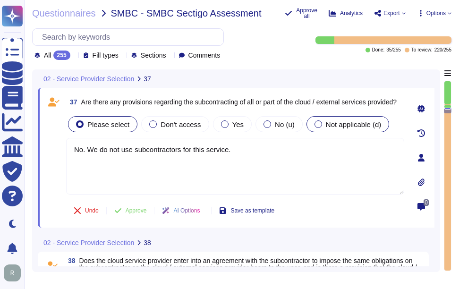
type textarea "No. We do not use subcontractors for this service."
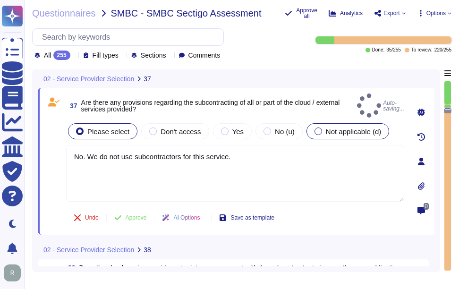
click at [357, 129] on div "Not applicable (d)" at bounding box center [347, 131] width 83 height 16
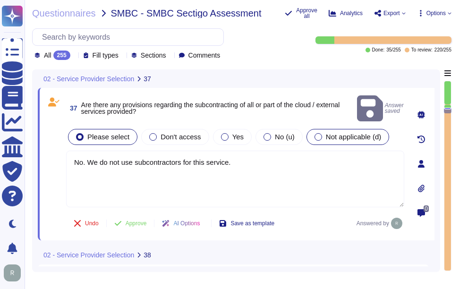
click at [315, 133] on div at bounding box center [318, 137] width 8 height 8
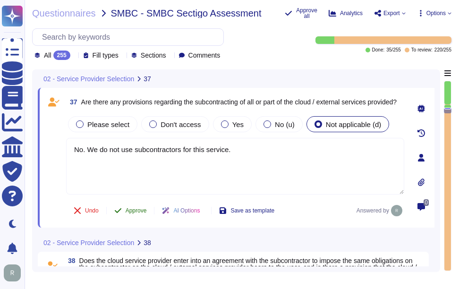
click at [142, 213] on span "Approve" at bounding box center [136, 211] width 21 height 6
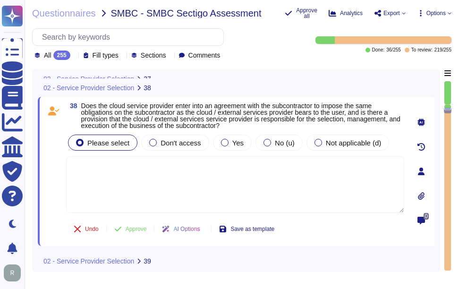
scroll to position [5495, 0]
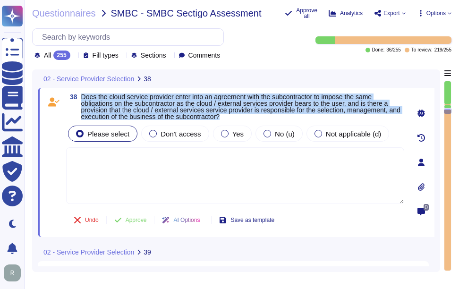
drag, startPoint x: 82, startPoint y: 95, endPoint x: 241, endPoint y: 114, distance: 160.2
click at [241, 114] on span "Does the cloud service provider enter into an agreement with the subcontractor …" at bounding box center [242, 106] width 323 height 26
click at [318, 136] on label "Not applicable (d)" at bounding box center [347, 134] width 67 height 8
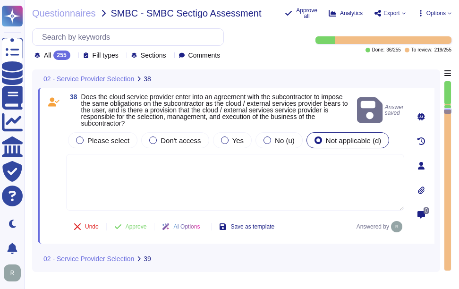
click at [188, 201] on textarea at bounding box center [235, 182] width 338 height 57
paste textarea "we do not use subcontractors for this service."
drag, startPoint x: 236, startPoint y: 173, endPoint x: 61, endPoint y: 164, distance: 175.3
click at [61, 164] on div "38 Does the cloud service provider enter into an agreement with the subcontract…" at bounding box center [224, 165] width 359 height 144
paste textarea "No,"
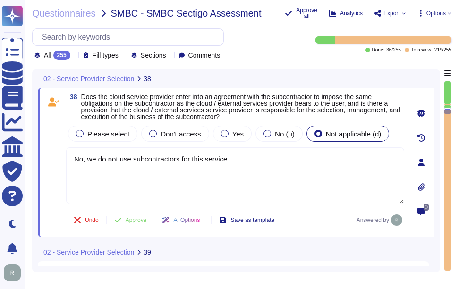
type textarea "No, we do not use subcontractors for this service."
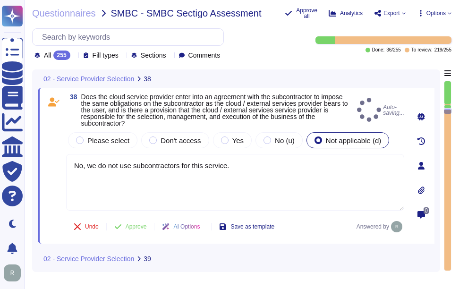
click at [57, 151] on span at bounding box center [53, 170] width 17 height 81
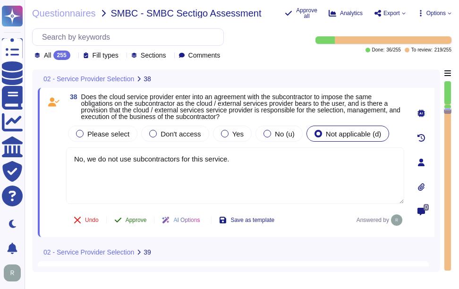
click at [132, 217] on span "Approve" at bounding box center [136, 220] width 21 height 6
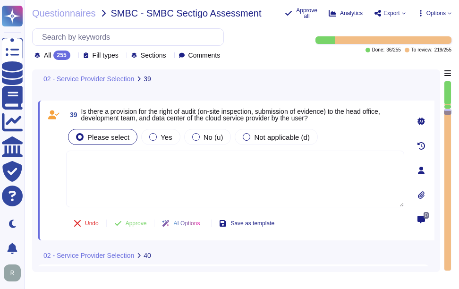
scroll to position [5651, 0]
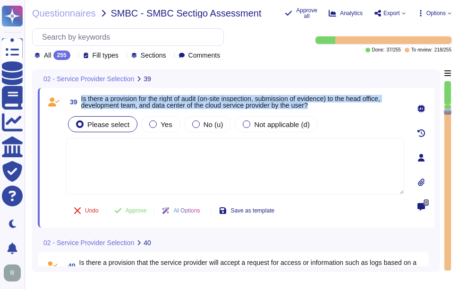
drag, startPoint x: 81, startPoint y: 96, endPoint x: 327, endPoint y: 105, distance: 246.1
click at [327, 105] on span "Is there a provision for the right of audit (on-site inspection, submission of …" at bounding box center [242, 101] width 323 height 13
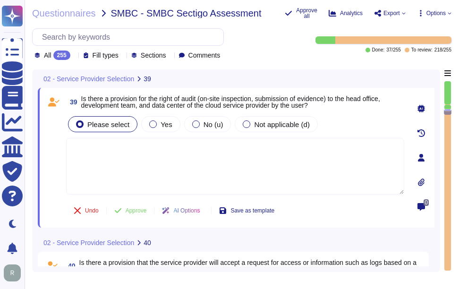
click at [256, 144] on textarea at bounding box center [235, 166] width 338 height 57
paste textarea "We do not permit customers to perform their own audits. Upon request we can sup…"
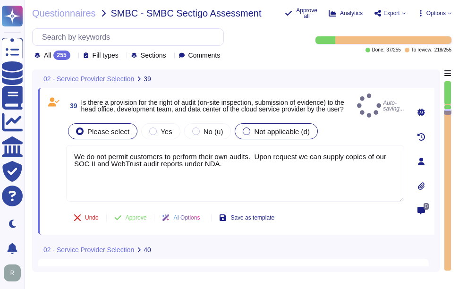
type textarea "We do not permit customers to perform their own audits. Upon request we can sup…"
click at [269, 117] on div "39 Is there a provision for the right of audit (on-site inspection, submission …" at bounding box center [224, 160] width 359 height 135
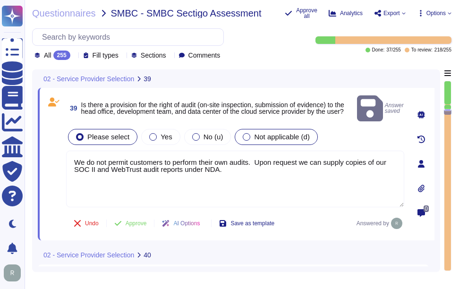
click at [254, 133] on span "Not applicable (d)" at bounding box center [282, 137] width 56 height 8
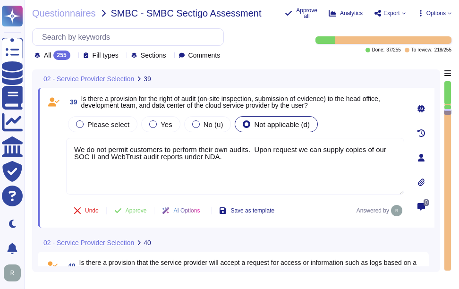
click at [336, 122] on div "Please select Yes No (u) Not applicable (d)" at bounding box center [235, 124] width 338 height 20
click at [126, 213] on span "Approve" at bounding box center [136, 211] width 21 height 6
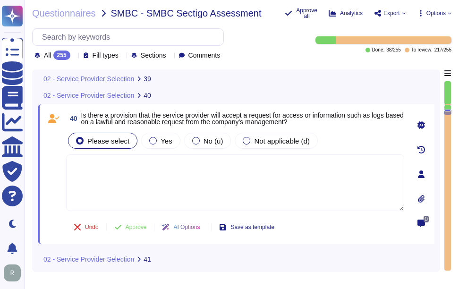
scroll to position [5798, 0]
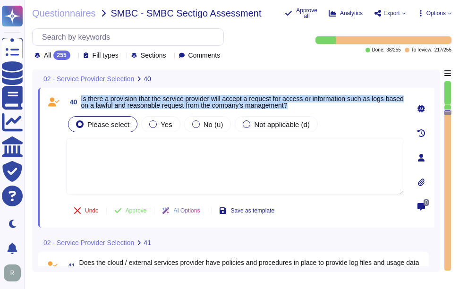
drag, startPoint x: 82, startPoint y: 98, endPoint x: 320, endPoint y: 106, distance: 238.5
click at [320, 106] on span "Is there a provision that the service provider will accept a request for access…" at bounding box center [242, 101] width 323 height 13
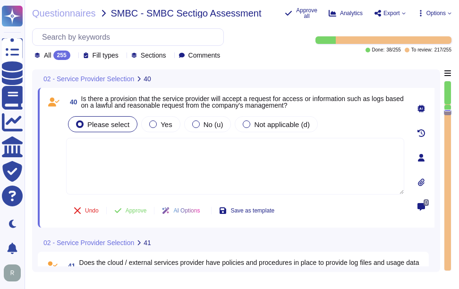
click at [221, 144] on textarea at bounding box center [235, 166] width 338 height 57
paste textarea "All requests for access must go through an appropriate user access request proc…"
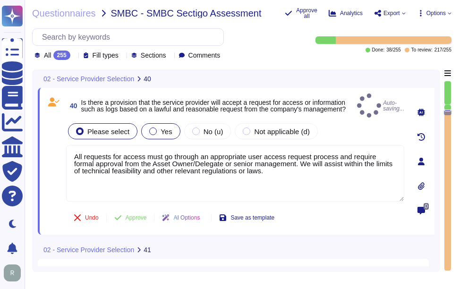
click at [149, 127] on div at bounding box center [153, 131] width 8 height 8
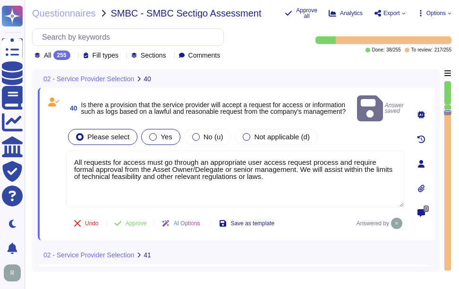
click at [164, 133] on span "Yes" at bounding box center [165, 137] width 11 height 8
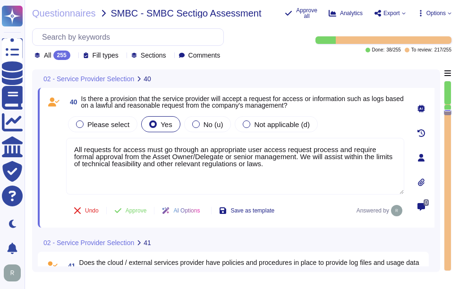
drag, startPoint x: 268, startPoint y: 159, endPoint x: 55, endPoint y: 143, distance: 213.0
click at [55, 143] on div "40 Is there a provision that the service provider will accept a request for acc…" at bounding box center [224, 157] width 359 height 128
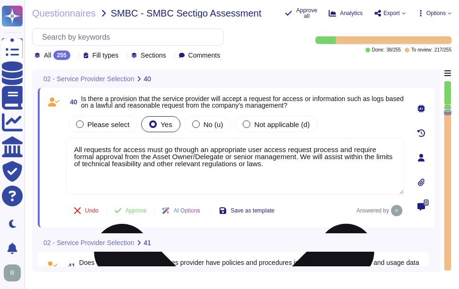
click at [377, 185] on textarea "All requests for access must go through an appropriate user access request proc…" at bounding box center [235, 166] width 338 height 57
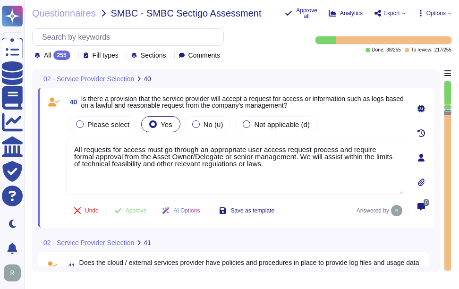
drag, startPoint x: 267, startPoint y: 165, endPoint x: -2, endPoint y: 130, distance: 271.3
click at [0, 130] on html "Questionnaires Knowledge Base Documents Analytics CAIQ / SIG Trust Center Help …" at bounding box center [229, 144] width 459 height 289
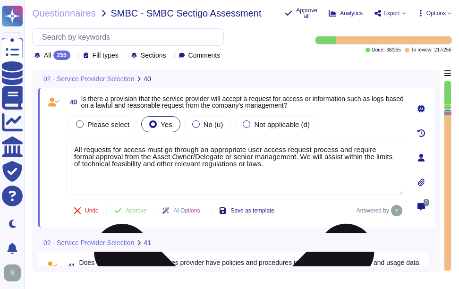
paste textarea "The audit log can be downloaded from Sectigo SCM. There is an Audit API to inte…"
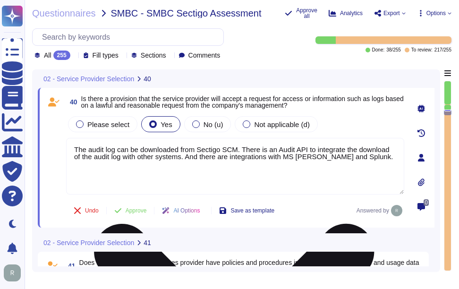
click at [74, 146] on textarea "The audit log can be downloaded from Sectigo SCM. There is an Audit API to inte…" at bounding box center [235, 166] width 338 height 57
click at [107, 142] on textarea "The audit log can be downloaded from Sectigo SCM. There is an Audit API to inte…" at bounding box center [235, 166] width 338 height 57
paste textarea "Customers manage their own accounts and permissions in the SCM. User accounts a…"
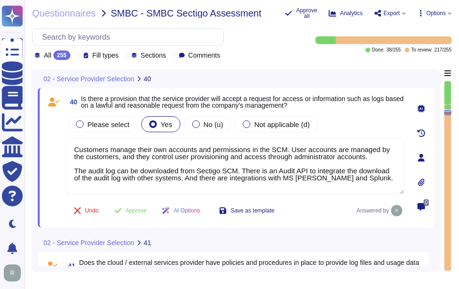
type textarea "Customers manage their own accounts and permissions in the SCM. User accounts a…"
click at [351, 122] on div "Please select Yes No (u) Not applicable (d)" at bounding box center [235, 124] width 338 height 20
click at [139, 209] on span "Approve" at bounding box center [136, 211] width 21 height 6
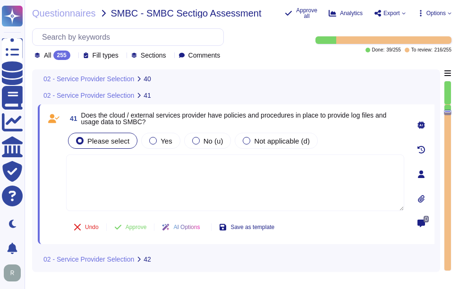
scroll to position [5946, 0]
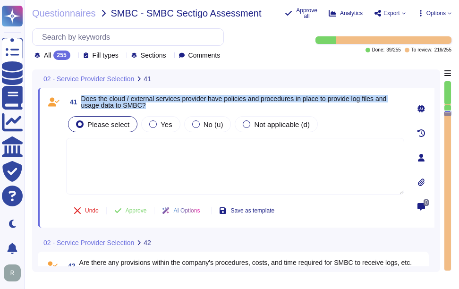
drag, startPoint x: 81, startPoint y: 97, endPoint x: 183, endPoint y: 103, distance: 101.7
click at [183, 103] on span "Does the cloud / external services provider have policies and procedures in pla…" at bounding box center [242, 101] width 323 height 13
click at [165, 121] on span "Yes" at bounding box center [165, 124] width 11 height 8
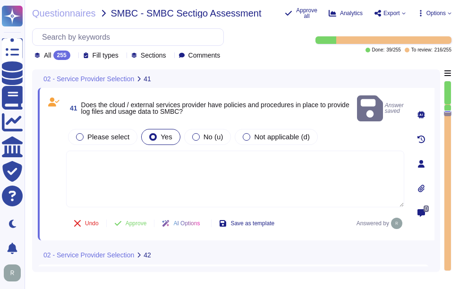
click at [114, 153] on textarea at bounding box center [235, 179] width 338 height 57
paste textarea "The audit log can be downloaded from Sectigo SCM. There is an Audit API to inte…"
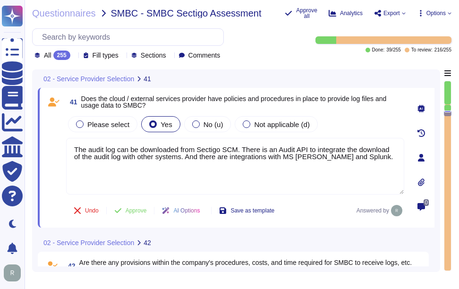
type textarea "The audit log can be downloaded from Sectigo SCM. There is an Audit API to inte…"
click at [345, 115] on div "Please select Yes No (u) Not applicable (d)" at bounding box center [235, 124] width 338 height 20
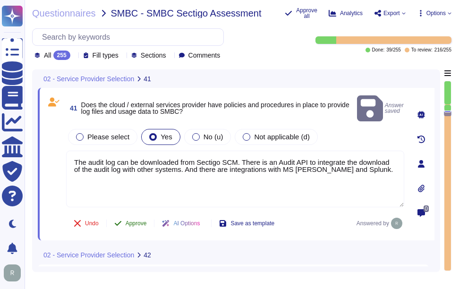
click at [137, 220] on span "Approve" at bounding box center [136, 223] width 21 height 6
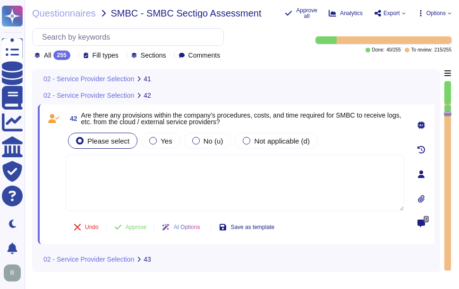
scroll to position [6094, 0]
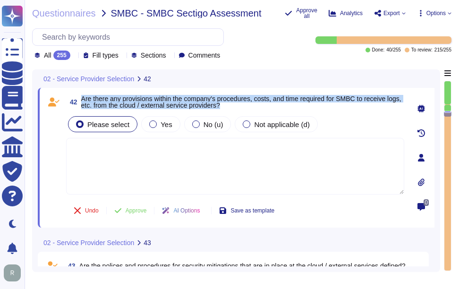
drag, startPoint x: 81, startPoint y: 99, endPoint x: 278, endPoint y: 106, distance: 196.5
click at [278, 106] on span "Are there any provisions within the company's procedures, costs, and time requi…" at bounding box center [242, 101] width 323 height 13
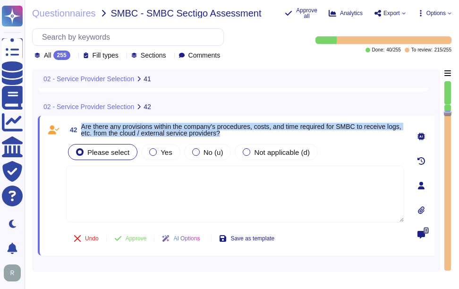
type textarea "The audit log can be downloaded from Sectigo SCM. There is an Audit API to inte…"
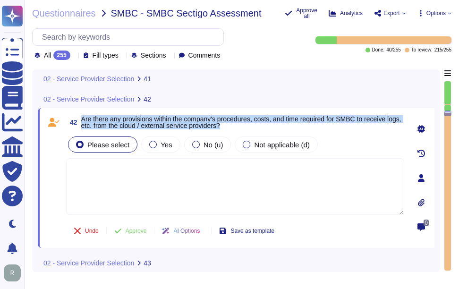
scroll to position [6067, 0]
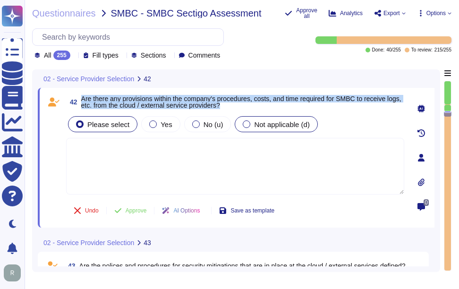
click at [260, 126] on span "Not applicable (d)" at bounding box center [282, 124] width 56 height 8
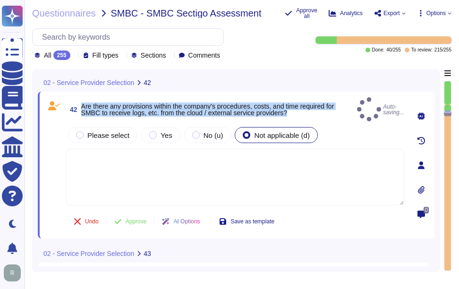
type textarea "The audit log can be downloaded from Sectigo SCM. There is an Audit API to inte…"
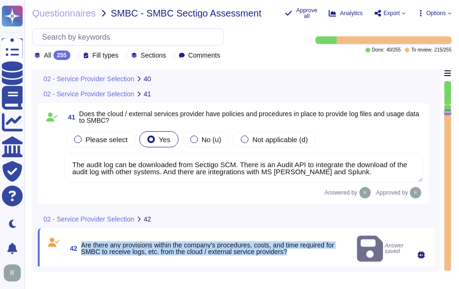
type textarea "Customers manage their own accounts and permissions in the SCM. User accounts a…"
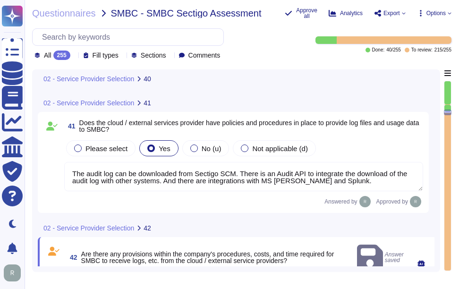
click at [142, 176] on textarea "The audit log can be downloaded from Sectigo SCM. There is an Audit API to inte…" at bounding box center [243, 176] width 359 height 29
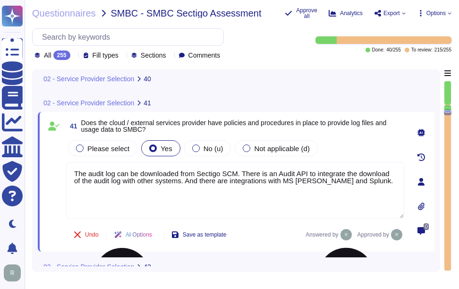
click at [142, 176] on textarea "The audit log can be downloaded from Sectigo SCM. There is an Audit API to inte…" at bounding box center [235, 190] width 338 height 57
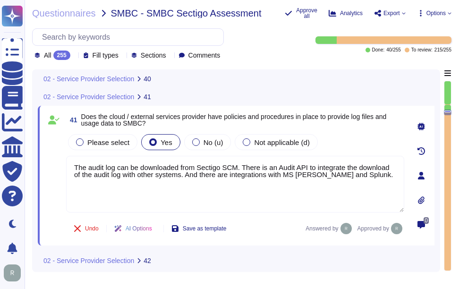
type textarea "Customers manage their own accounts and permissions in the SCM. User accounts a…"
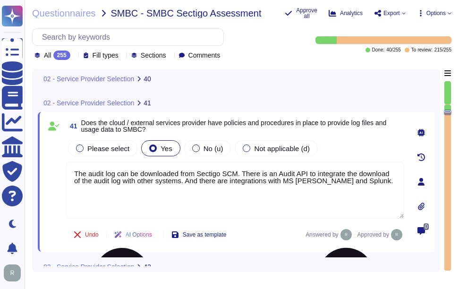
click at [179, 200] on textarea "The audit log can be downloaded from Sectigo SCM. There is an Audit API to inte…" at bounding box center [235, 190] width 338 height 57
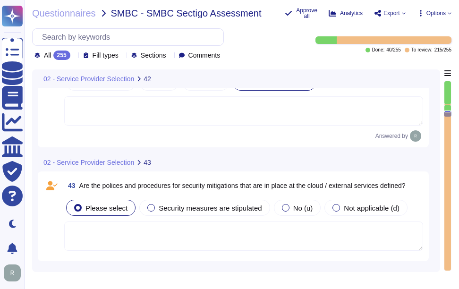
scroll to position [6157, 0]
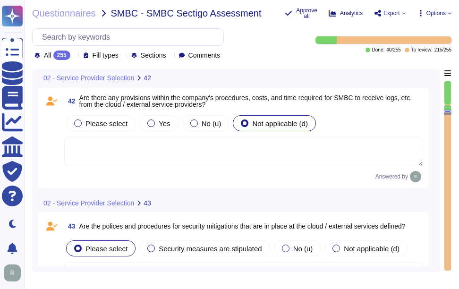
type textarea "Customers manage their own accounts and permissions in the SCM. User accounts a…"
type textarea "The audit log can be downloaded from Sectigo SCM. There is an Audit API to inte…"
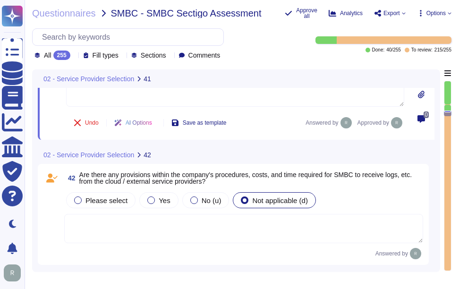
scroll to position [6029, 0]
click at [196, 220] on textarea at bounding box center [243, 227] width 359 height 29
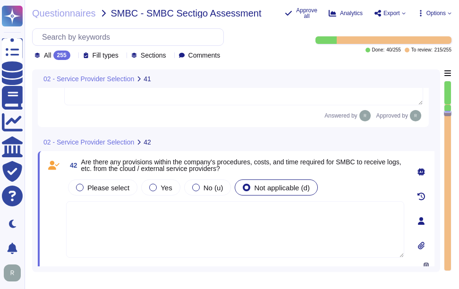
click at [117, 222] on textarea at bounding box center [235, 229] width 338 height 57
paste textarea "The audit log can be downloaded from Sectigo SCM. There is an Audit API availab…"
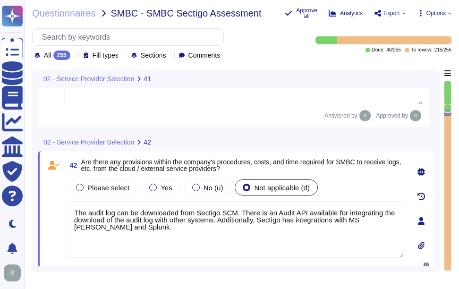
type textarea "The audit log can be downloaded from Sectigo SCM. There is an Audit API availab…"
click at [370, 179] on div "Please select Yes No (u) Not applicable (d)" at bounding box center [235, 187] width 338 height 20
click at [162, 192] on span "Yes" at bounding box center [165, 188] width 11 height 8
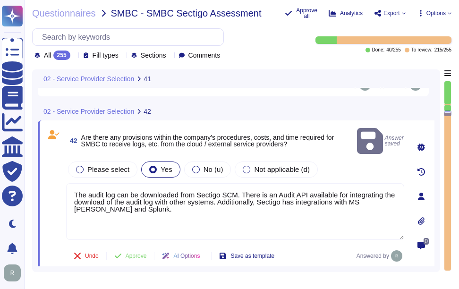
scroll to position [6076, 0]
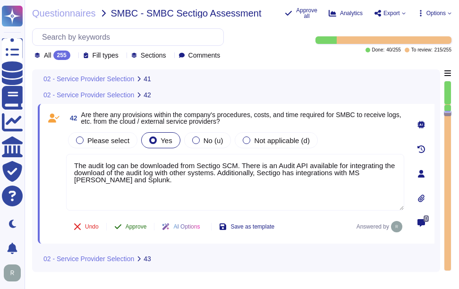
click at [140, 228] on span "Approve" at bounding box center [136, 227] width 21 height 6
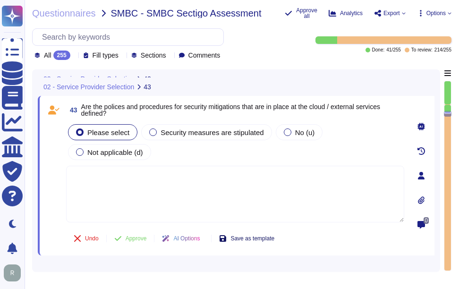
type textarea "The audit log can be downloaded from Sectigo SCM. There is an Audit API availab…"
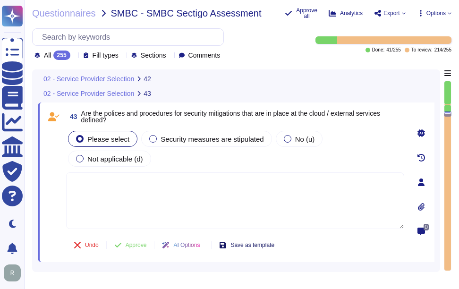
scroll to position [6217, 0]
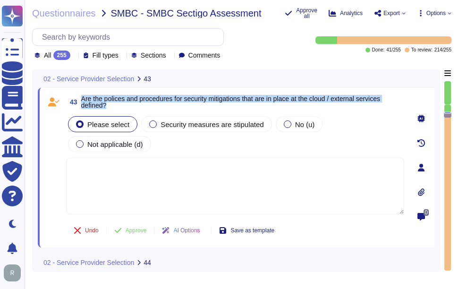
drag, startPoint x: 83, startPoint y: 96, endPoint x: 116, endPoint y: 105, distance: 33.8
click at [116, 105] on span "Are the polices and procedures for security mitigations that are in place at th…" at bounding box center [242, 101] width 323 height 13
click at [234, 127] on span "Security measures are stipulated" at bounding box center [211, 124] width 103 height 8
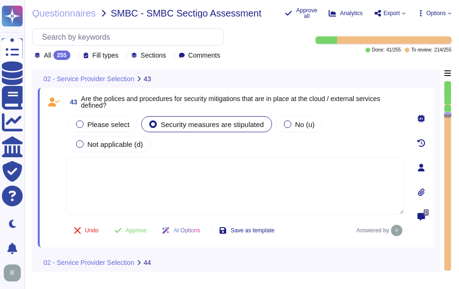
click at [261, 198] on textarea at bounding box center [235, 186] width 338 height 57
paste textarea "Yes, we have documented and approved information security policies, standards, …"
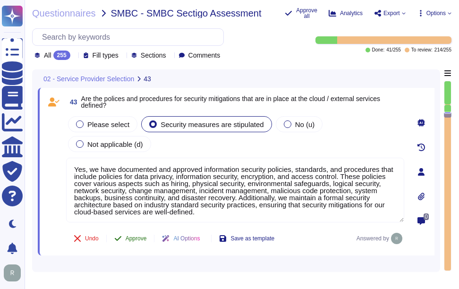
type textarea "Yes, we have documented and approved information security policies, standards, …"
click at [142, 239] on span "Approve" at bounding box center [136, 239] width 21 height 6
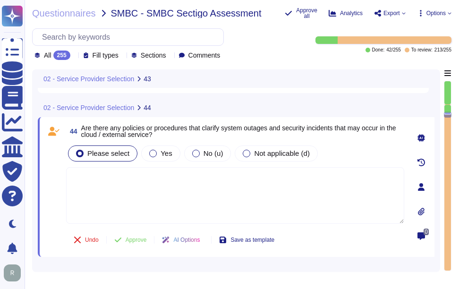
scroll to position [6374, 0]
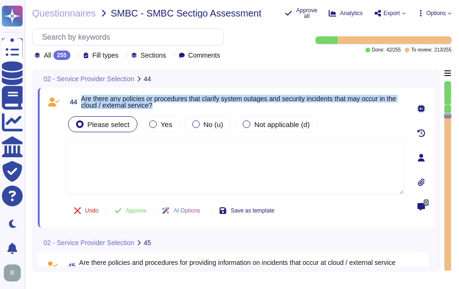
drag, startPoint x: 82, startPoint y: 95, endPoint x: 180, endPoint y: 107, distance: 98.9
click at [180, 107] on span "Are there any policies or procedures that clarify system outages and security i…" at bounding box center [242, 101] width 323 height 13
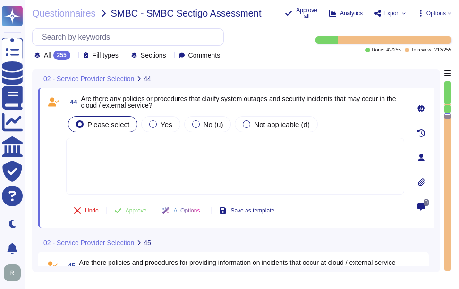
click at [217, 183] on textarea at bounding box center [235, 166] width 338 height 57
paste textarea "Yes, Sectigo maintains documented policies and procedures for incident manageme…"
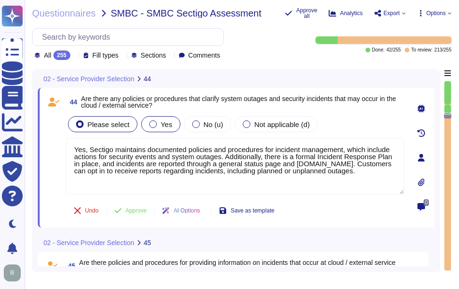
type textarea "Yes, Sectigo maintains documented policies and procedures for incident manageme…"
click at [160, 124] on span "Yes" at bounding box center [165, 124] width 11 height 8
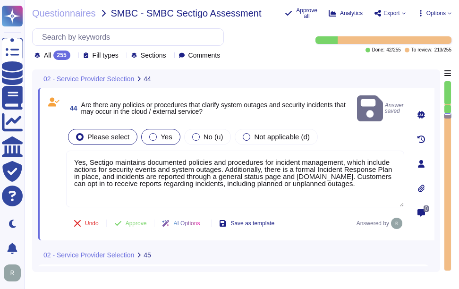
click at [163, 133] on span "Yes" at bounding box center [165, 137] width 11 height 8
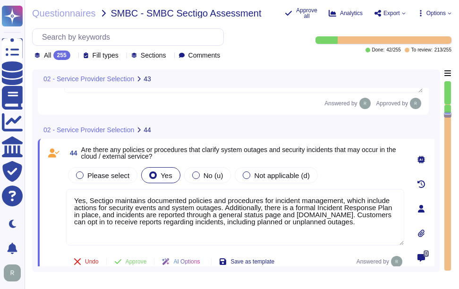
type textarea "Yes, we have documented and approved information security policies, standards, …"
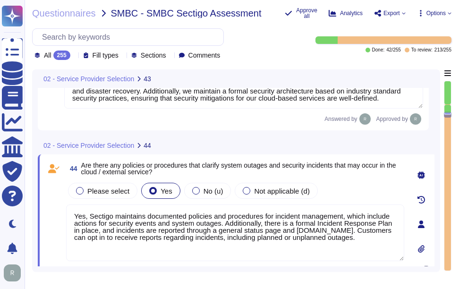
scroll to position [6320, 0]
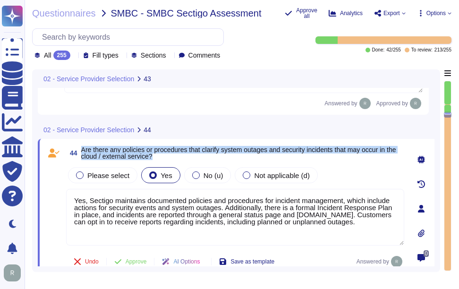
drag, startPoint x: 81, startPoint y: 152, endPoint x: 176, endPoint y: 157, distance: 95.0
click at [176, 157] on span "Are there any policies or procedures that clarify system outages and security i…" at bounding box center [242, 152] width 323 height 13
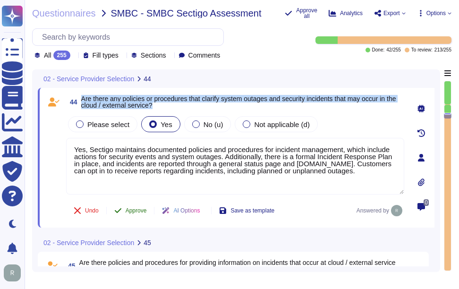
click at [133, 210] on span "Approve" at bounding box center [136, 211] width 21 height 6
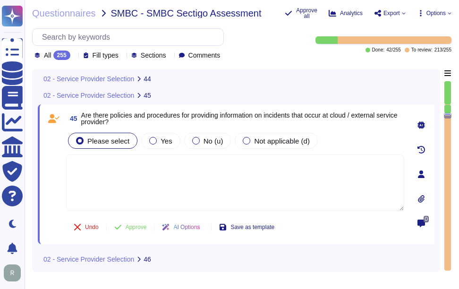
scroll to position [6514, 0]
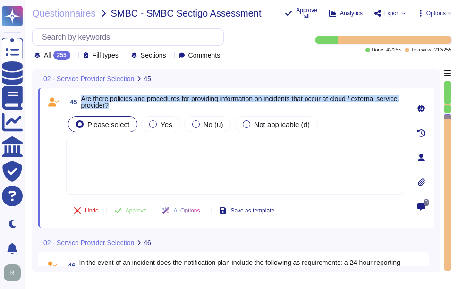
drag, startPoint x: 81, startPoint y: 98, endPoint x: 143, endPoint y: 105, distance: 62.2
click at [143, 105] on span "Are there policies and procedures for providing information on incidents that o…" at bounding box center [242, 101] width 323 height 13
click at [163, 126] on span "Yes" at bounding box center [165, 124] width 11 height 8
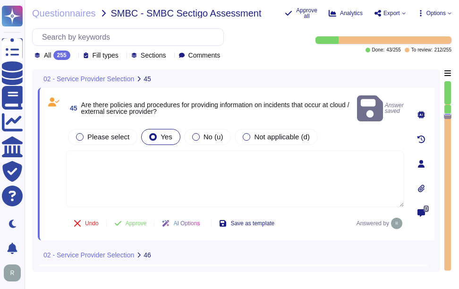
click at [255, 199] on div "45 Are there policies and procedures for providing information on incidents tha…" at bounding box center [224, 163] width 359 height 141
click at [254, 169] on textarea at bounding box center [235, 179] width 338 height 57
paste textarea "Yes, there are established policies and procedures for providing information on…"
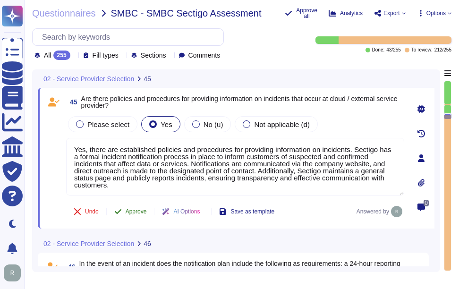
type textarea "Yes, there are established policies and procedures for providing information on…"
click at [131, 213] on span "Approve" at bounding box center [136, 212] width 21 height 6
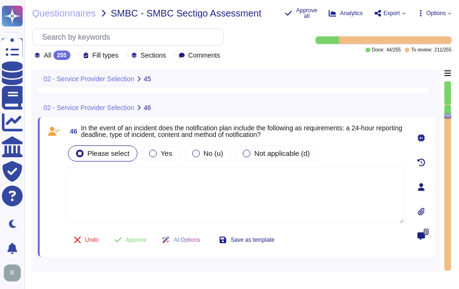
scroll to position [6664, 0]
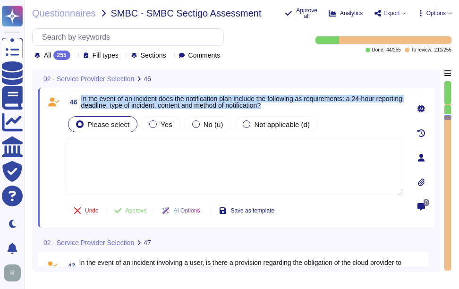
drag, startPoint x: 80, startPoint y: 98, endPoint x: 324, endPoint y: 104, distance: 244.1
click at [324, 104] on span "46 In the event of an incident does the notification plan include the following…" at bounding box center [235, 101] width 338 height 17
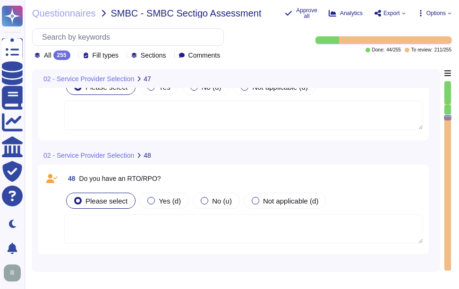
scroll to position [6580, 0]
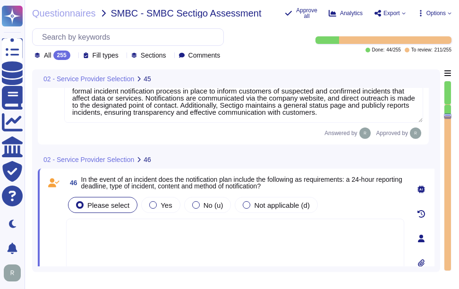
type textarea "Yes, there are established policies and procedures for providing information on…"
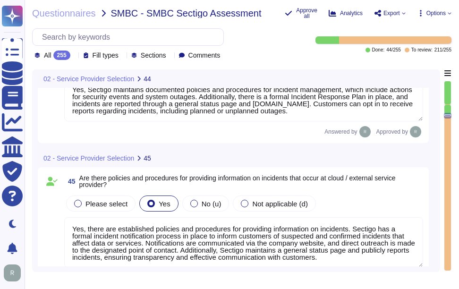
type textarea "Yes, Sectigo maintains documented policies and procedures for incident manageme…"
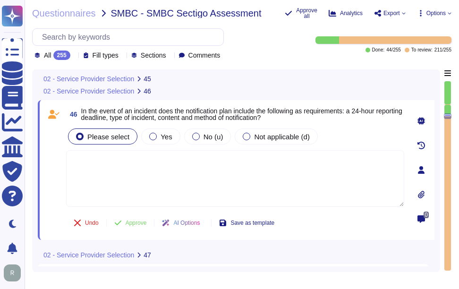
type textarea "Yes, there are established policies and procedures for providing information on…"
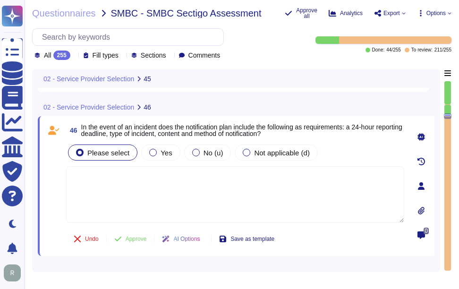
scroll to position [6620, 0]
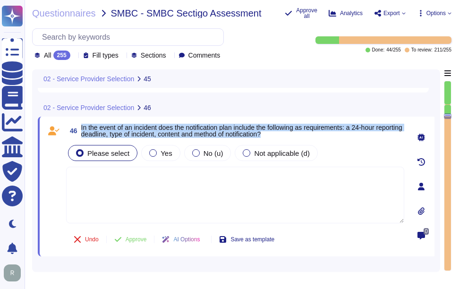
drag, startPoint x: 81, startPoint y: 126, endPoint x: 322, endPoint y: 132, distance: 241.3
click at [322, 132] on span "46 In the event of an incident does the notification plan include the following…" at bounding box center [235, 130] width 338 height 17
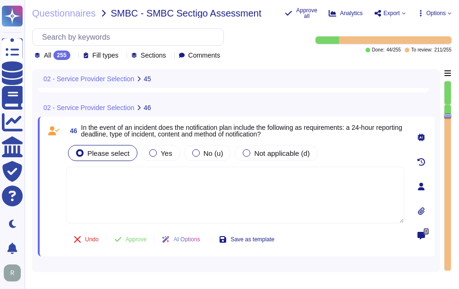
click at [73, 55] on div "All 255" at bounding box center [54, 55] width 40 height 9
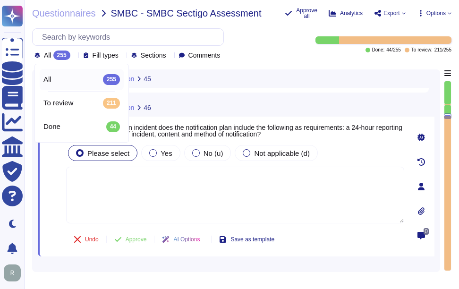
click at [73, 55] on div "All 255" at bounding box center [54, 55] width 40 height 9
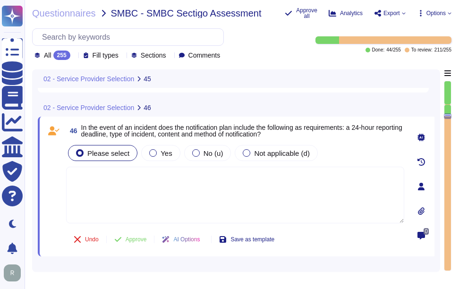
click at [73, 55] on div "All 255" at bounding box center [54, 55] width 40 height 9
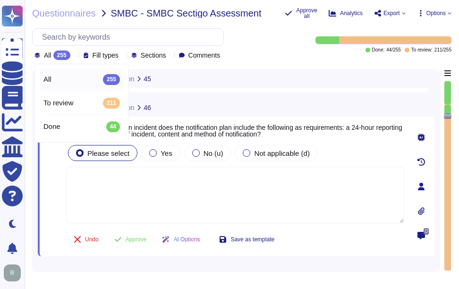
click at [73, 55] on div "All 255" at bounding box center [54, 55] width 40 height 9
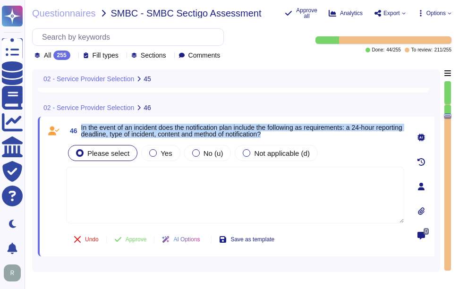
drag, startPoint x: 82, startPoint y: 126, endPoint x: 306, endPoint y: 135, distance: 223.9
click at [306, 135] on span "In the event of an incident does the notification plan include the following as…" at bounding box center [242, 130] width 323 height 13
click at [164, 153] on span "Yes" at bounding box center [165, 153] width 11 height 8
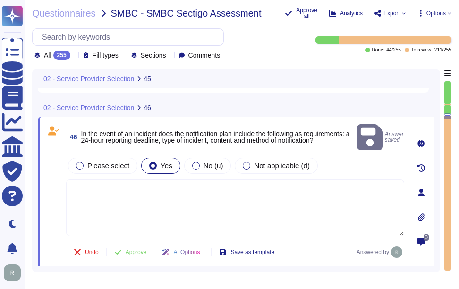
click at [162, 185] on textarea at bounding box center [235, 207] width 338 height 57
paste textarea "The notification plan includes a commitment to respond as soon as reasonably po…"
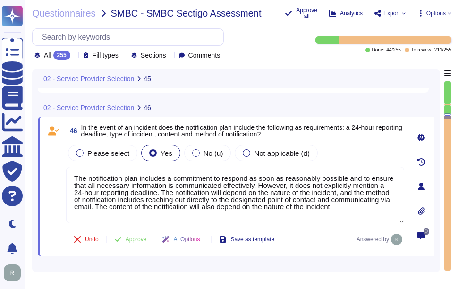
type textarea "The notification plan includes a commitment to respond as soon as reasonably po…"
click at [353, 140] on div "46 In the event of an incident does the notification plan include the following…" at bounding box center [224, 186] width 359 height 128
click at [128, 238] on span "Approve" at bounding box center [136, 239] width 21 height 6
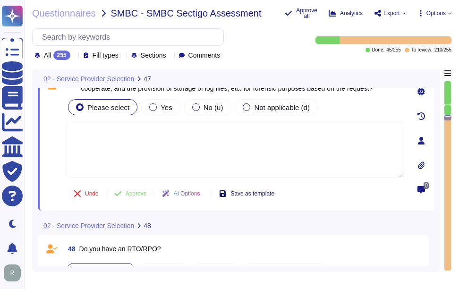
scroll to position [6836, 0]
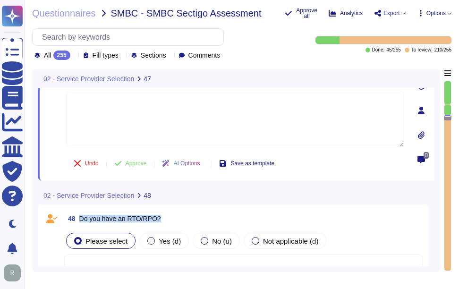
drag, startPoint x: 80, startPoint y: 220, endPoint x: 241, endPoint y: 226, distance: 161.5
click at [241, 226] on div "48 Do you have an RTO/RPO?" at bounding box center [243, 218] width 359 height 17
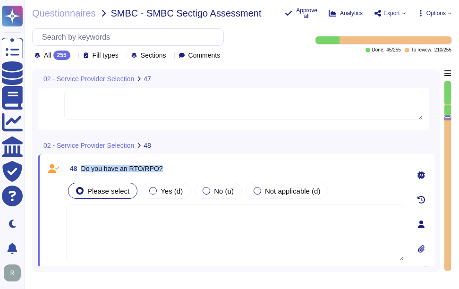
drag, startPoint x: 82, startPoint y: 168, endPoint x: 209, endPoint y: 168, distance: 127.0
click at [209, 168] on div "48 Do you have an RTO/RPO?" at bounding box center [235, 168] width 338 height 17
click at [247, 228] on textarea at bounding box center [235, 232] width 338 height 57
paste textarea "Yes, our organization has defined Recovery Time Objectives (RTO) and Recovery P…"
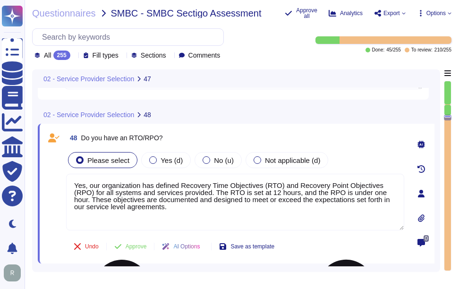
scroll to position [6883, 0]
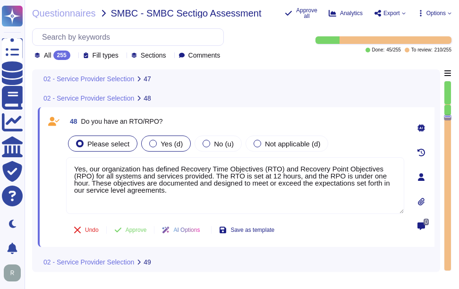
type textarea "Yes, our organization has defined Recovery Time Objectives (RTO) and Recovery P…"
click at [168, 146] on span "Yes (d)" at bounding box center [171, 144] width 22 height 8
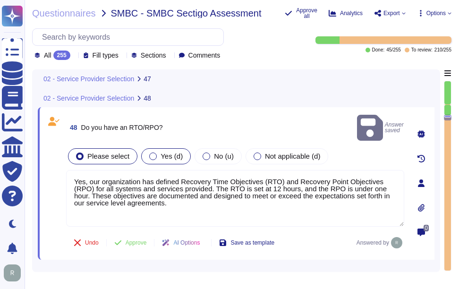
click at [149, 152] on div at bounding box center [153, 156] width 8 height 8
click at [139, 240] on span "Approve" at bounding box center [136, 243] width 21 height 6
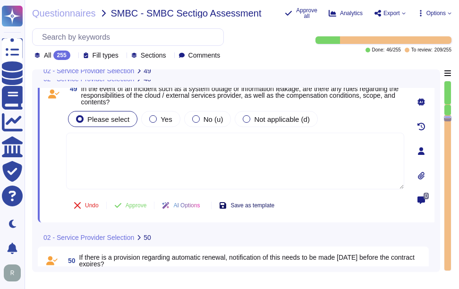
type textarea "Yes, our organization has defined Recovery Time Objectives (RTO) and Recovery P…"
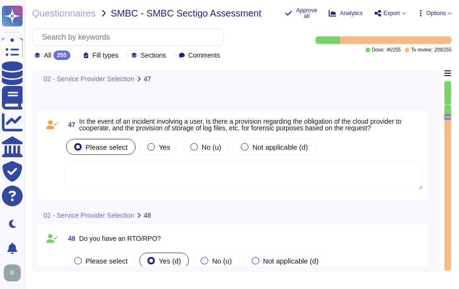
scroll to position [6742, 0]
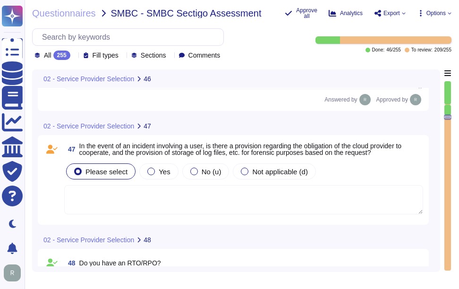
type textarea "The notification plan includes a commitment to respond as soon as reasonably po…"
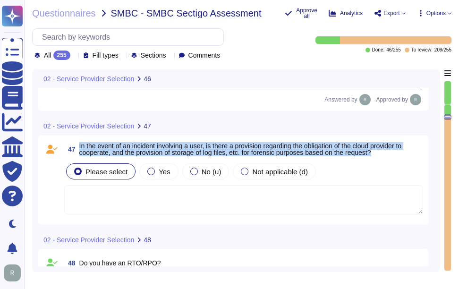
drag, startPoint x: 79, startPoint y: 145, endPoint x: 382, endPoint y: 156, distance: 302.8
click at [382, 156] on span "47 In the event of an incident involving a user, is there a provision regarding…" at bounding box center [243, 149] width 359 height 17
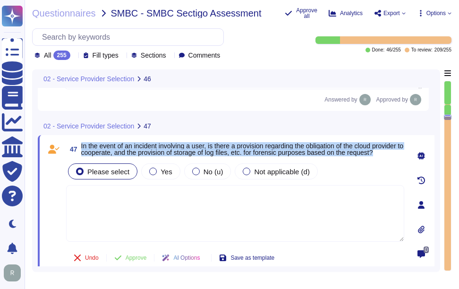
drag, startPoint x: 82, startPoint y: 143, endPoint x: 116, endPoint y: 155, distance: 36.4
click at [116, 155] on span "In the event of an incident involving a user, is there a provision regarding th…" at bounding box center [242, 149] width 323 height 13
click at [168, 174] on span "Yes" at bounding box center [165, 172] width 11 height 8
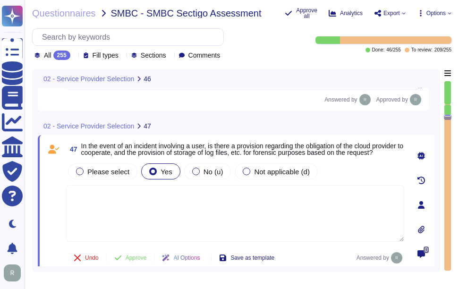
click at [189, 199] on textarea at bounding box center [235, 213] width 338 height 57
click at [132, 261] on span "Approve" at bounding box center [136, 258] width 21 height 6
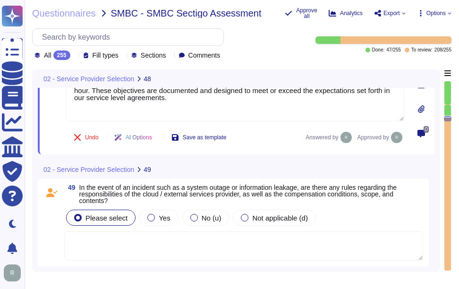
scroll to position [6997, 0]
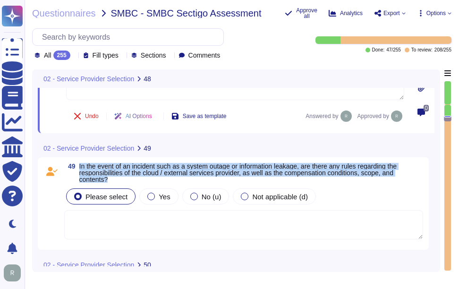
drag, startPoint x: 79, startPoint y: 166, endPoint x: 117, endPoint y: 182, distance: 40.4
click at [117, 182] on span "In the event of an incident such as a system outage or information leakage, are…" at bounding box center [251, 173] width 344 height 20
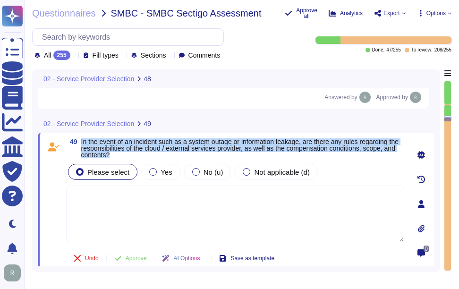
drag, startPoint x: 82, startPoint y: 141, endPoint x: 140, endPoint y: 159, distance: 60.6
click at [140, 159] on div "49 In the event of an incident such as a system outage or information leakage, …" at bounding box center [224, 203] width 359 height 131
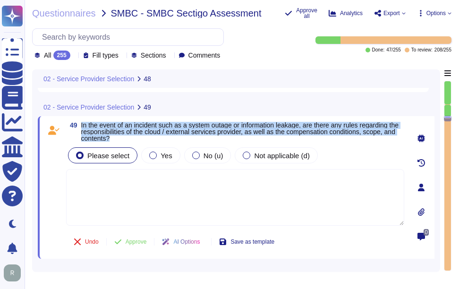
type textarea "Yes, our organization has defined Recovery Time Objectives (RTO) and Recovery P…"
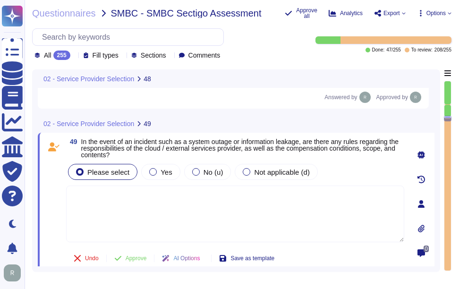
click at [268, 209] on textarea at bounding box center [235, 213] width 338 height 57
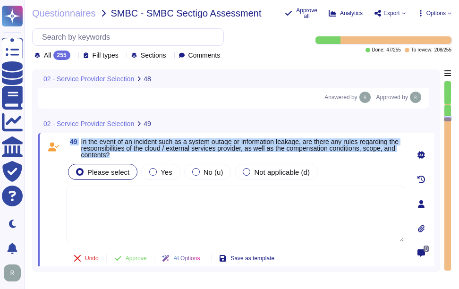
drag, startPoint x: 71, startPoint y: 140, endPoint x: 134, endPoint y: 154, distance: 64.3
click at [134, 154] on span "49 In the event of an incident such as a system outage or information leakage, …" at bounding box center [235, 148] width 338 height 20
copy span "49 In the event of an incident such as a system outage or information leakage, …"
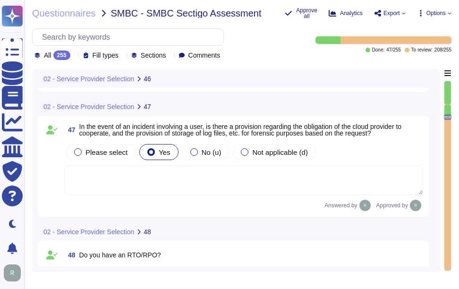
type textarea "The notification plan includes a commitment to respond as soon as reasonably po…"
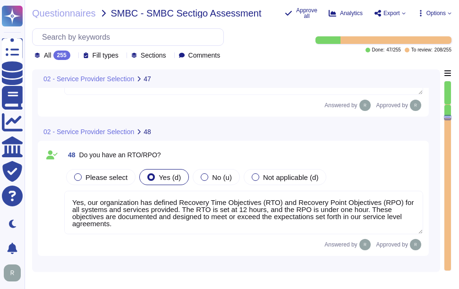
scroll to position [1, 0]
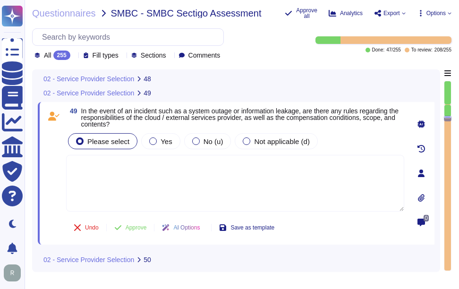
type textarea "Yes, our organization has defined Recovery Time Objectives (RTO) and Recovery P…"
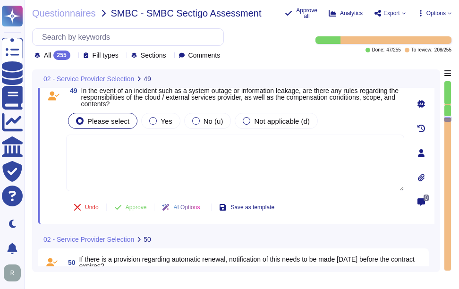
scroll to position [7059, 0]
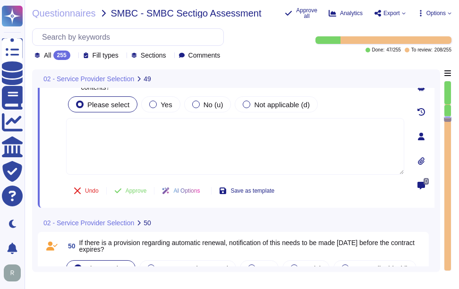
click at [74, 56] on icon at bounding box center [74, 56] width 0 height 0
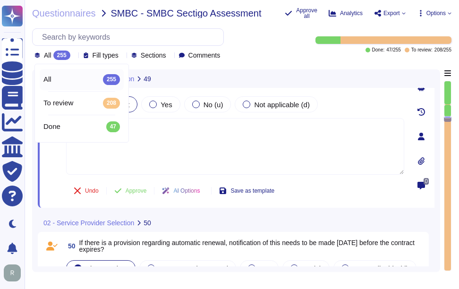
click at [74, 56] on icon at bounding box center [74, 56] width 0 height 0
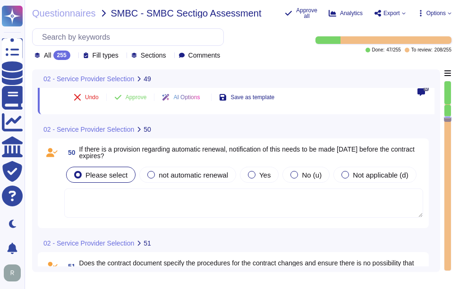
scroll to position [7154, 0]
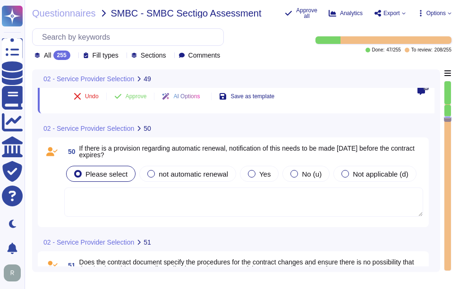
drag, startPoint x: 79, startPoint y: 148, endPoint x: 151, endPoint y: 155, distance: 71.6
click at [151, 155] on span "If there is a provision regarding automatic renewal, notification of this needs…" at bounding box center [251, 151] width 344 height 13
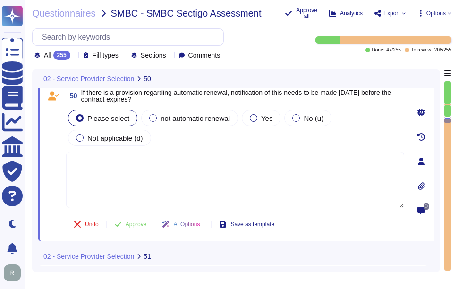
drag, startPoint x: 80, startPoint y: 91, endPoint x: 174, endPoint y: 100, distance: 93.8
click at [174, 100] on span "50 If there is a provision regarding automatic renewal, notification of this ne…" at bounding box center [235, 95] width 338 height 17
click at [261, 120] on span "Yes" at bounding box center [266, 118] width 11 height 8
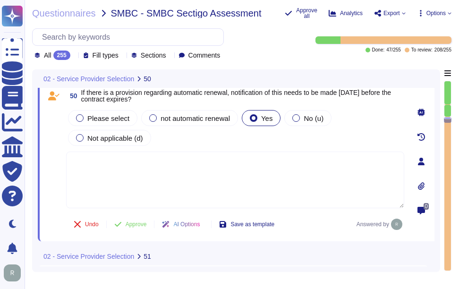
click at [233, 179] on textarea at bounding box center [235, 180] width 338 height 57
paste textarea "Sectigo shall make reasonable efforts to notify Subscribers via e-mail of the i…"
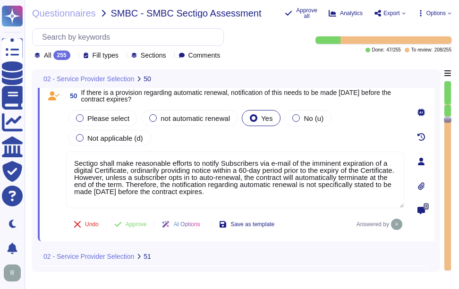
type textarea "Sectigo shall make reasonable efforts to notify Subscribers via e-mail of the i…"
click at [231, 138] on div "Please select not automatic renewal Yes No (u) Not applicable (d)" at bounding box center [235, 128] width 338 height 40
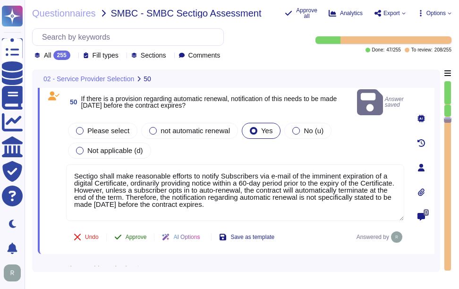
click at [140, 234] on span "Approve" at bounding box center [136, 237] width 21 height 6
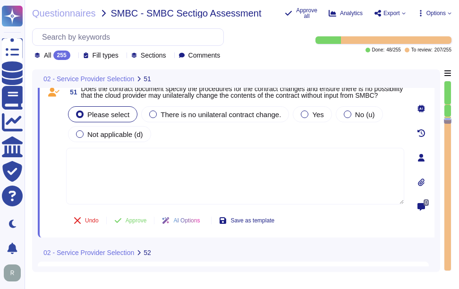
scroll to position [7295, 0]
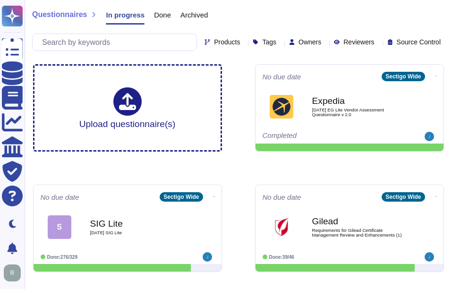
click at [158, 16] on span "Done" at bounding box center [162, 14] width 17 height 7
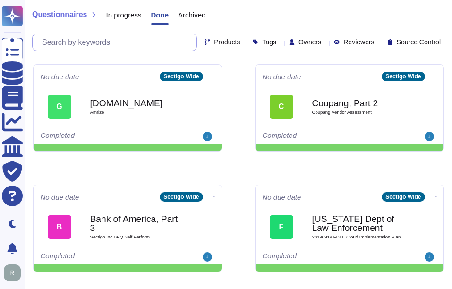
click at [154, 40] on input "text" at bounding box center [116, 42] width 159 height 17
paste input "Somfy"
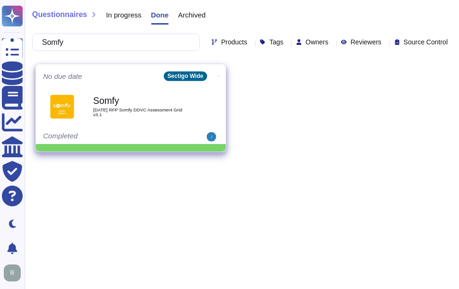
type input "Somfy"
click at [168, 119] on div "Somfy 2025 07 21 RFP Somfy DDVC Assessment Grid v3.1" at bounding box center [140, 106] width 95 height 38
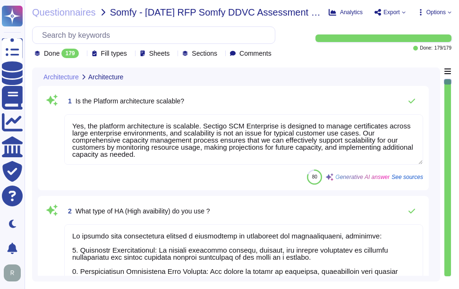
type textarea "Yes, the platform architecture is scalable. Sectigo SCM Enterprise is designed …"
type textarea "We achieve high availability through a combination of strategies and infrastruc…"
type textarea "Yes, we provide multiple environments, which include: 1. Development 2. Test 3.…"
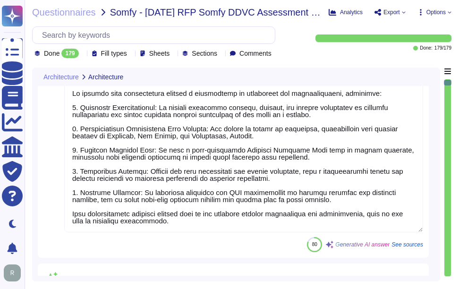
type textarea "The testing environment shall emulate the production environment as closely as …"
type textarea "Yes, our service is deployed as a Software as a Service (SaaS), which means it …"
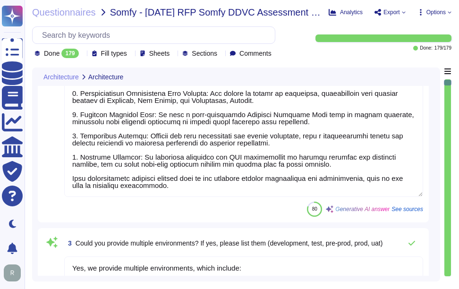
scroll to position [236, 0]
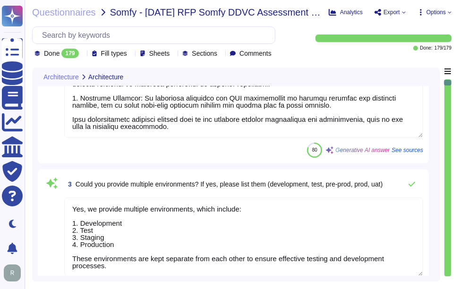
type textarea "Sectigo does not peform application development on behalf of clients or their c…"
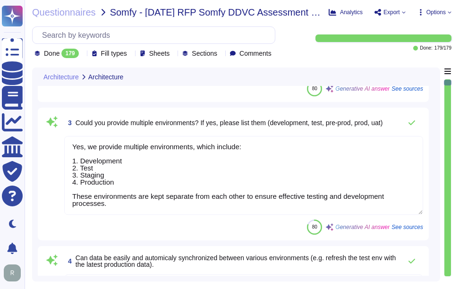
scroll to position [330, 0]
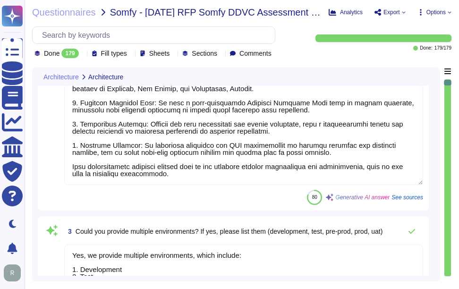
type textarea "Yes, the platform architecture is scalable. Sectigo SCM Enterprise is designed …"
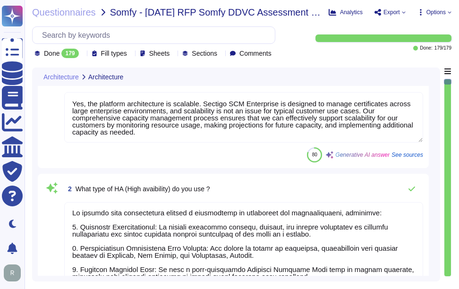
scroll to position [0, 0]
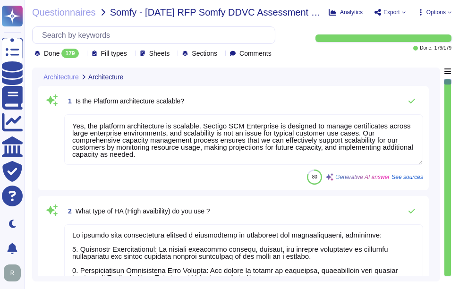
click at [80, 56] on div "Done 179" at bounding box center [58, 53] width 48 height 9
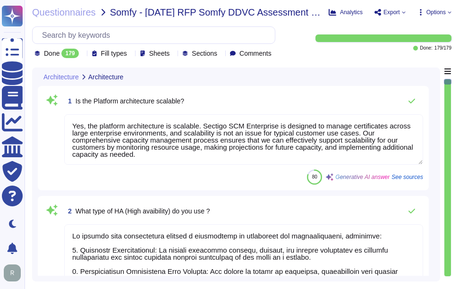
scroll to position [1, 0]
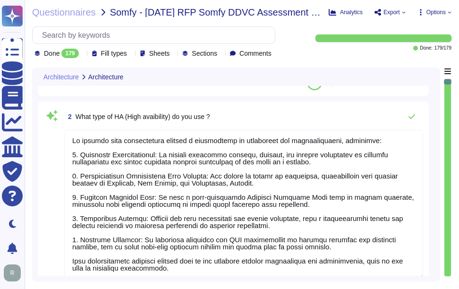
type textarea "The testing environment shall emulate the production environment as closely as …"
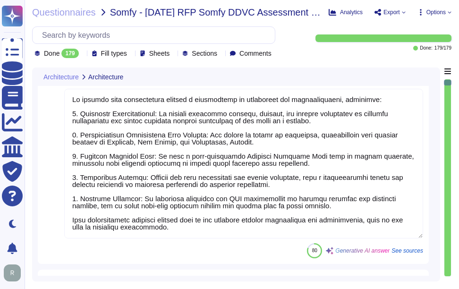
type textarea "Yes, our service is deployed as a Software as a Service (SaaS), which means it …"
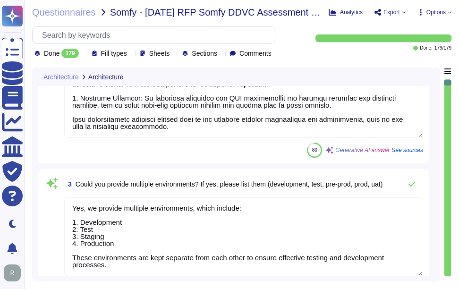
type textarea "Sectigo does not peform application development on behalf of clients or their c…"
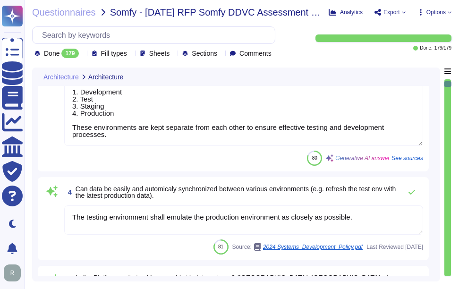
type textarea "Sectigo has developed and implemented a formal security architecture based on i…"
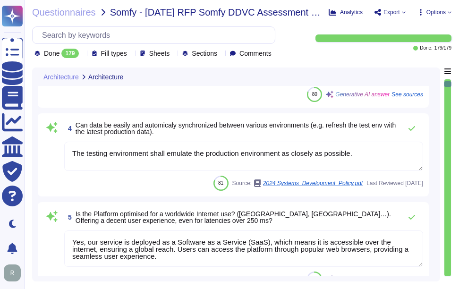
scroll to position [425, 0]
type textarea "Yes, we offer a comprehensive and documented RESTful API that supports various …"
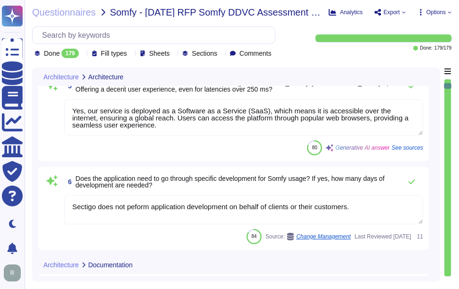
scroll to position [566, 0]
type textarea "Sectigo uses a combination of industry standard and proprietary software (i.e.,…"
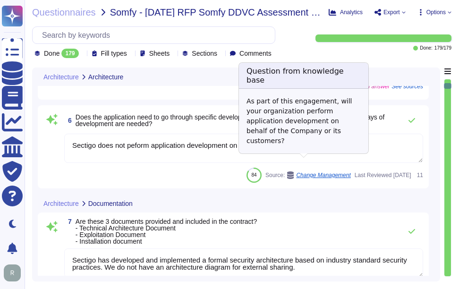
scroll to position [661, 0]
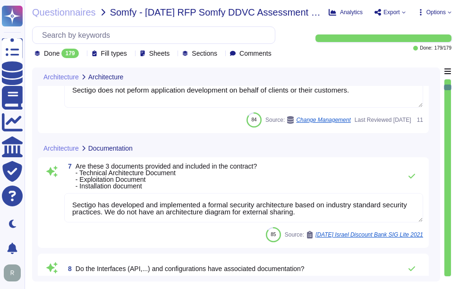
type textarea "Yes, the platform exposes native and standard functional data objects via a com…"
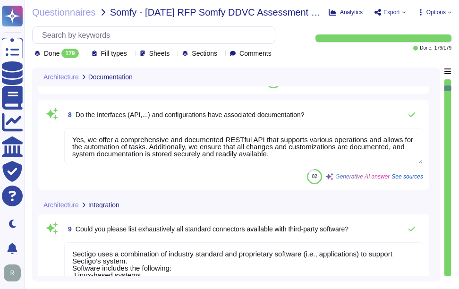
scroll to position [802, 0]
type textarea "Yes, the platform exposes a comprehensive and documented RESTful API to clients…"
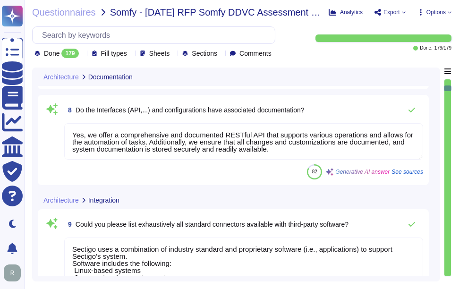
scroll to position [1, 0]
click at [338, 217] on span "9 Could you please list exhaustively all standard connectors available with thi…" at bounding box center [206, 224] width 284 height 17
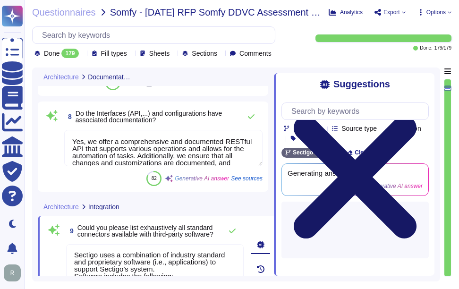
click at [426, 87] on icon at bounding box center [354, 177] width 147 height 196
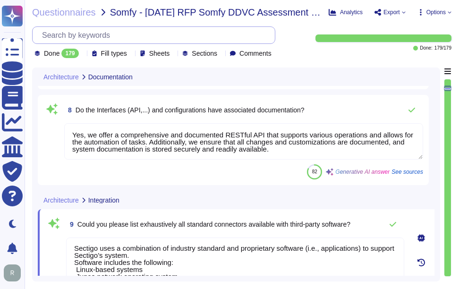
click at [250, 37] on input "text" at bounding box center [155, 35] width 237 height 17
paste input "Web Application Firewall"
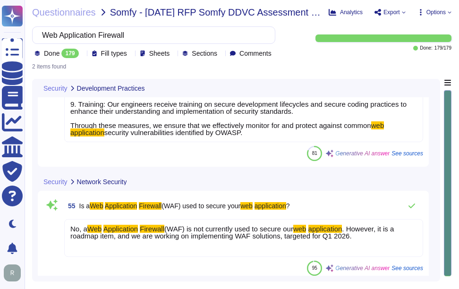
type input "Web Application Firewall"
click at [284, 178] on div "Security Network Security" at bounding box center [170, 181] width 264 height 18
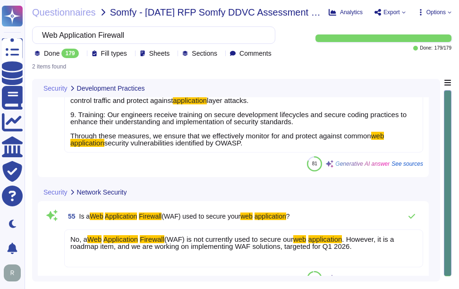
scroll to position [228, 0]
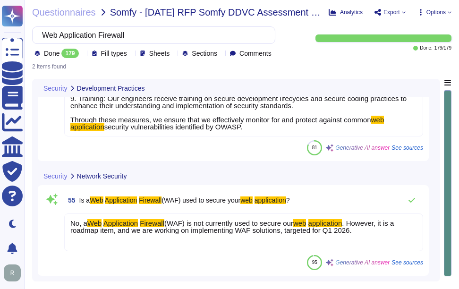
click at [172, 227] on span ". However, it is a roadmap item, and we are working on implementing WAF solutio…" at bounding box center [231, 226] width 323 height 15
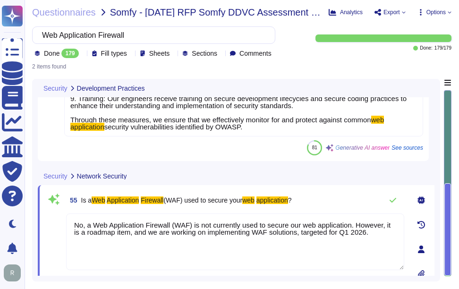
type textarea "No, a Web Application Firewall (WAF) is not currently used to secure our web ap…"
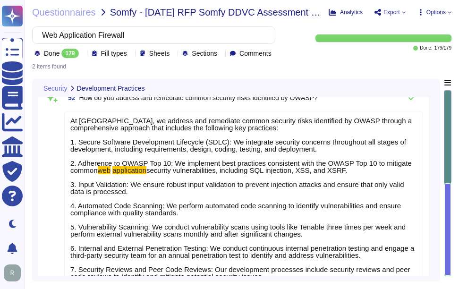
scroll to position [0, 0]
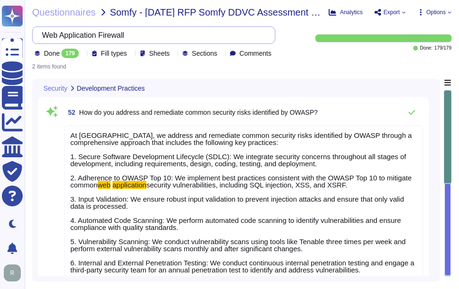
drag, startPoint x: 225, startPoint y: 38, endPoint x: 51, endPoint y: 22, distance: 175.4
click at [51, 22] on div "Questionnaires Somfy - 2025 07 21 RFP Somfy DDVC Assessment Grid v3.1 Analytics…" at bounding box center [242, 144] width 434 height 289
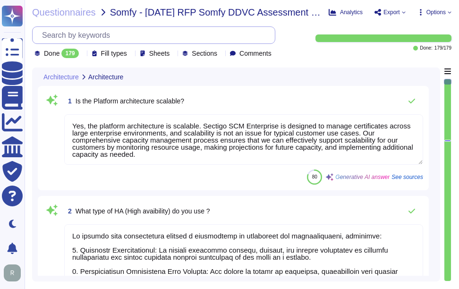
type textarea "Yes, the platform architecture is scalable. Sectigo SCM Enterprise is designed …"
type textarea "We achieve high availability through a combination of strategies and infrastruc…"
type textarea "Yes, we provide multiple environments, which include: 1. Development 2. Test 3.…"
click at [117, 14] on span "Somfy - 2025 07 21 RFP Somfy DDVC Assessment Grid v3.1" at bounding box center [215, 12] width 211 height 9
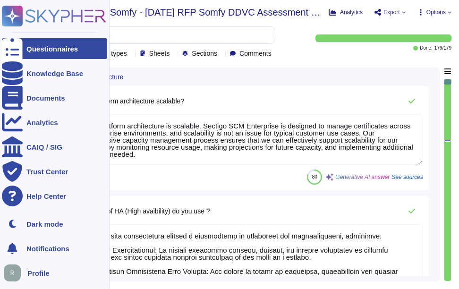
click at [41, 50] on div "Questionnaires" at bounding box center [51, 48] width 51 height 7
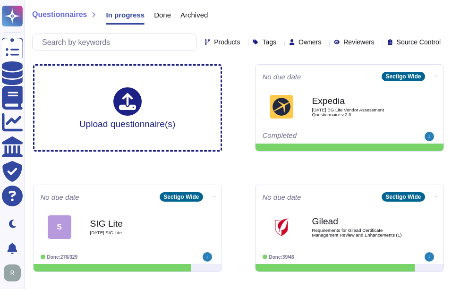
click at [156, 11] on span "Done" at bounding box center [162, 14] width 17 height 7
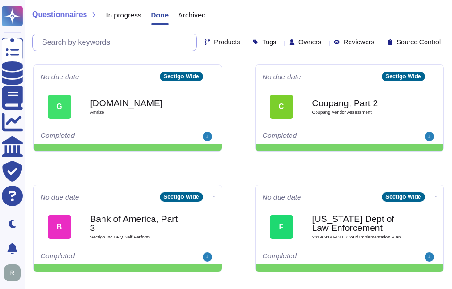
click at [128, 47] on input "text" at bounding box center [116, 42] width 159 height 17
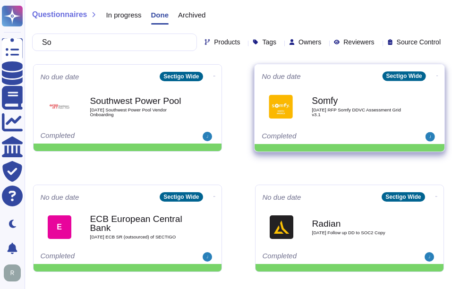
type input "So"
click at [377, 122] on div "Somfy 2025 07 21 RFP Somfy DDVC Assessment Grid v3.1" at bounding box center [359, 106] width 95 height 38
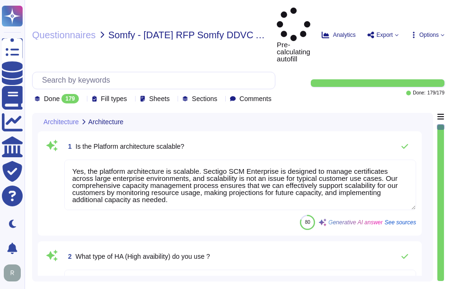
type textarea "Yes, the platform architecture is scalable. Sectigo SCM Enterprise is designed …"
type textarea "We achieve high availability through a combination of strategies and infrastruc…"
type textarea "Yes, we provide multiple environments, which include: 1. Development 2. Test 3.…"
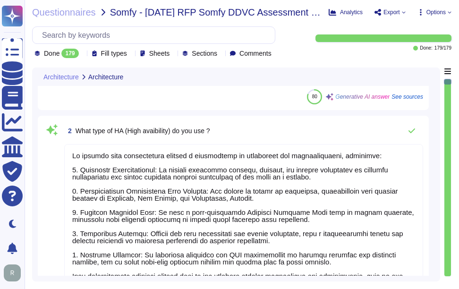
type textarea "The testing environment shall emulate the production environment as closely as …"
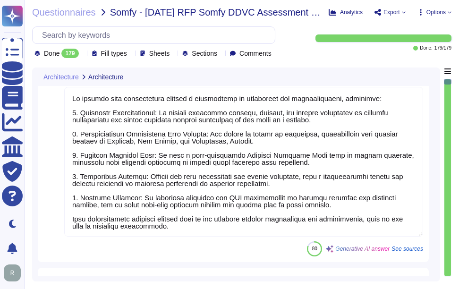
scroll to position [189, 0]
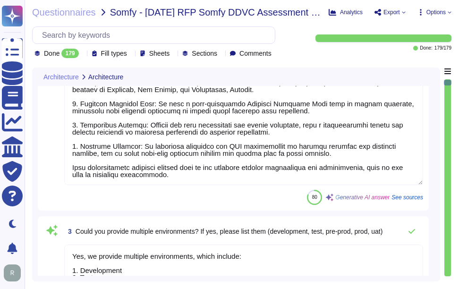
type textarea "Yes, our service is deployed as a Software as a Service (SaaS), which means it …"
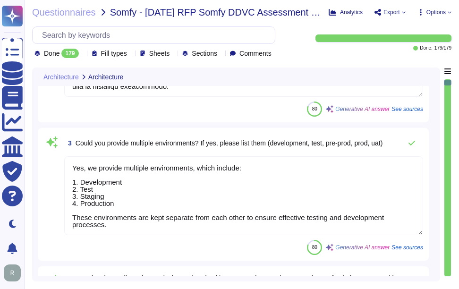
type textarea "Sectigo does not peform application development on behalf of clients or their c…"
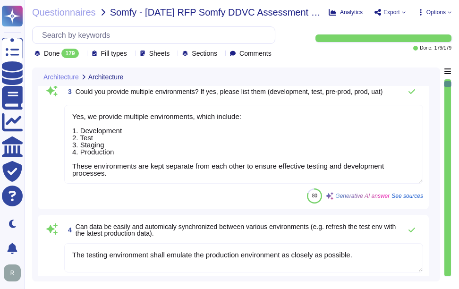
type textarea "Sectigo has developed and implemented a formal security architecture based on i…"
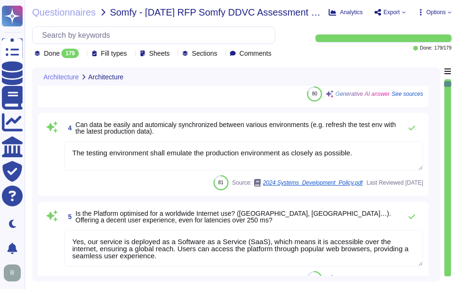
scroll to position [1, 0]
